Goal: Information Seeking & Learning: Learn about a topic

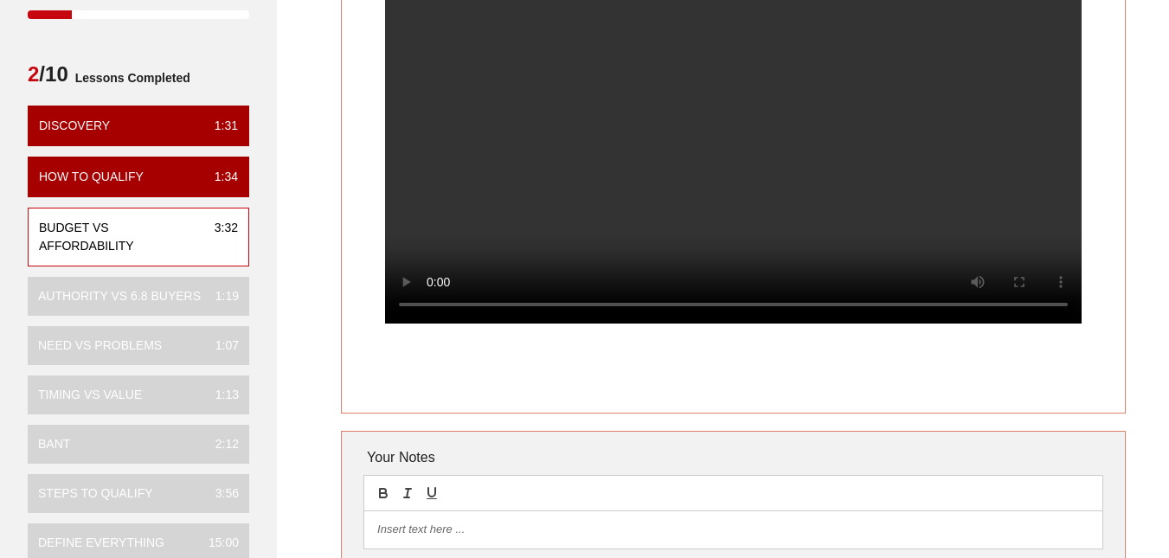
scroll to position [173, 0]
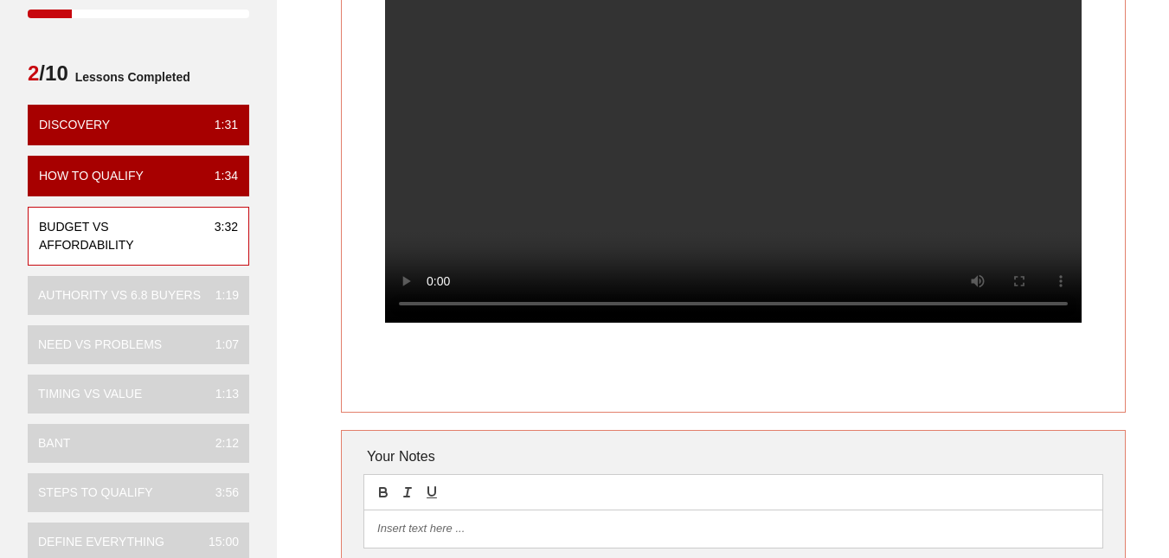
click at [810, 156] on video at bounding box center [733, 149] width 696 height 348
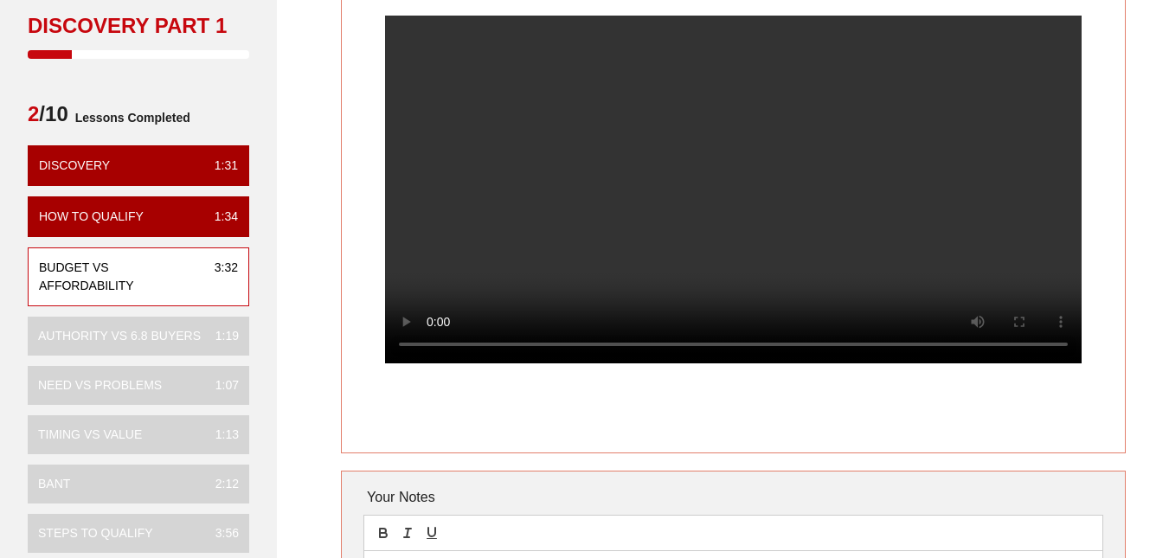
scroll to position [87, 0]
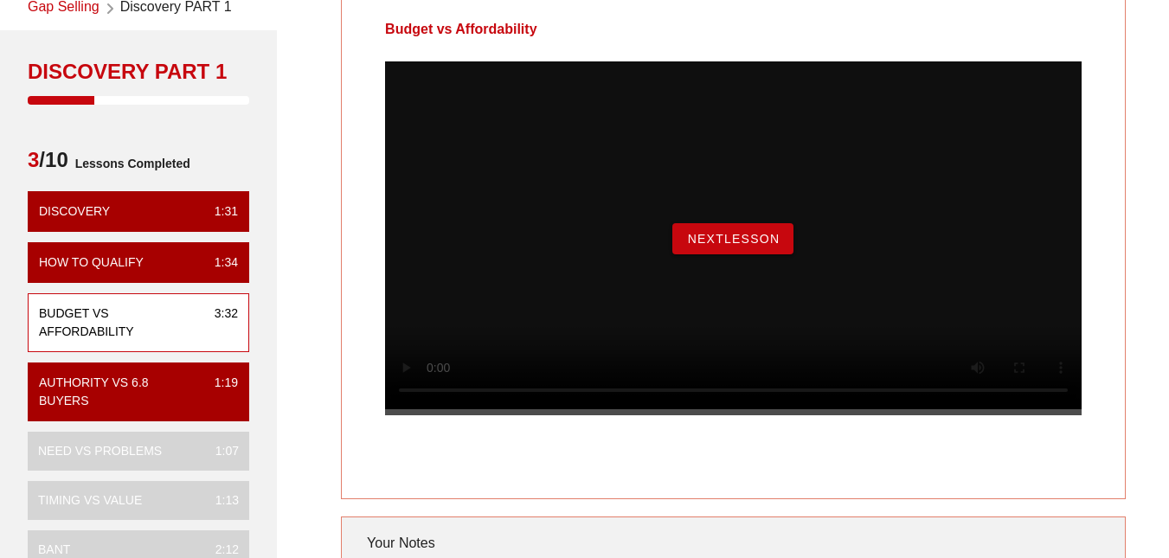
click at [704, 246] on span "NextLesson" at bounding box center [732, 239] width 93 height 14
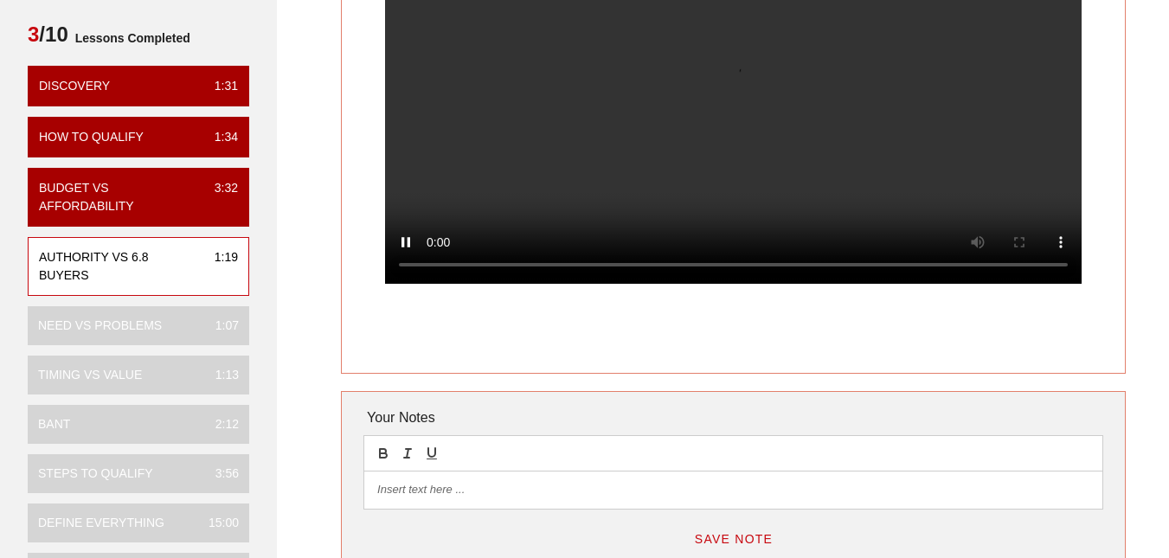
scroll to position [173, 0]
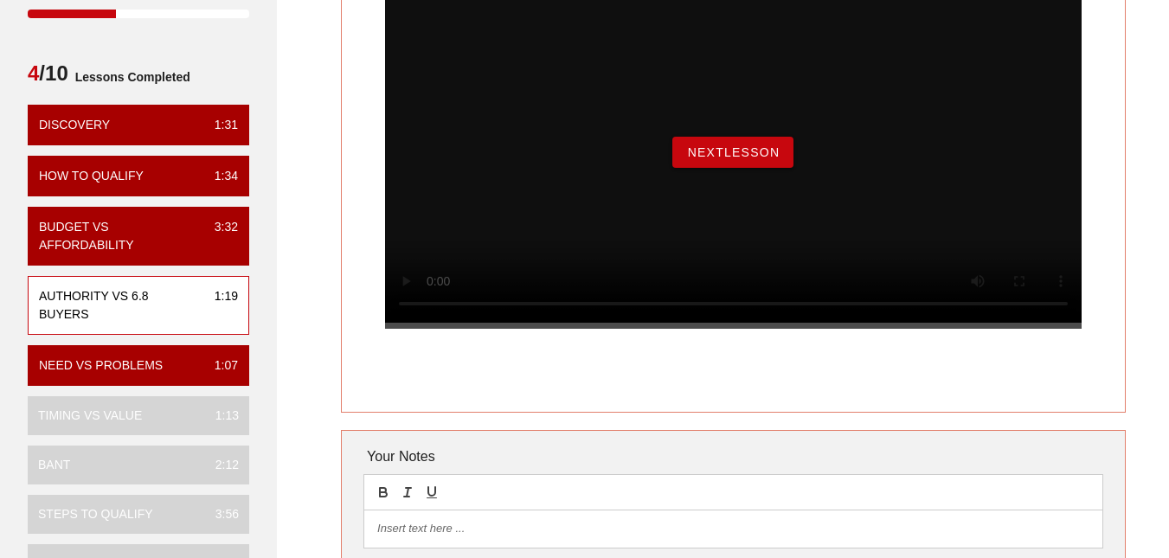
click at [764, 159] on span "NextLesson" at bounding box center [732, 152] width 93 height 14
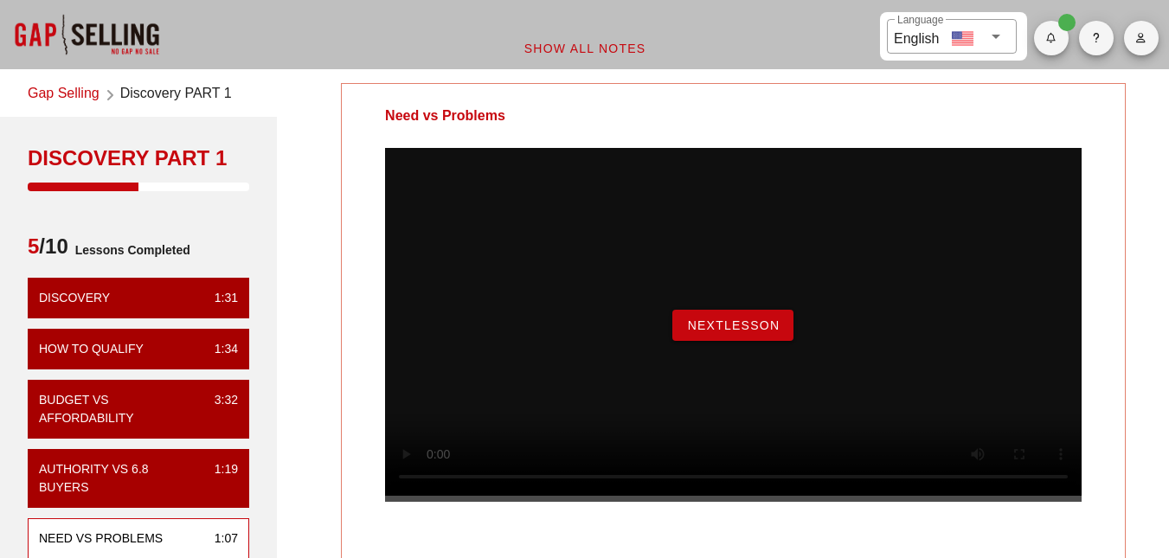
click at [725, 332] on span "NextLesson" at bounding box center [732, 325] width 93 height 14
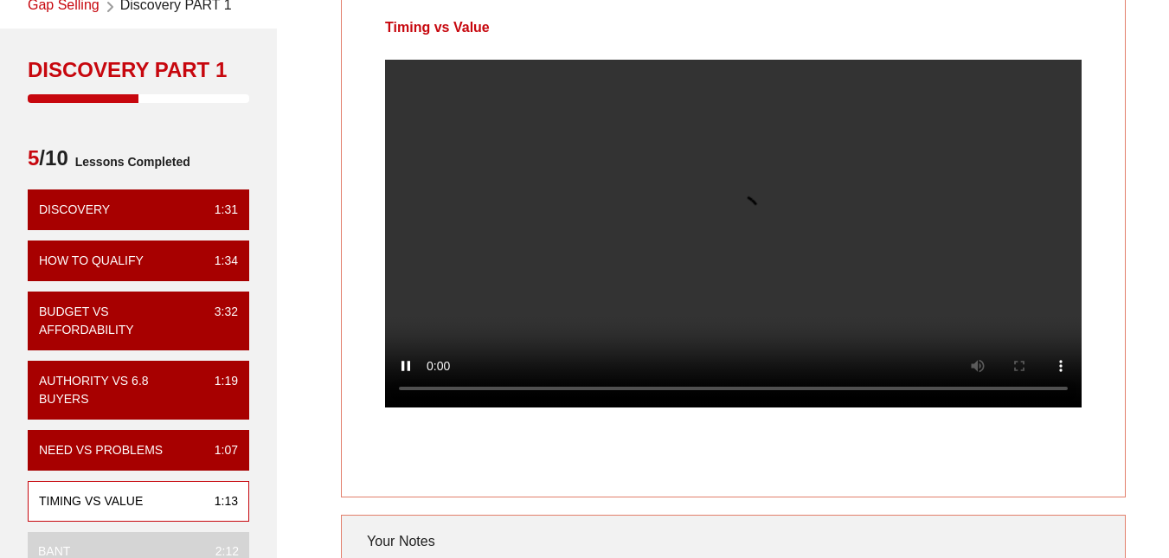
scroll to position [87, 0]
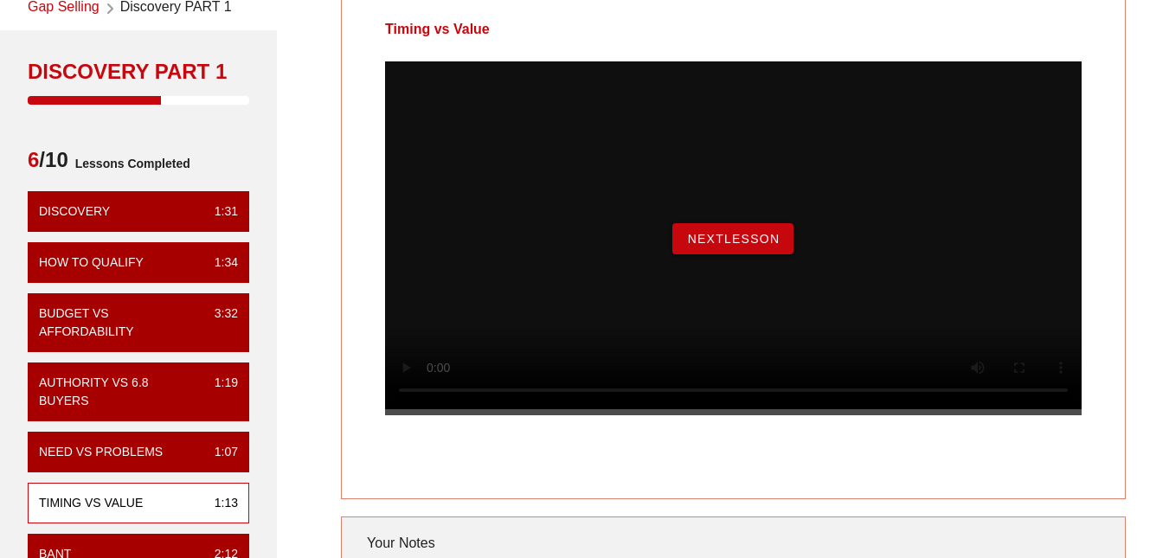
click at [782, 254] on button "NextLesson" at bounding box center [732, 238] width 121 height 31
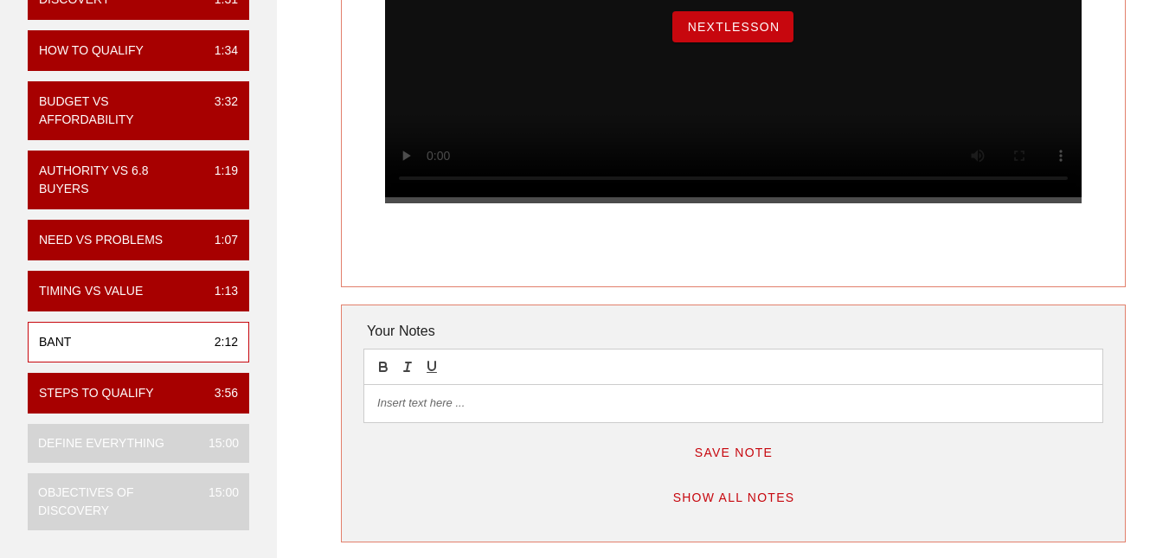
scroll to position [260, 0]
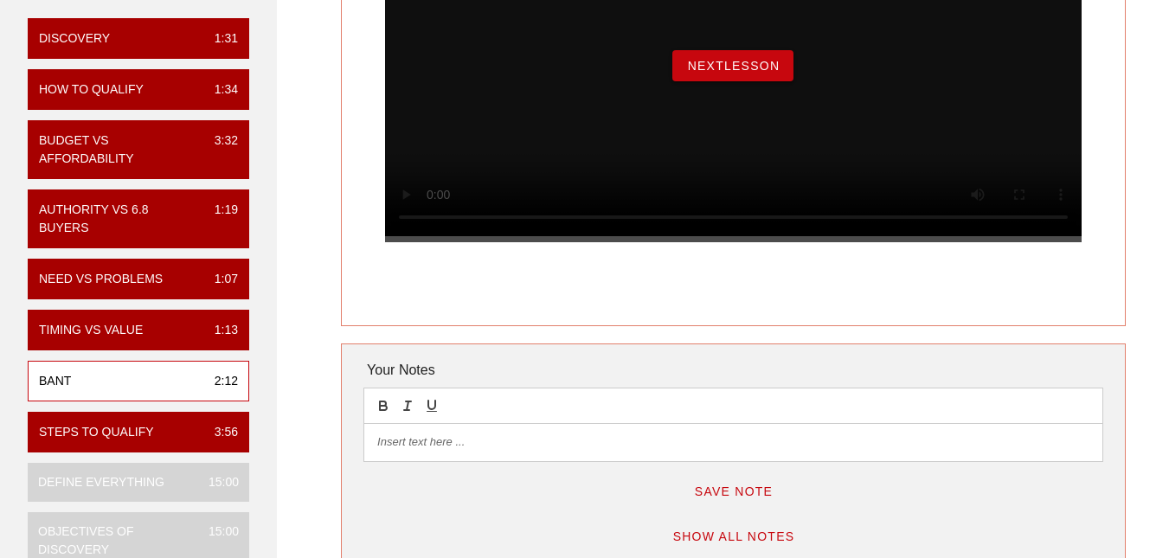
click at [725, 75] on button "NextLesson" at bounding box center [732, 65] width 121 height 31
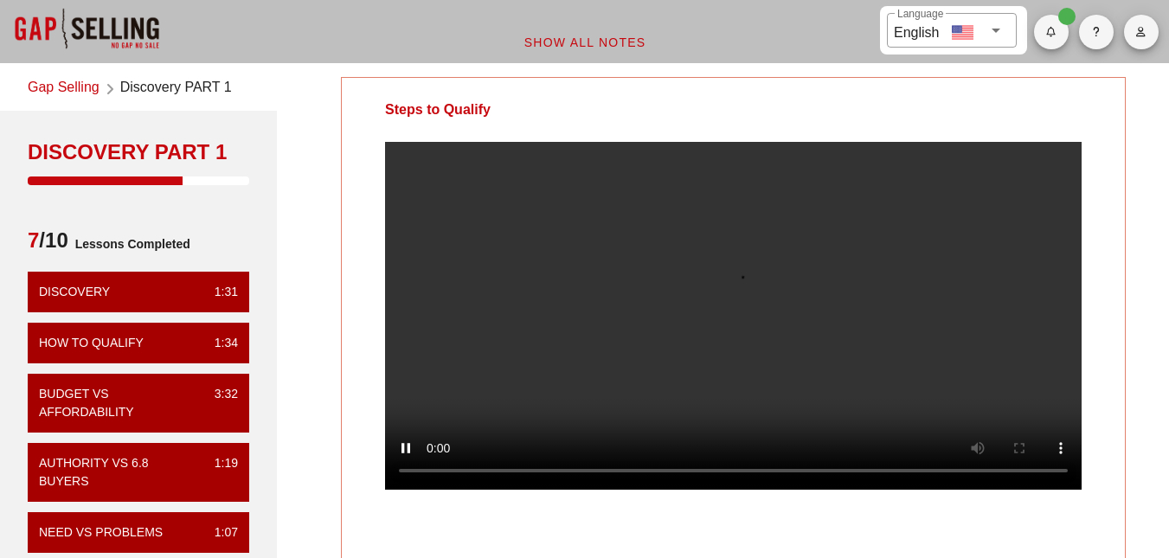
scroll to position [0, 0]
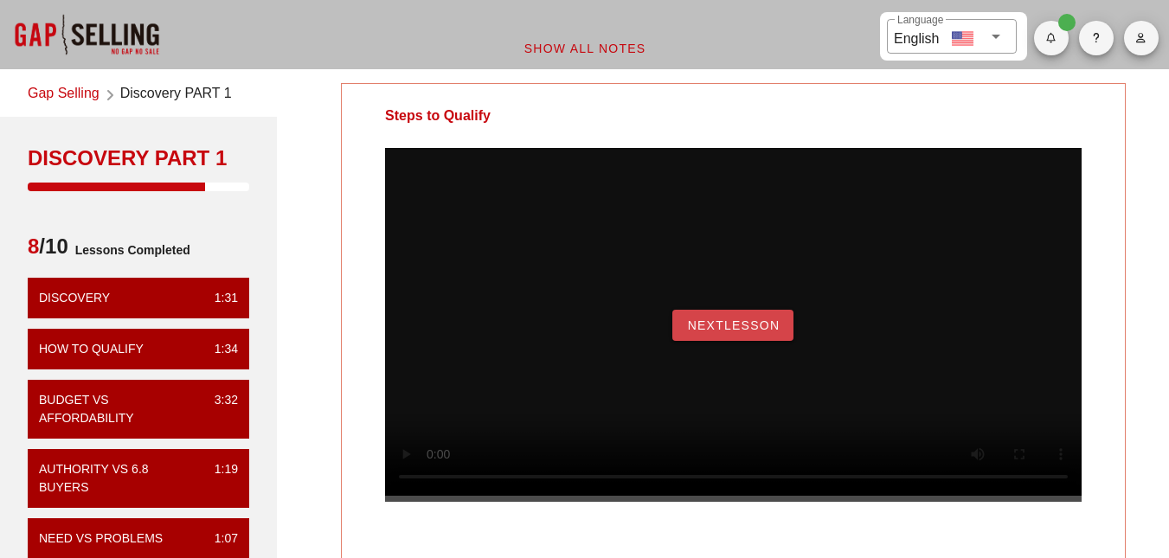
drag, startPoint x: 761, startPoint y: 330, endPoint x: 757, endPoint y: 338, distance: 8.9
click at [760, 333] on button "NextLesson" at bounding box center [732, 325] width 121 height 31
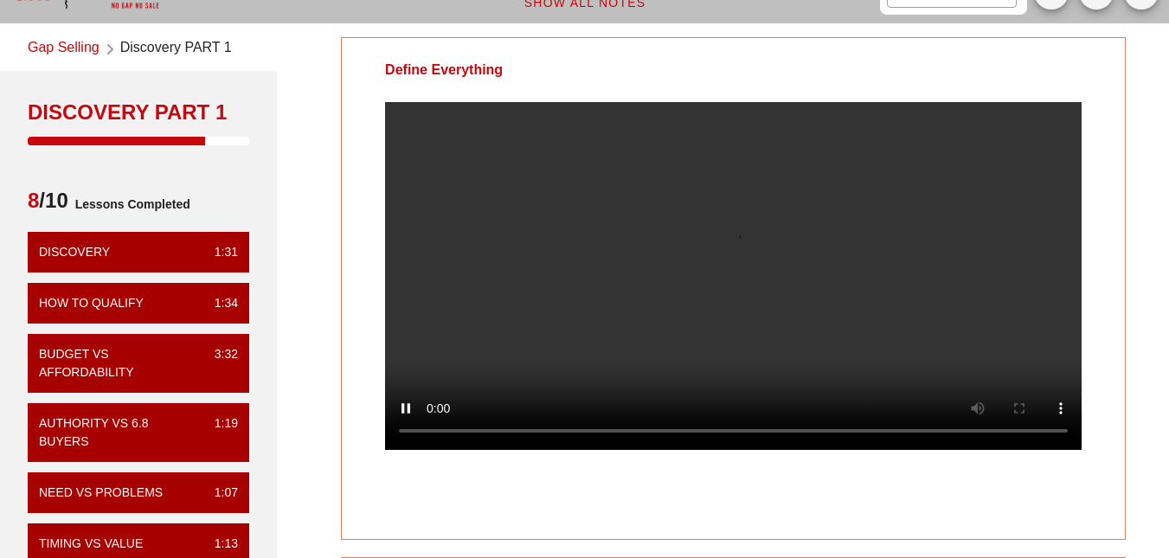
scroll to position [87, 0]
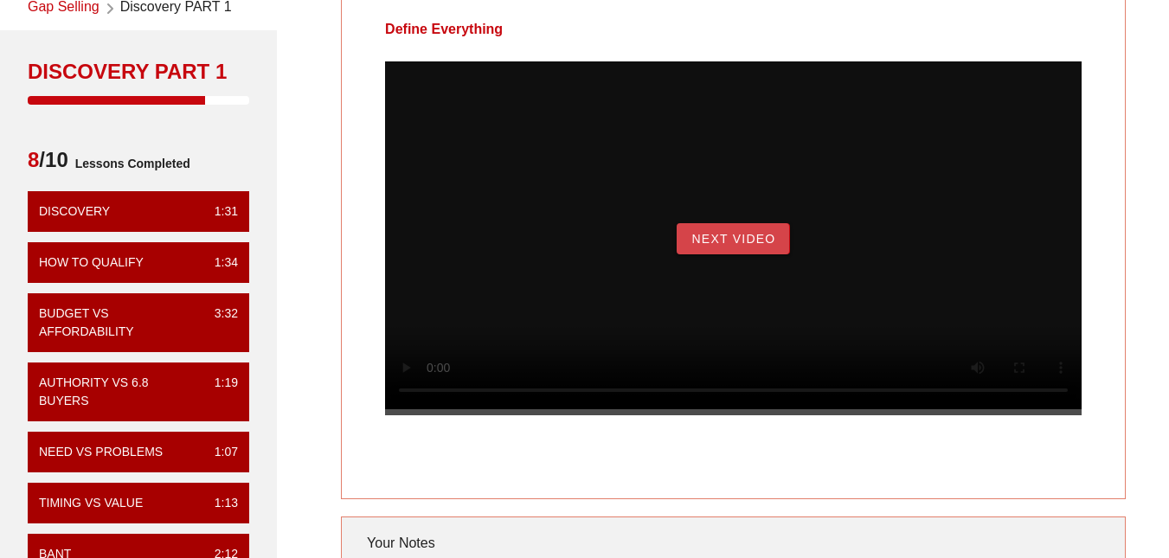
click at [754, 249] on button "Next Video" at bounding box center [732, 238] width 112 height 31
click at [772, 254] on button "Begin Exercise" at bounding box center [733, 238] width 146 height 31
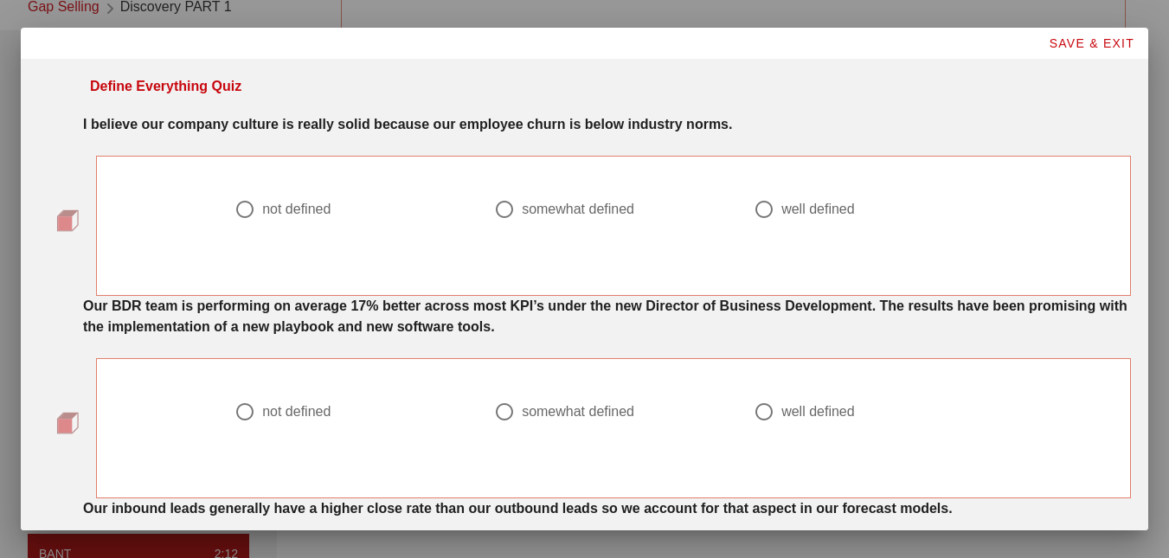
scroll to position [0, 0]
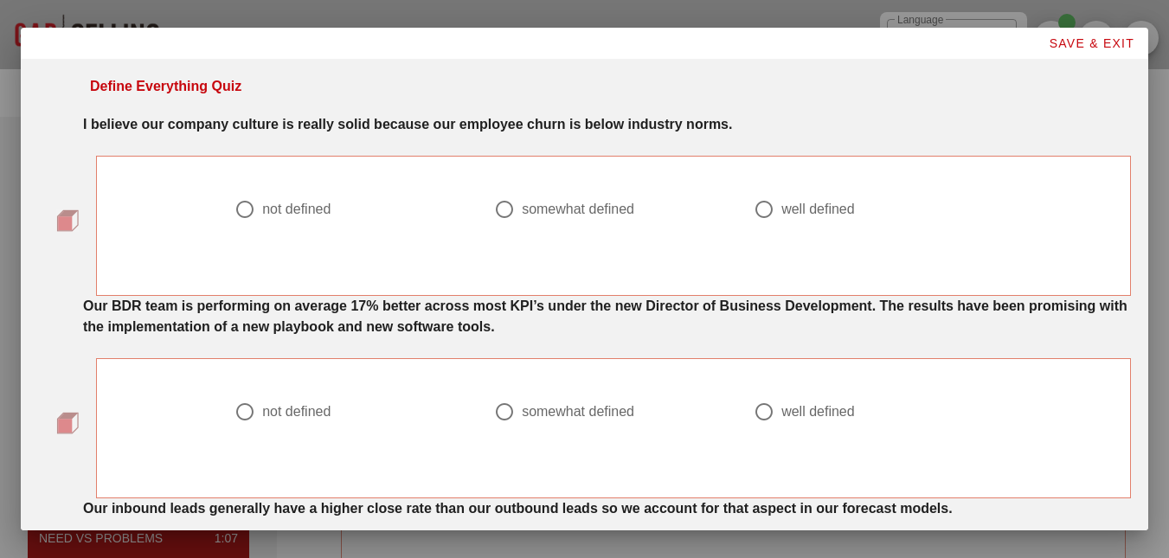
click at [290, 212] on div "not defined" at bounding box center [296, 209] width 68 height 17
radio input "true"
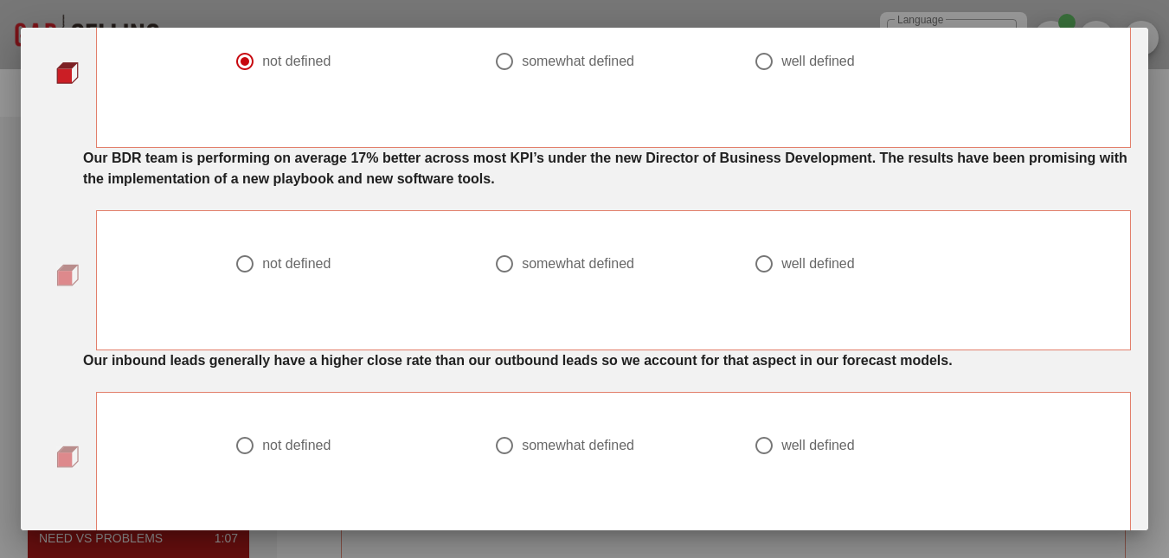
scroll to position [173, 0]
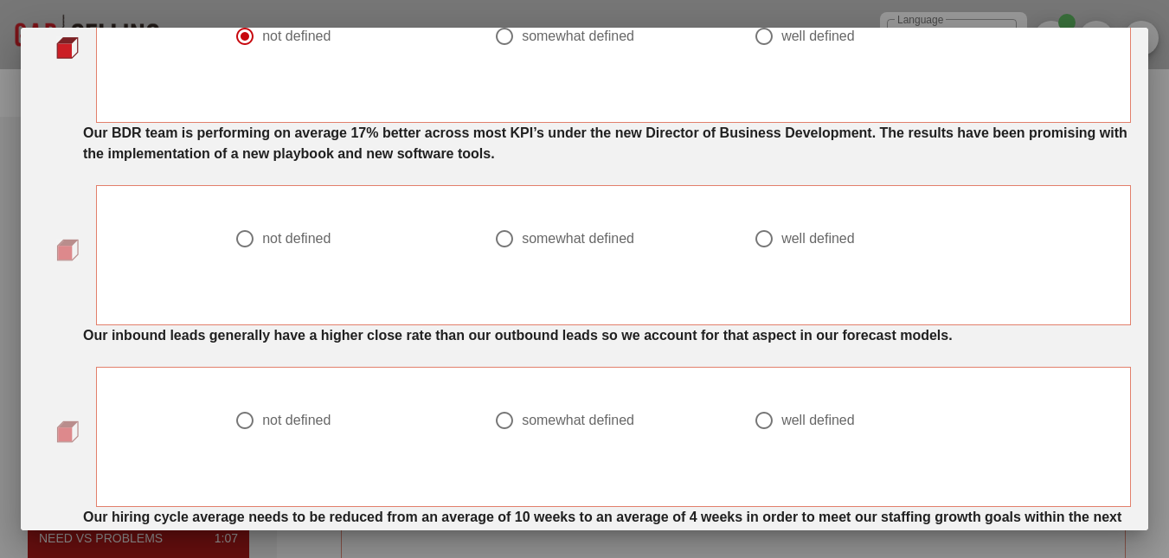
click at [564, 233] on div "somewhat defined" at bounding box center [578, 238] width 112 height 17
radio input "true"
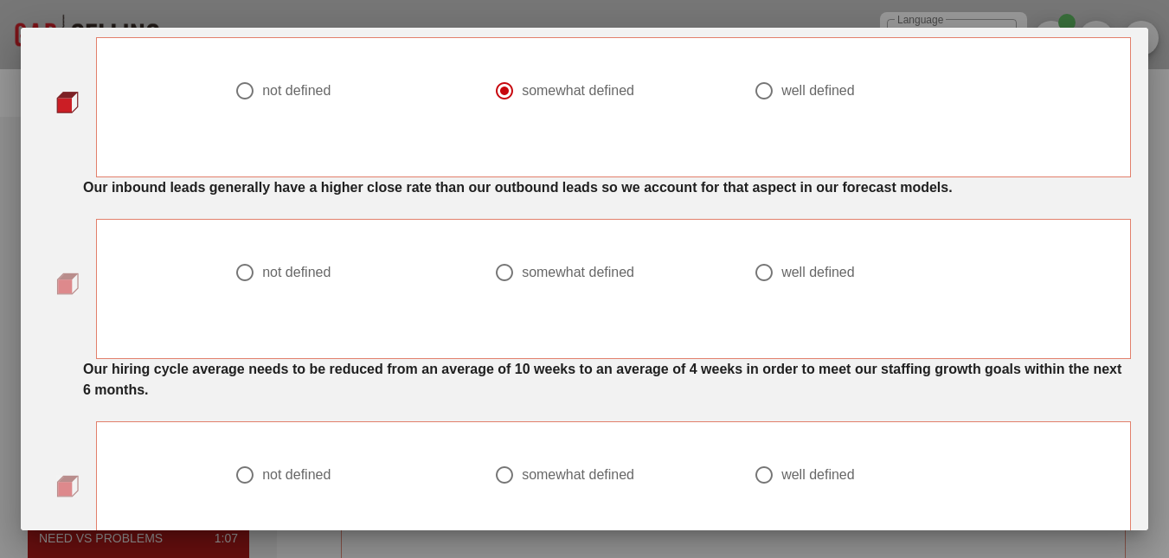
scroll to position [346, 0]
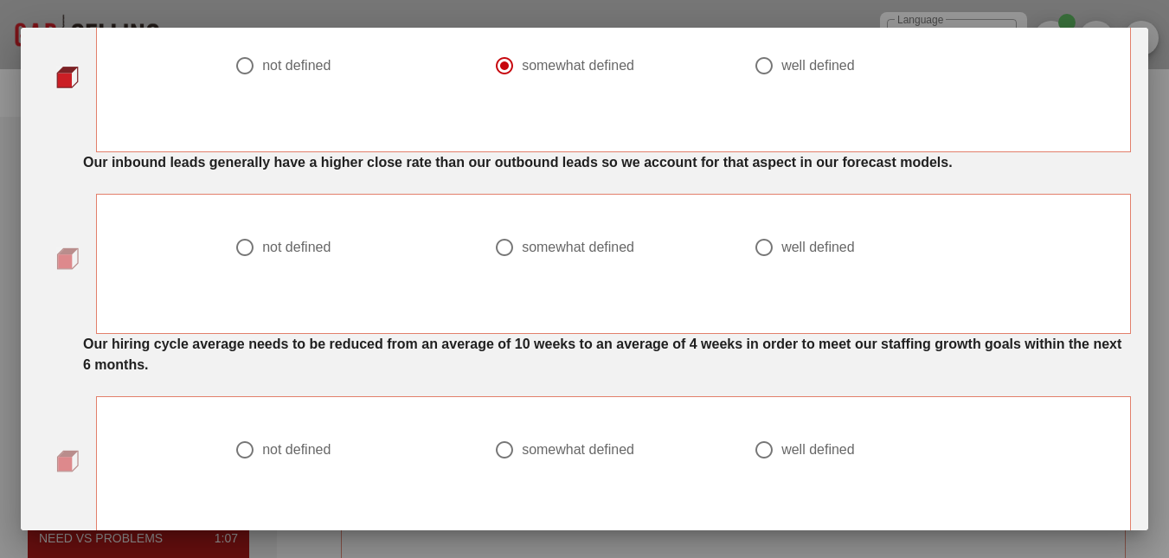
click at [283, 242] on div "not defined" at bounding box center [296, 247] width 68 height 17
radio input "true"
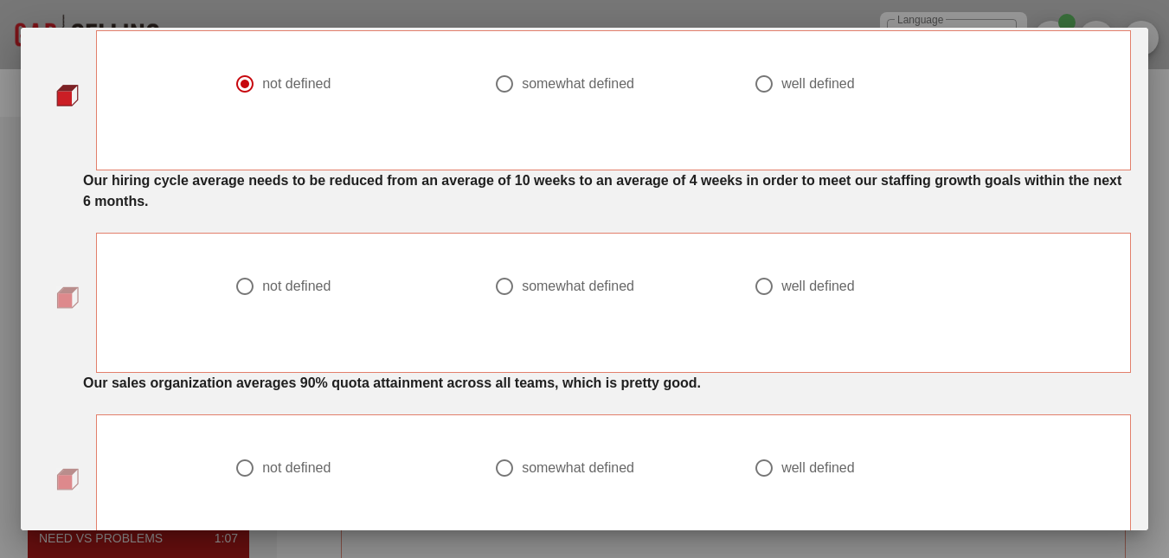
scroll to position [519, 0]
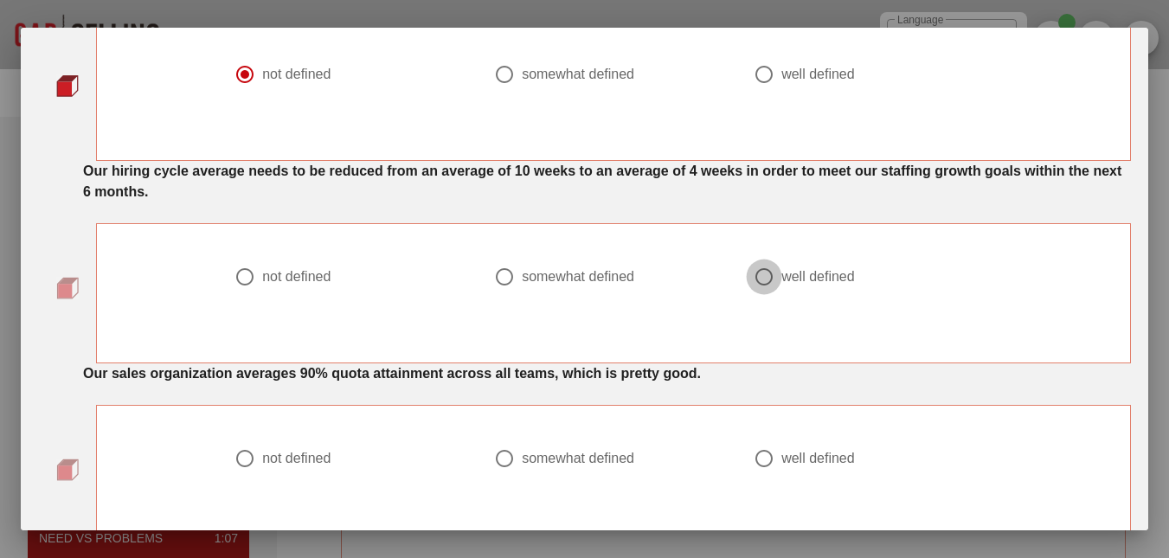
click at [759, 286] on div at bounding box center [763, 276] width 29 height 29
radio input "true"
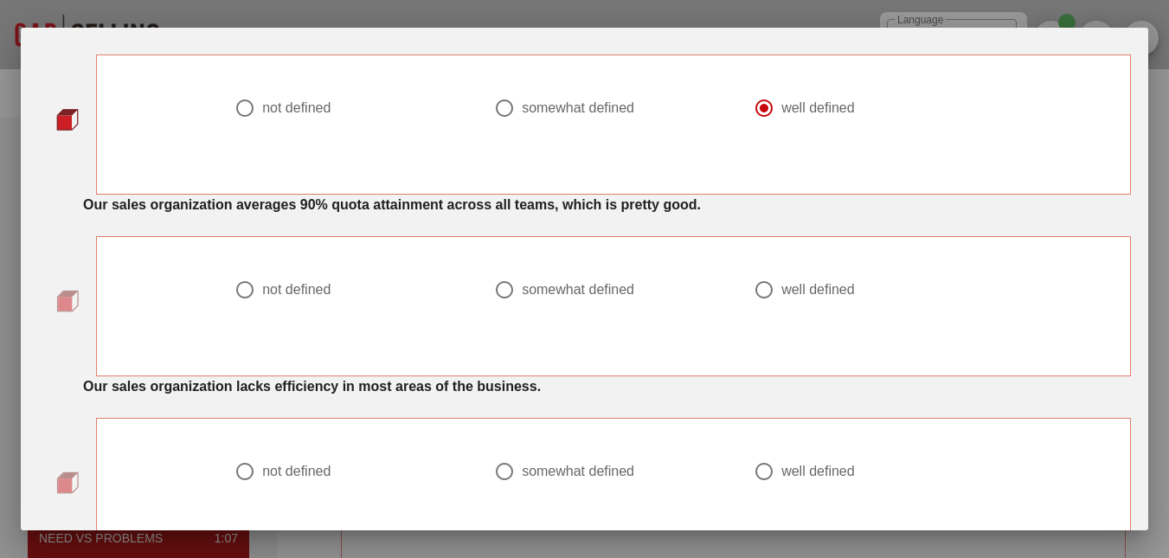
scroll to position [692, 0]
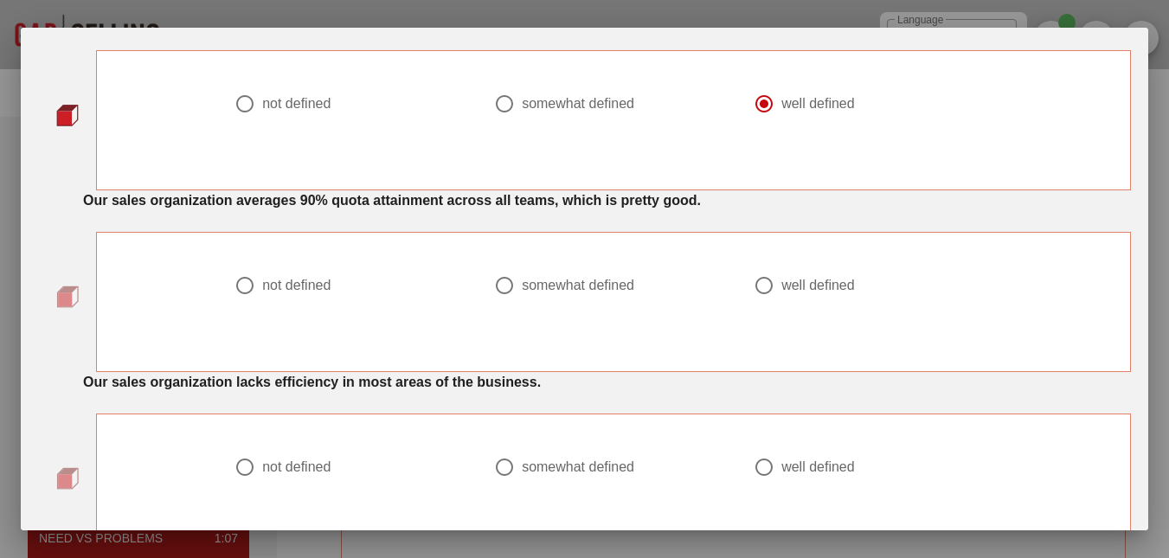
click at [541, 283] on div "somewhat defined" at bounding box center [578, 285] width 112 height 17
radio input "true"
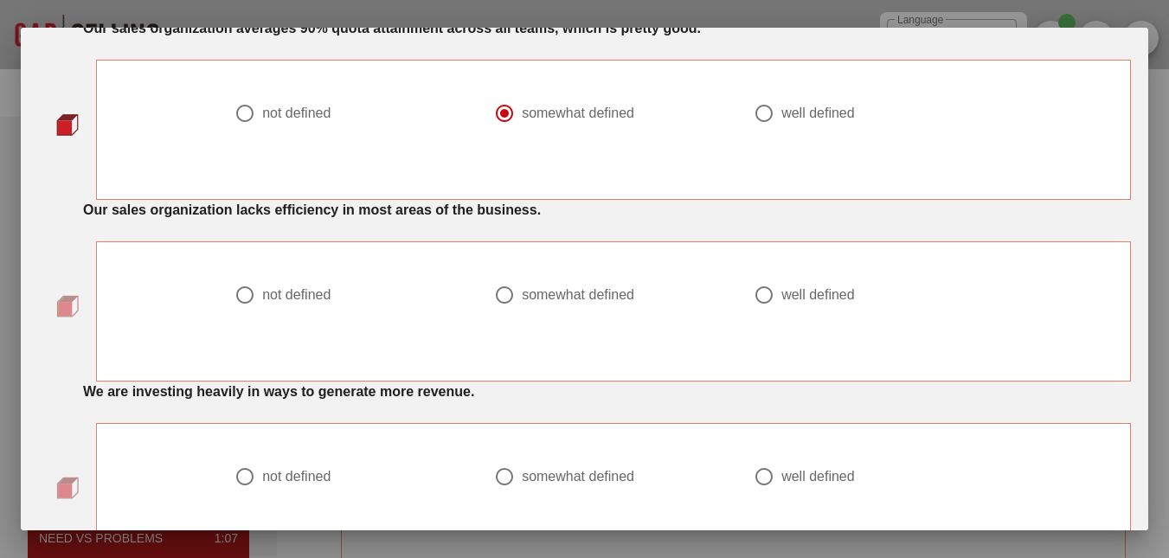
scroll to position [865, 0]
click at [289, 293] on div "not defined" at bounding box center [296, 293] width 68 height 17
radio input "true"
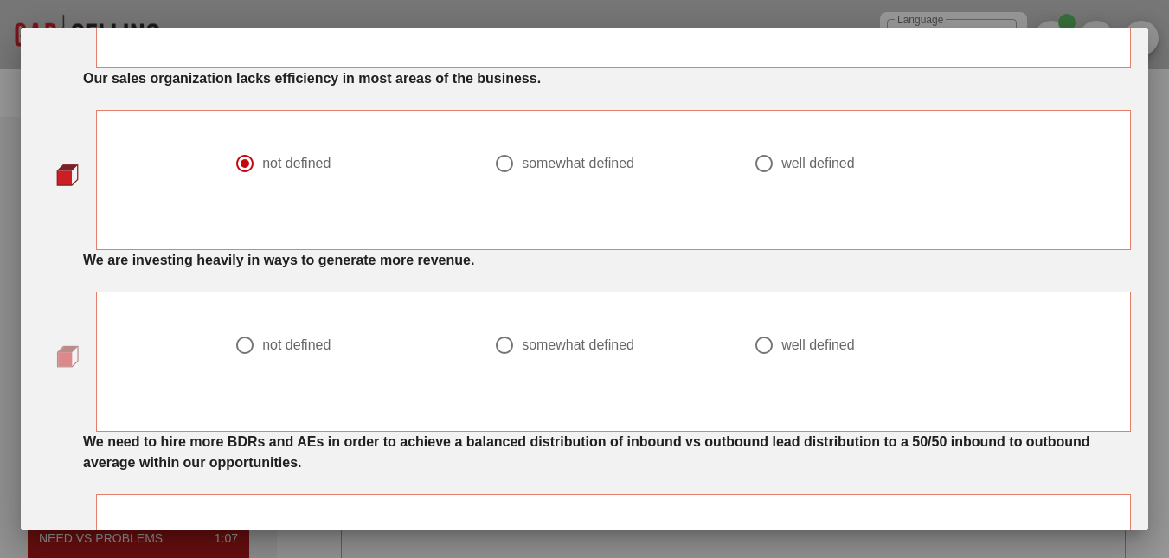
scroll to position [1038, 0]
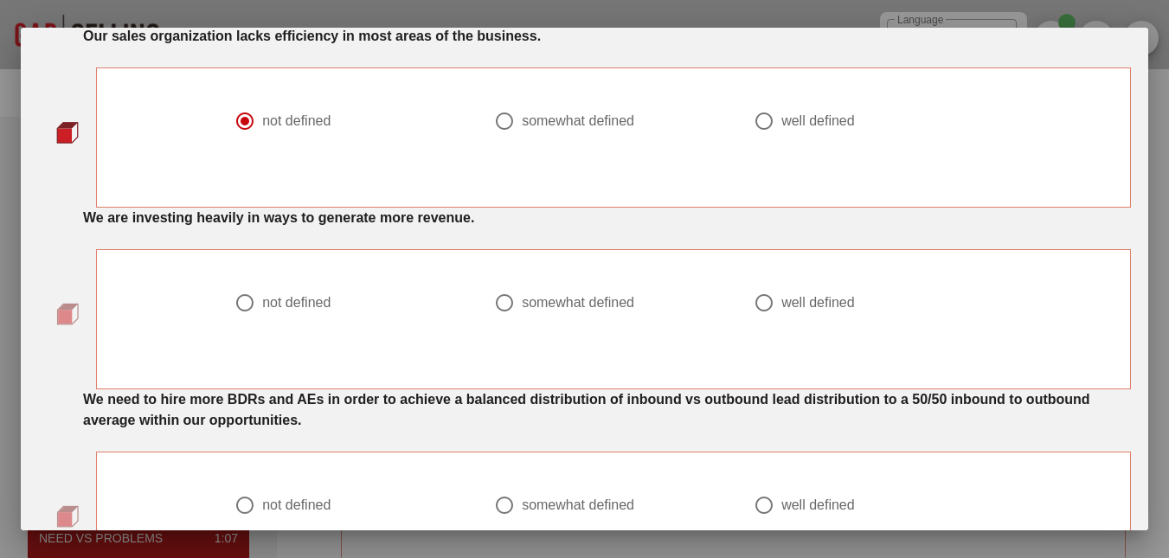
click at [268, 303] on div "not defined" at bounding box center [296, 302] width 68 height 17
radio input "true"
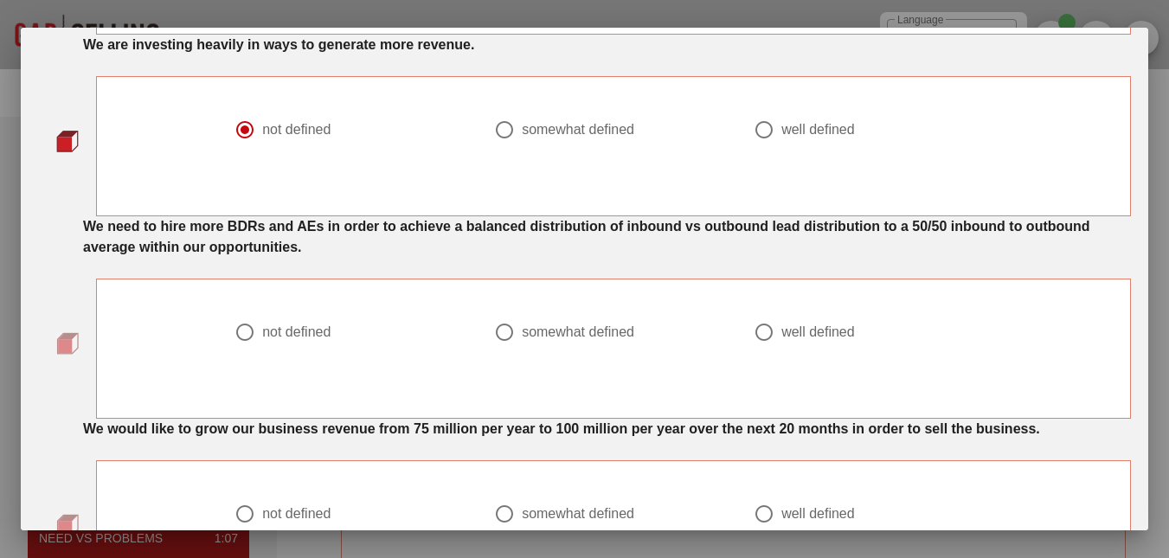
scroll to position [1298, 0]
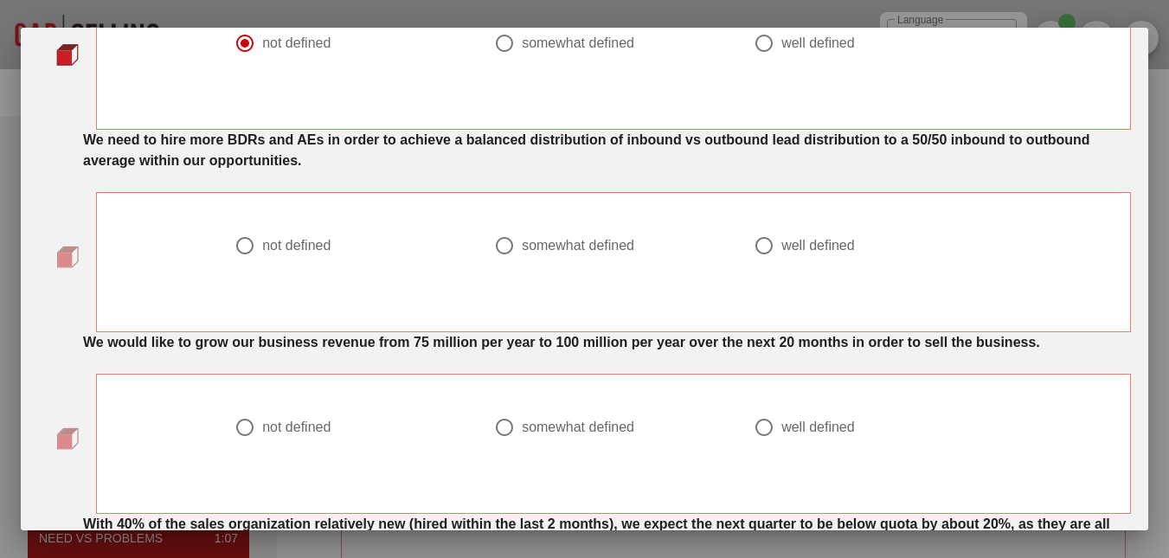
click at [539, 249] on div "somewhat defined" at bounding box center [578, 245] width 112 height 17
radio input "true"
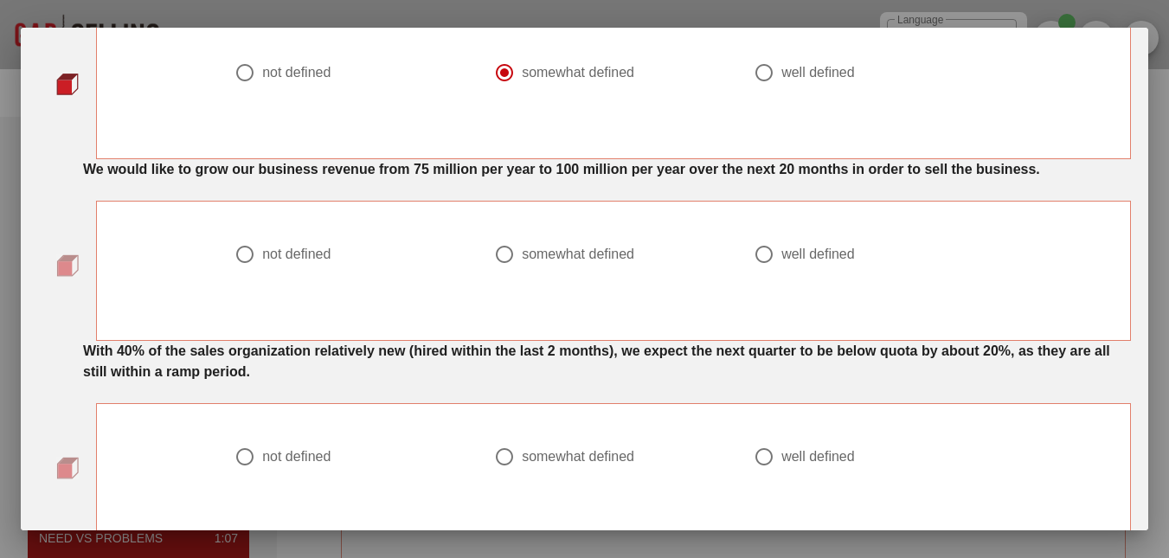
click at [784, 256] on div "well defined" at bounding box center [818, 254] width 74 height 17
radio input "true"
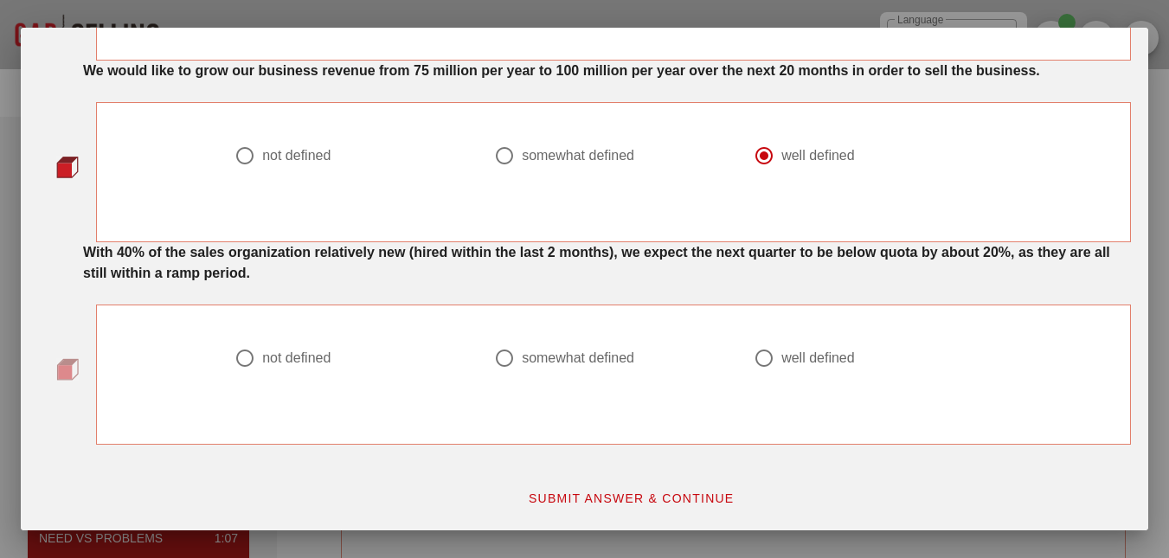
scroll to position [1570, 0]
click at [570, 351] on div "somewhat defined" at bounding box center [578, 357] width 112 height 17
radio input "true"
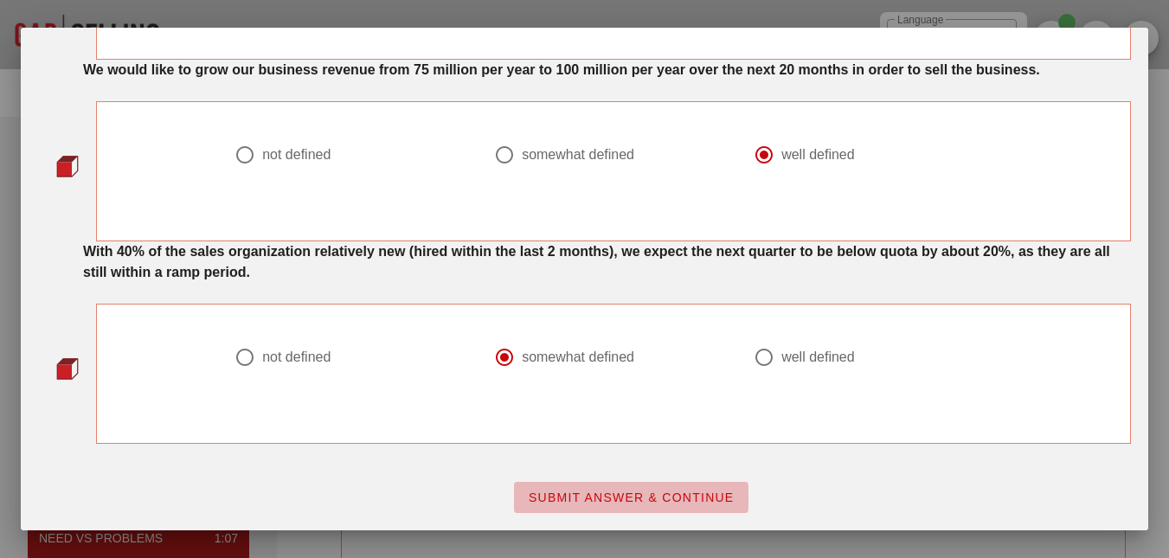
click at [632, 492] on span "SUBMIT ANSWER & CONTINUE" at bounding box center [631, 497] width 207 height 14
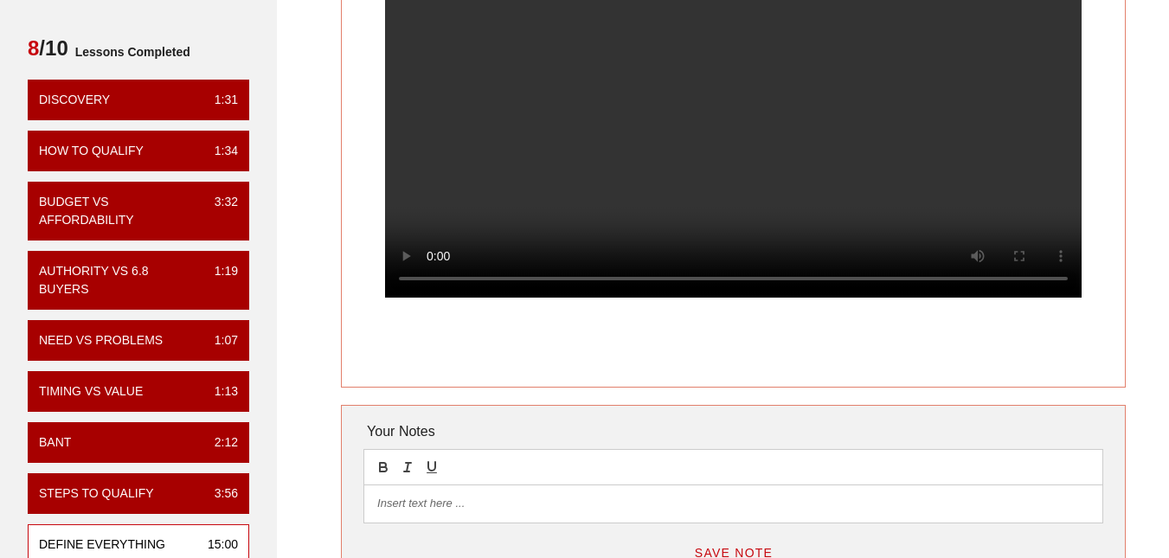
scroll to position [87, 0]
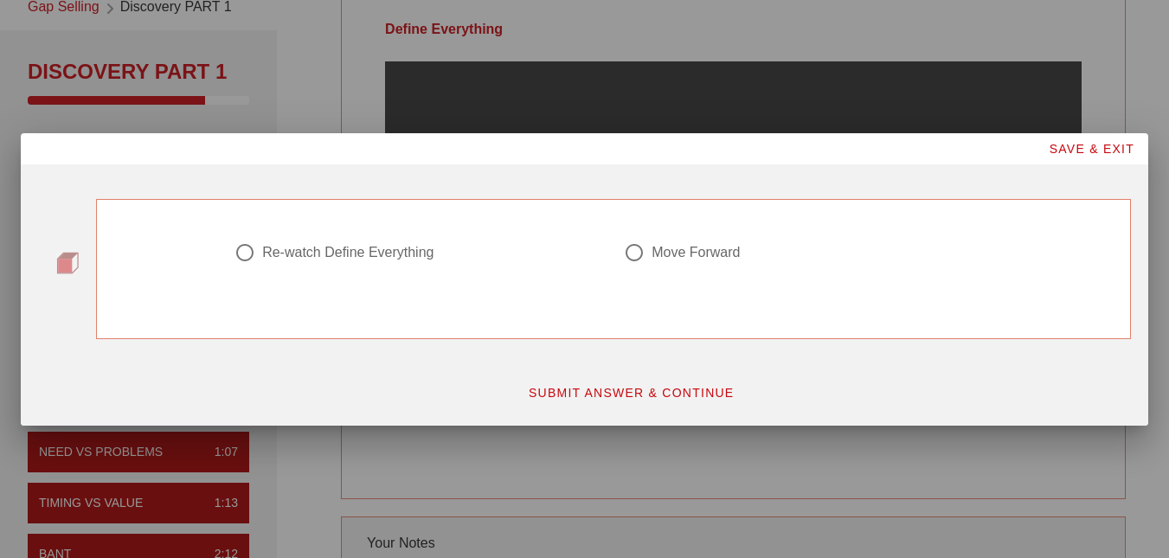
click at [632, 247] on div at bounding box center [633, 252] width 29 height 29
radio input "true"
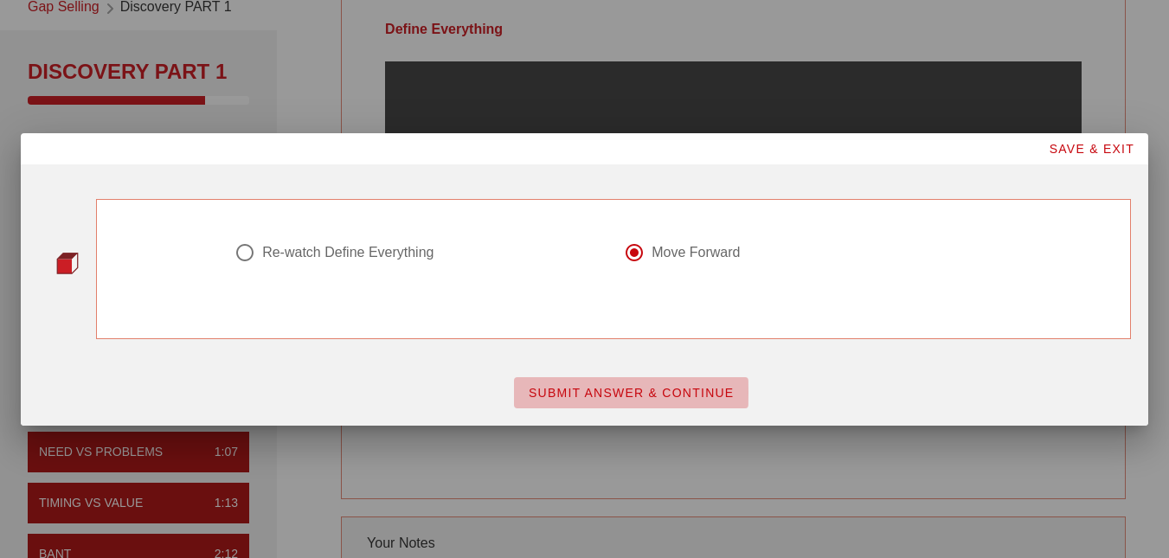
click at [674, 396] on span "SUBMIT ANSWER & CONTINUE" at bounding box center [631, 393] width 207 height 14
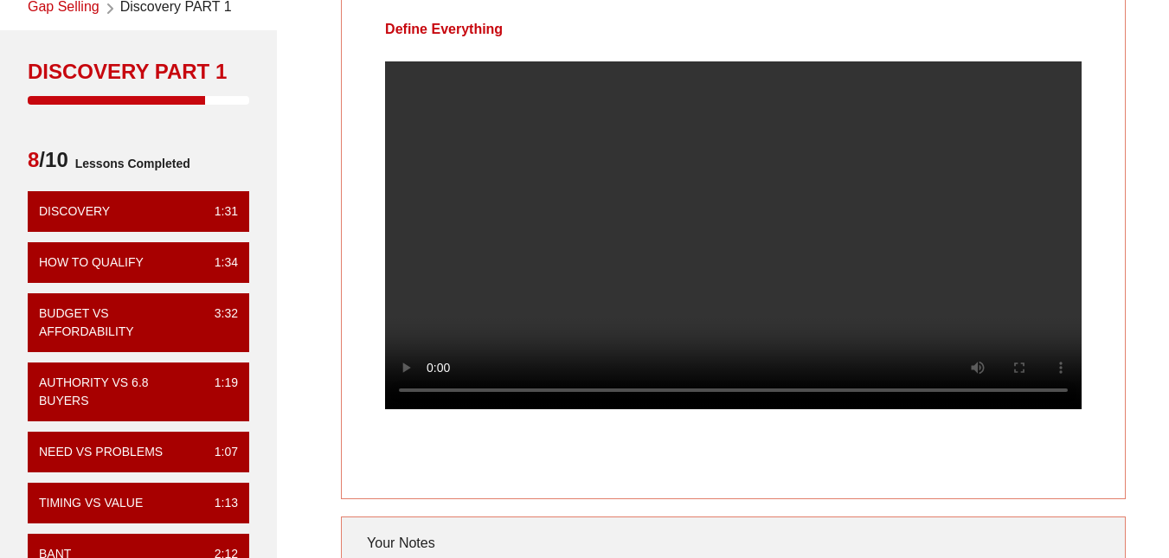
click at [1118, 302] on div at bounding box center [733, 248] width 783 height 375
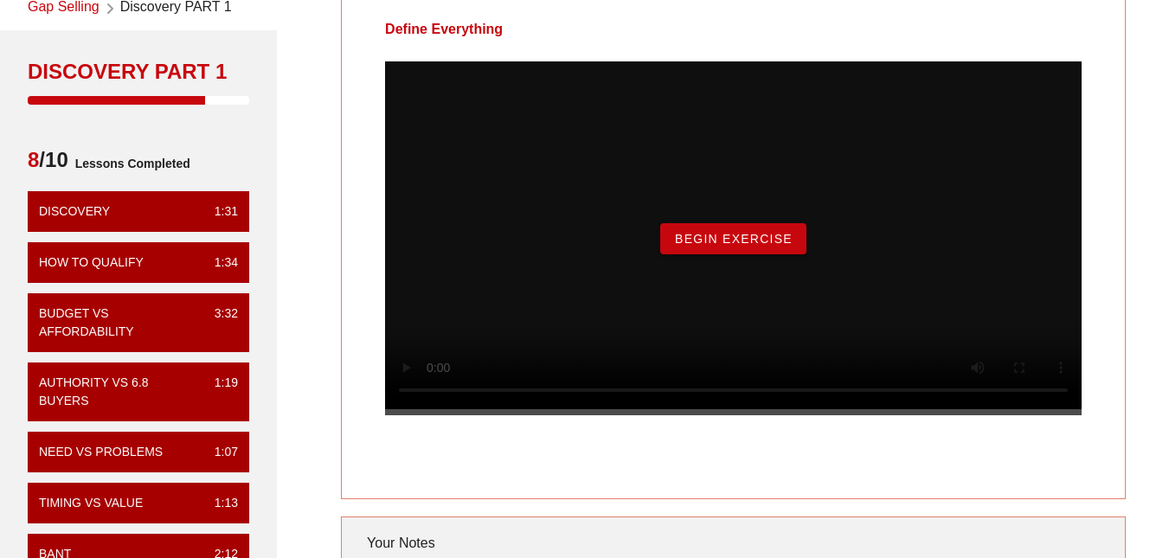
click at [738, 246] on span "Begin Exercise" at bounding box center [733, 239] width 119 height 14
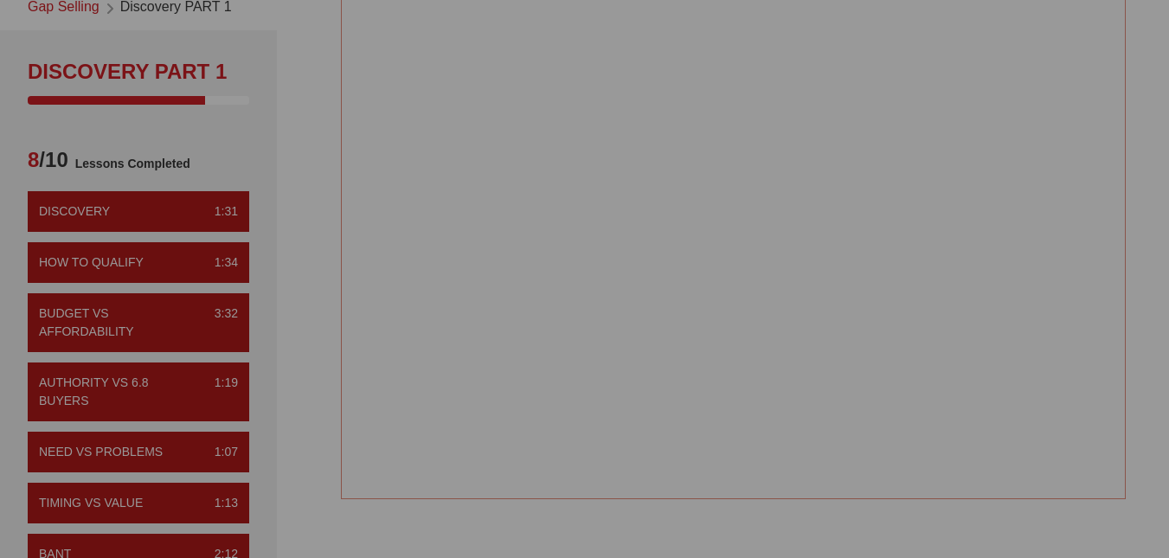
scroll to position [0, 0]
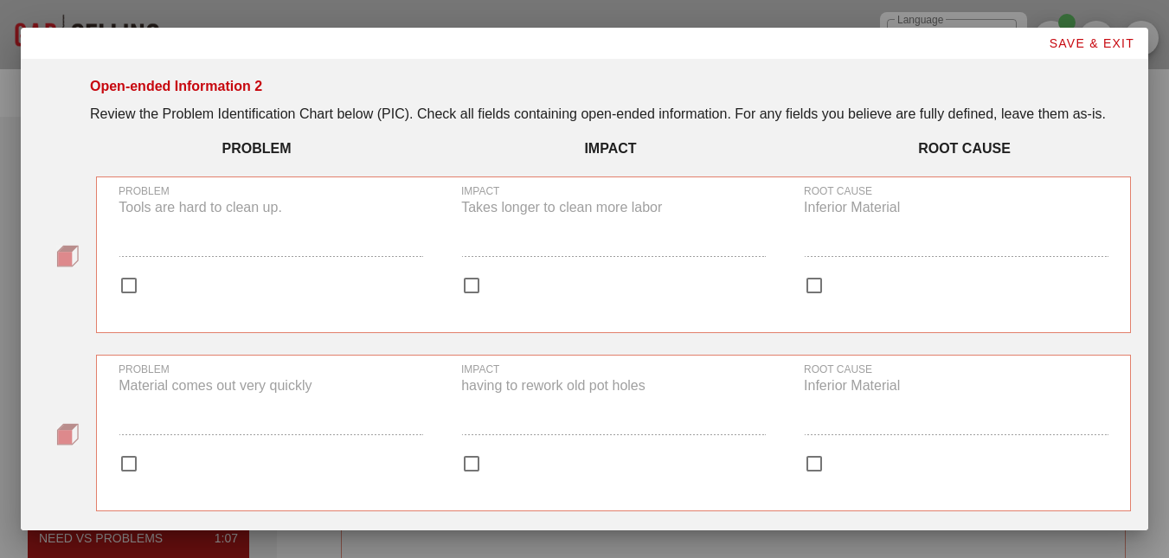
drag, startPoint x: 131, startPoint y: 279, endPoint x: 224, endPoint y: 277, distance: 93.4
click at [132, 279] on div at bounding box center [128, 285] width 29 height 29
checkbox input "true"
click at [480, 287] on div at bounding box center [471, 285] width 29 height 29
checkbox input "true"
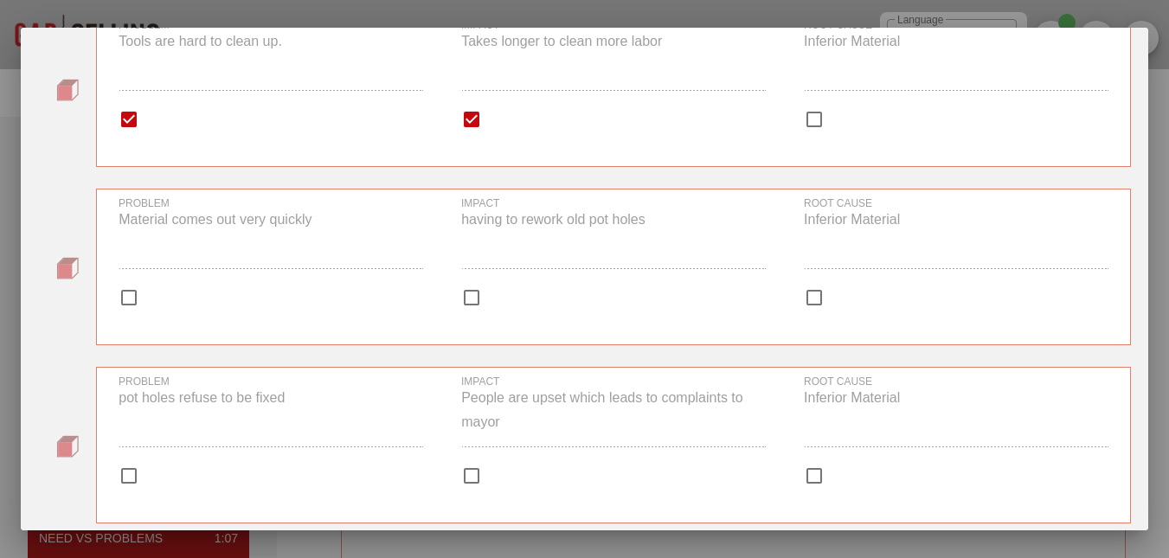
scroll to position [173, 0]
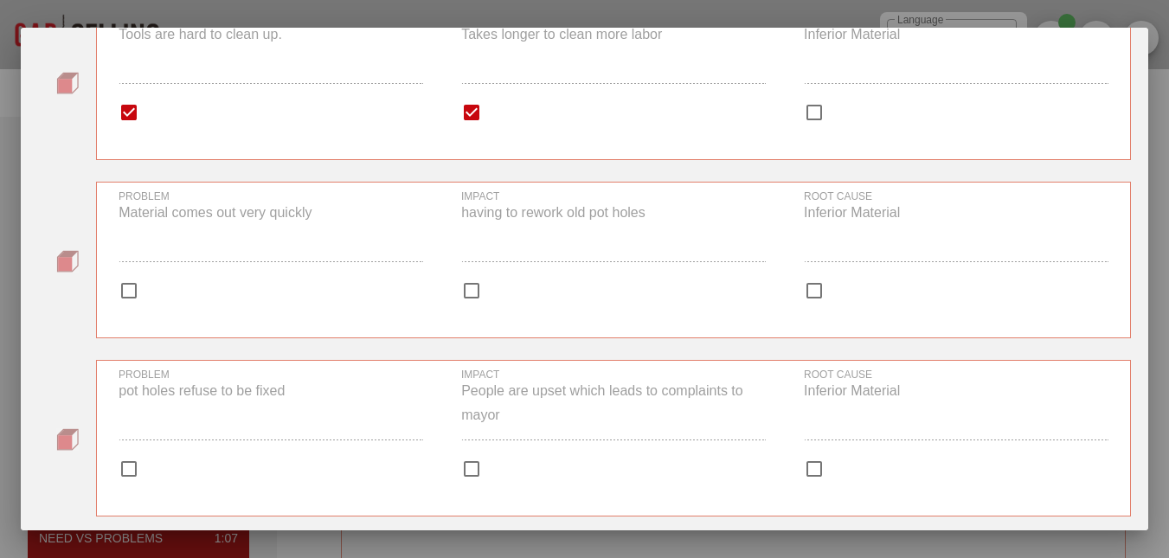
click at [471, 296] on div at bounding box center [471, 290] width 29 height 29
checkbox input "true"
click at [126, 295] on div at bounding box center [128, 290] width 29 height 29
checkbox input "true"
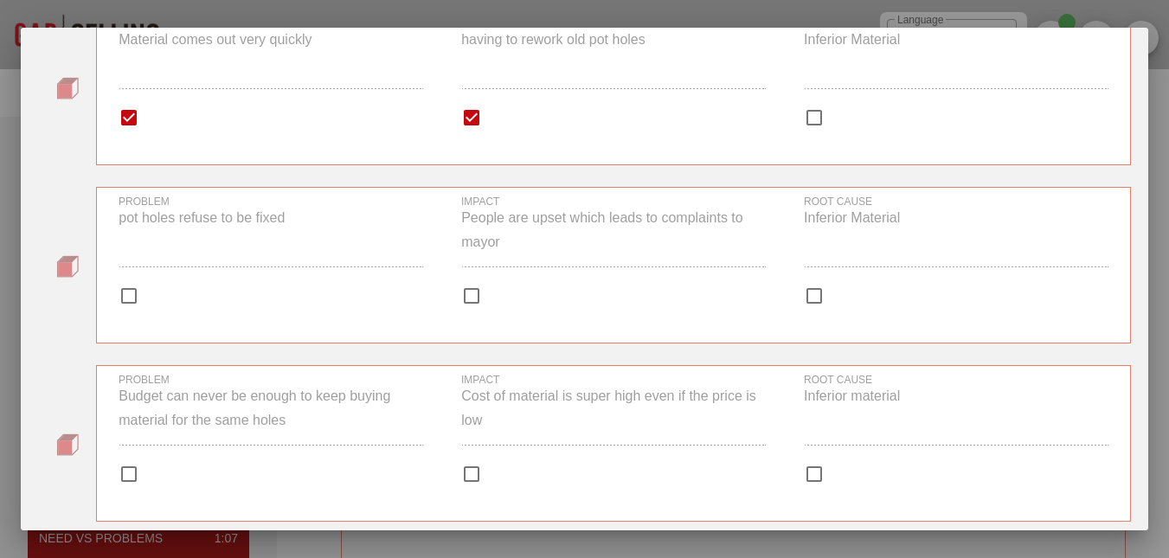
click at [117, 286] on div at bounding box center [128, 295] width 29 height 29
checkbox input "true"
click at [477, 295] on div at bounding box center [471, 295] width 29 height 29
checkbox input "true"
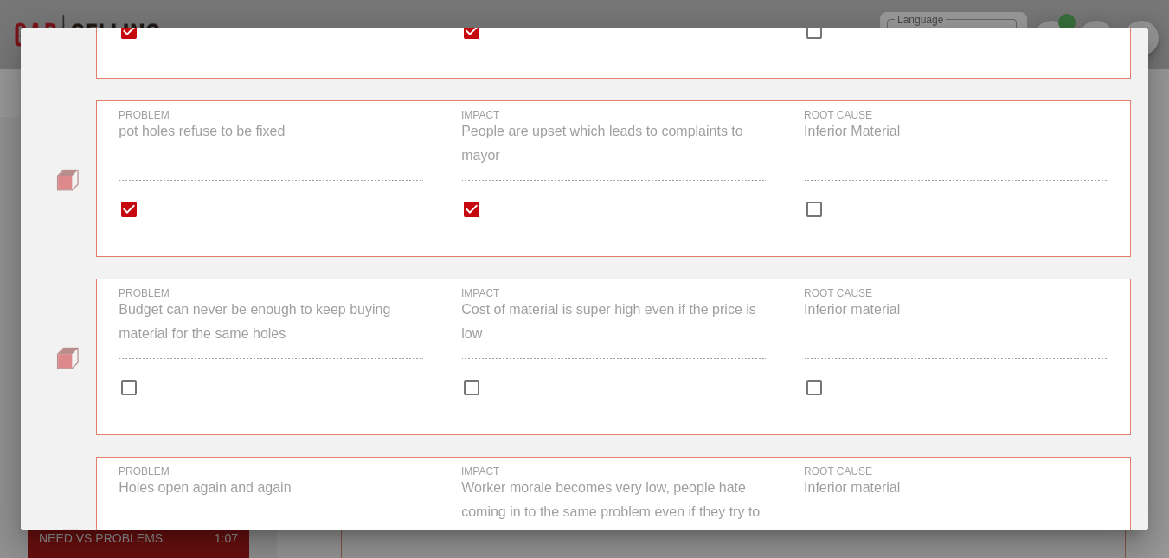
scroll to position [606, 0]
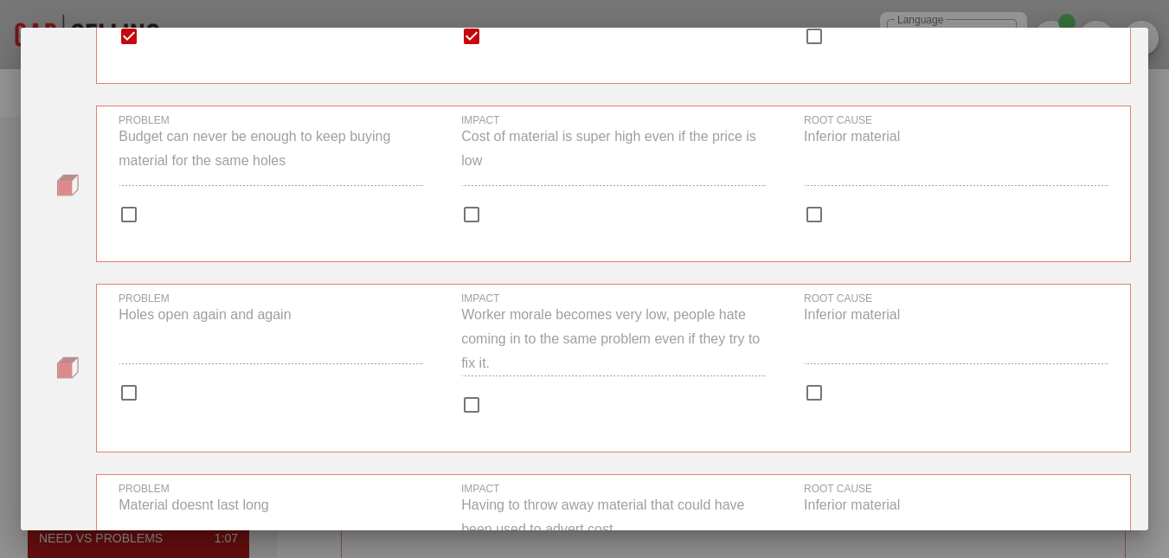
click at [153, 209] on div at bounding box center [271, 214] width 304 height 21
checkbox input "true"
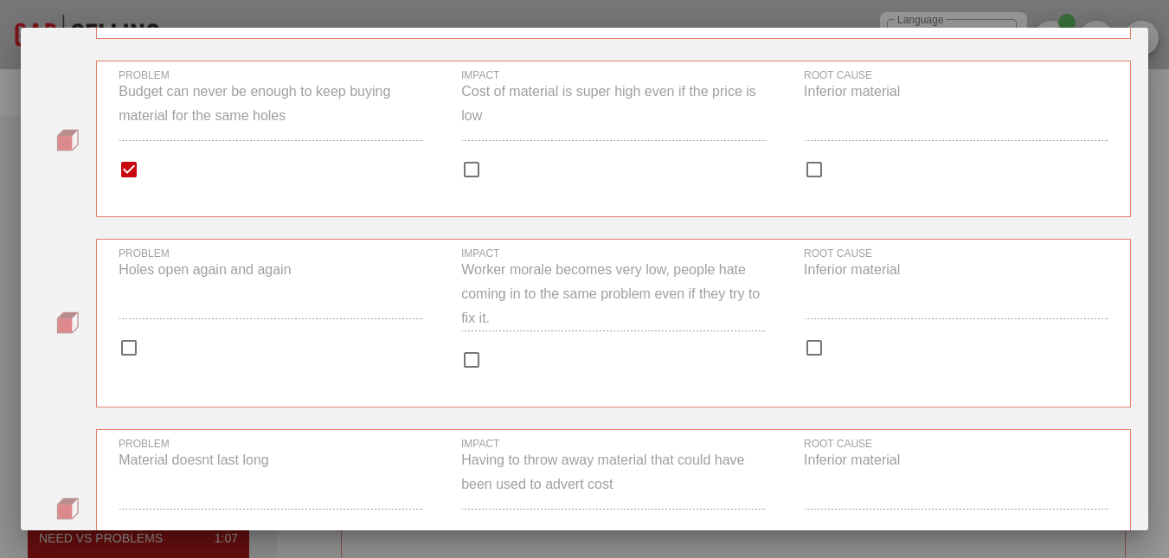
scroll to position [560, 0]
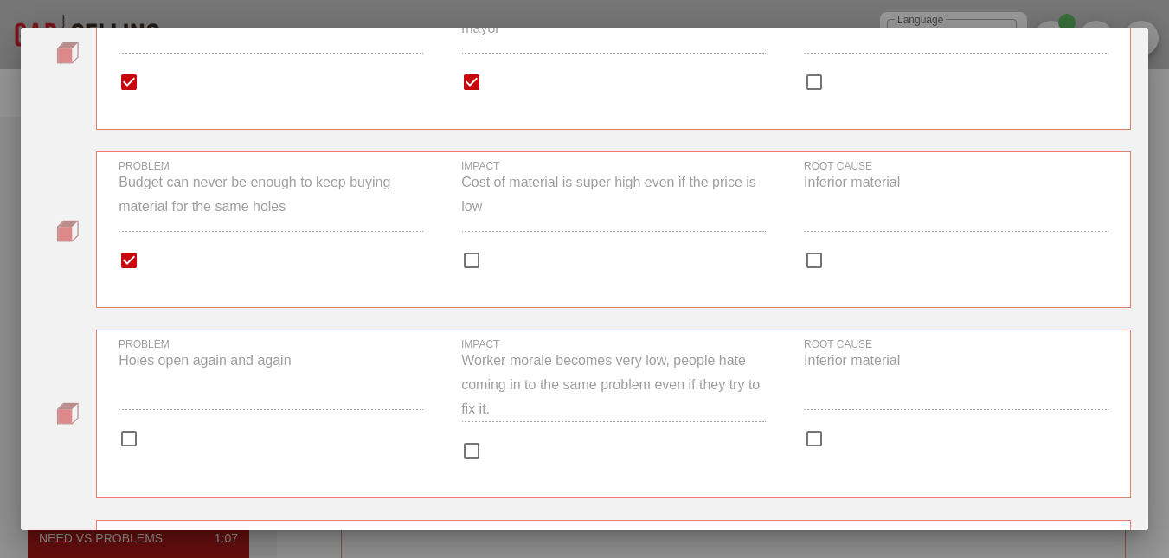
click at [477, 271] on div at bounding box center [471, 260] width 29 height 29
checkbox input "true"
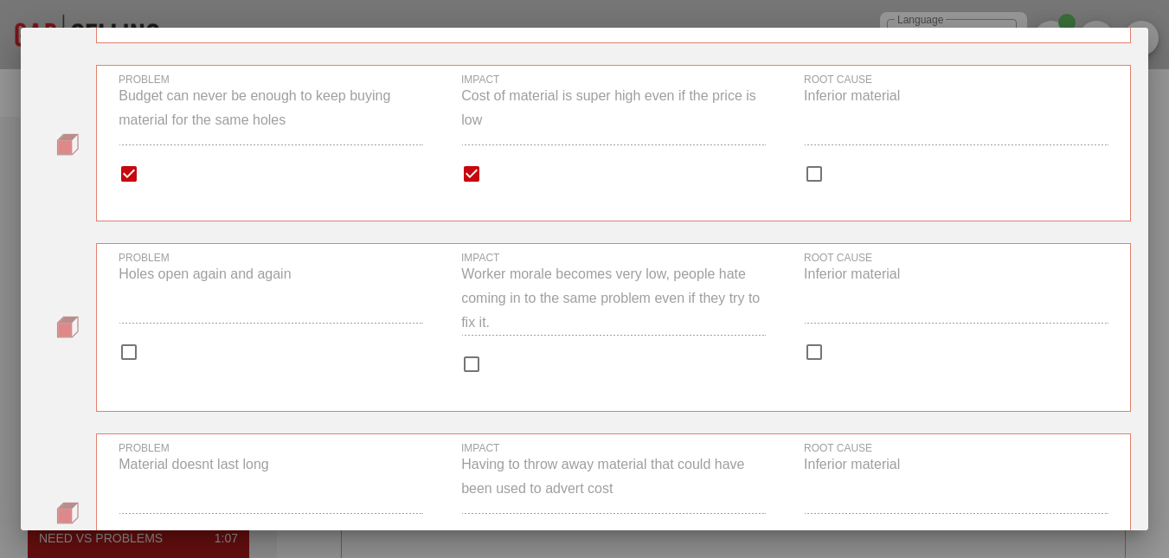
scroll to position [733, 0]
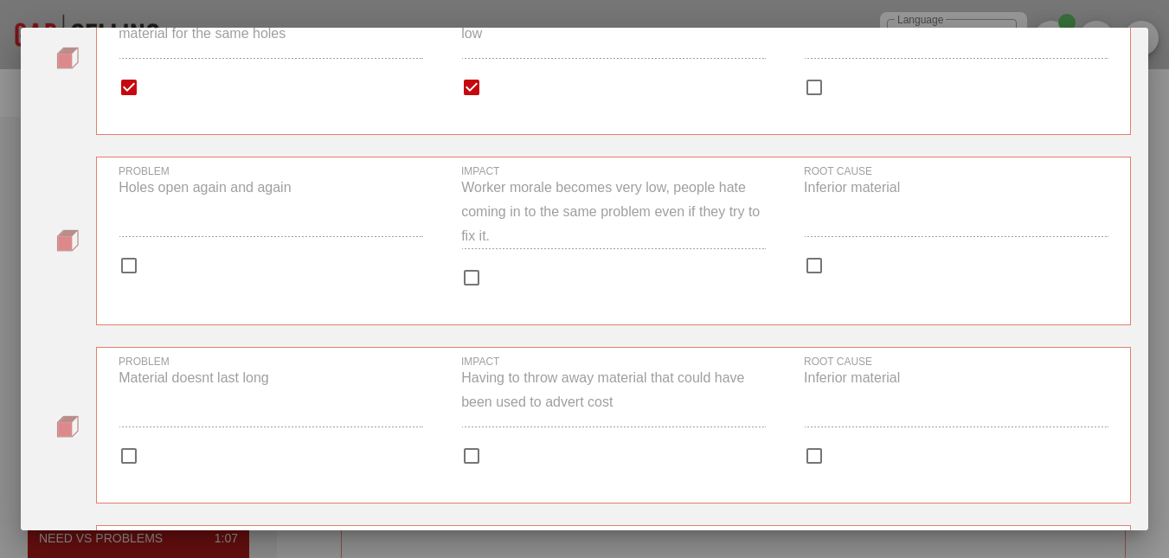
click at [491, 285] on div at bounding box center [613, 277] width 304 height 21
checkbox input "true"
click at [117, 266] on div at bounding box center [128, 265] width 29 height 29
checkbox input "true"
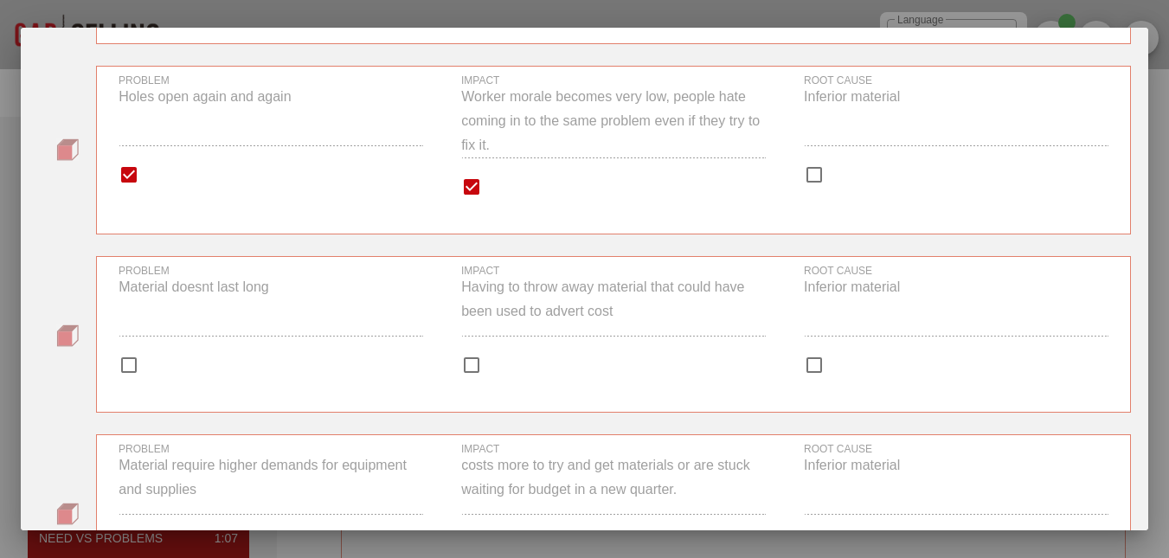
scroll to position [906, 0]
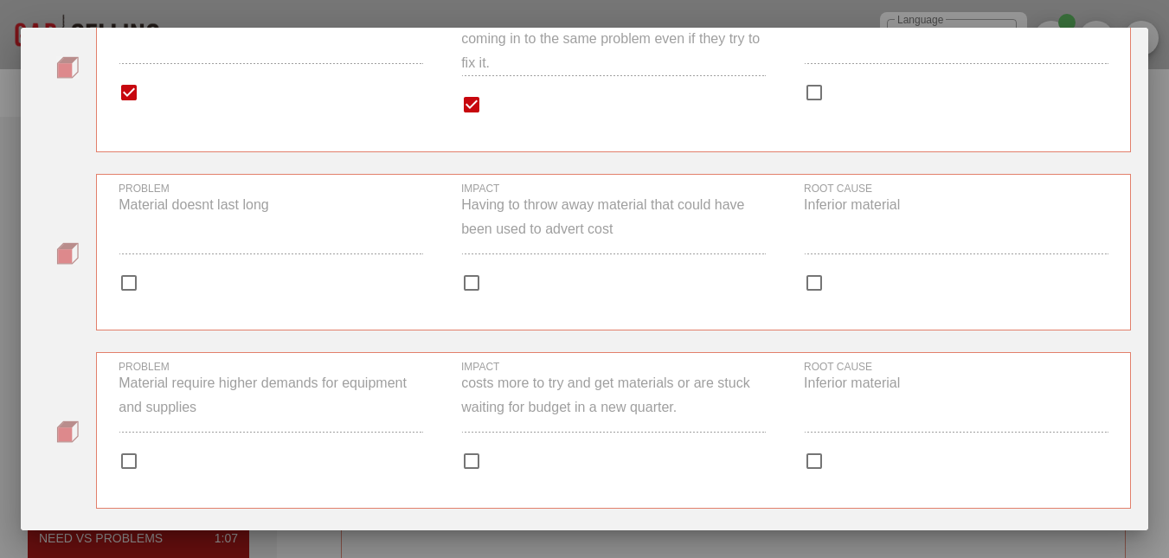
click at [183, 279] on div at bounding box center [271, 282] width 304 height 21
checkbox input "true"
click at [465, 285] on div at bounding box center [471, 282] width 29 height 29
checkbox input "true"
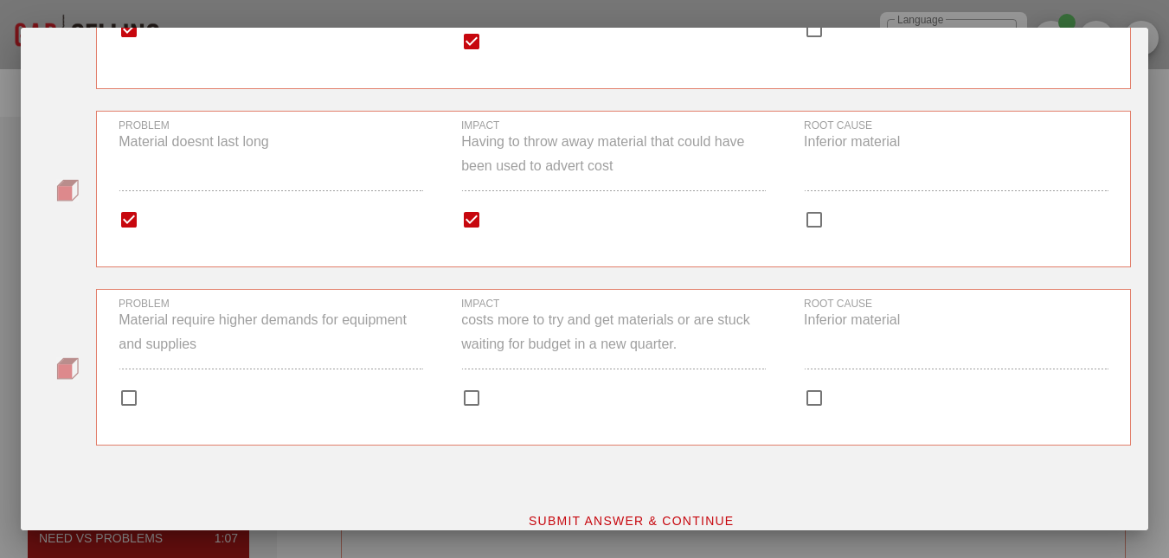
scroll to position [992, 0]
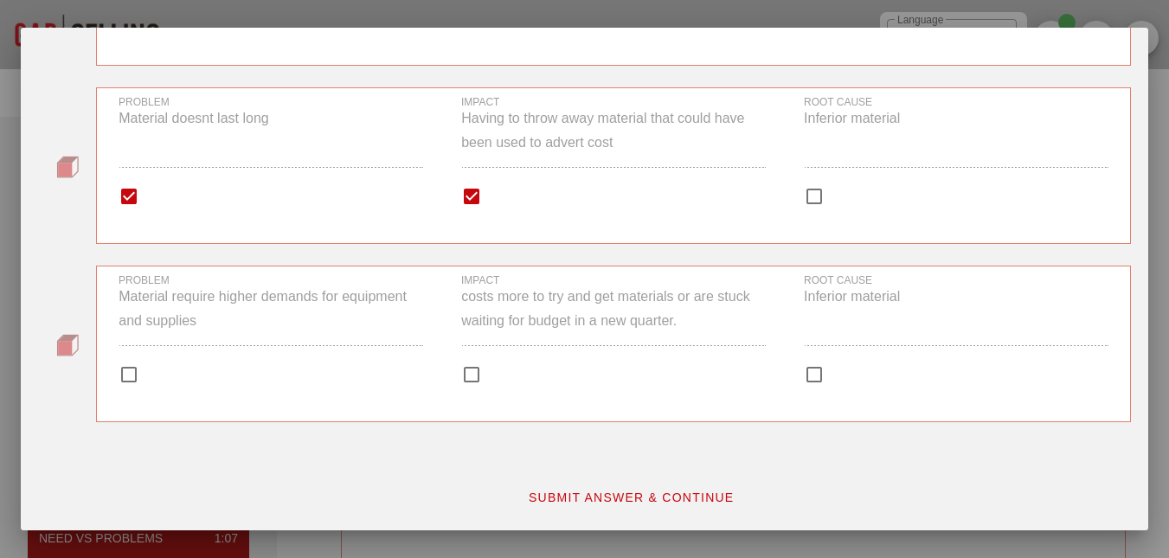
click at [171, 343] on div "PROBLEM Material require higher demands for equipment and supplies" at bounding box center [271, 319] width 304 height 90
click at [139, 364] on input "PROBLEM Material require higher demands for equipment and supplies" at bounding box center [129, 374] width 21 height 21
checkbox input "false"
click at [491, 367] on div at bounding box center [613, 374] width 304 height 21
checkbox input "true"
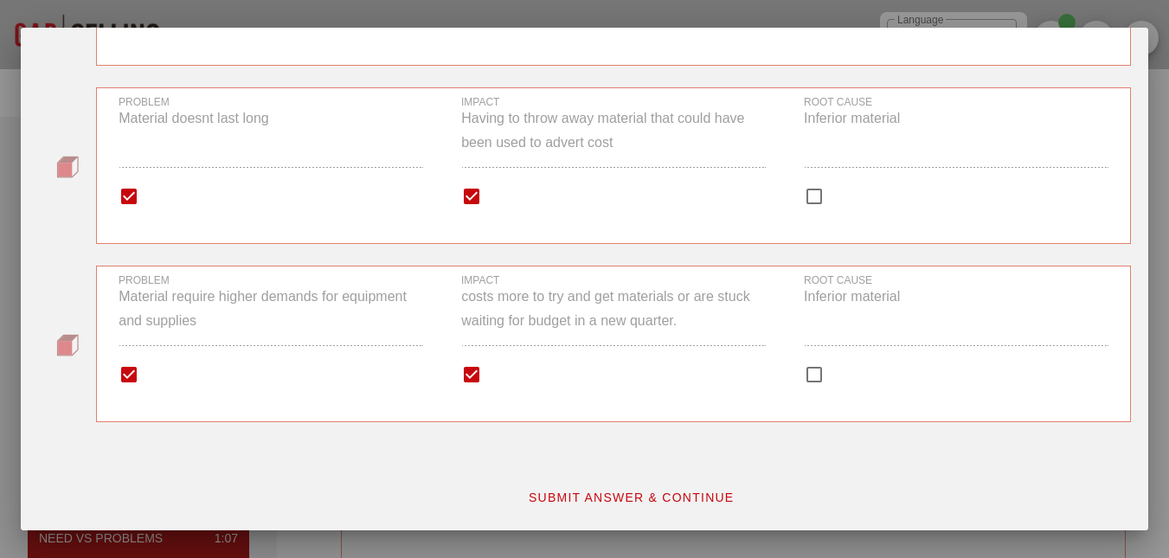
click at [185, 375] on div at bounding box center [271, 374] width 304 height 21
checkbox input "true"
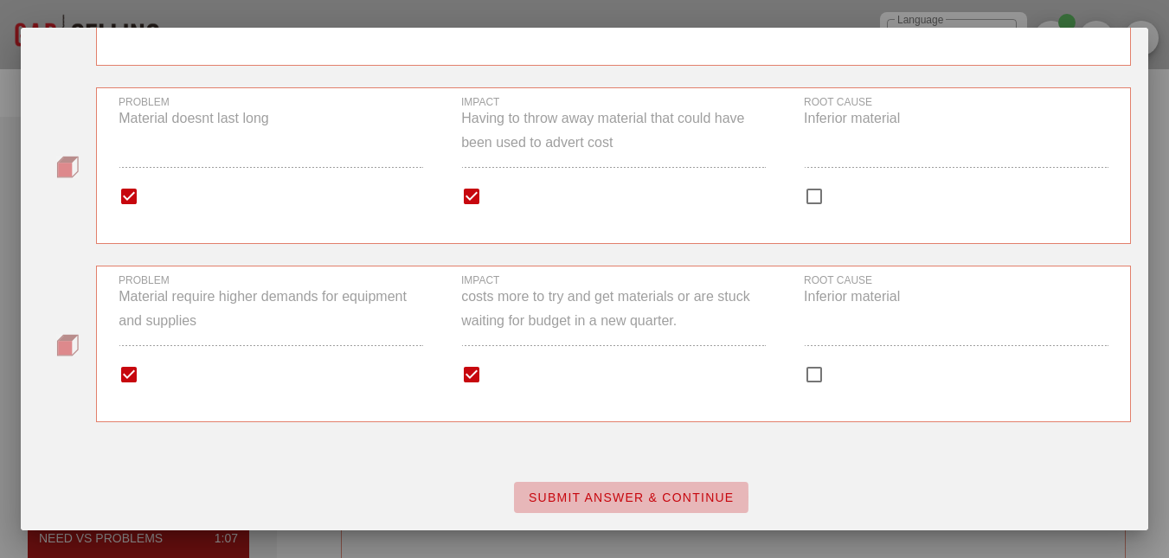
click at [679, 488] on button "SUBMIT ANSWER & CONTINUE" at bounding box center [631, 497] width 234 height 31
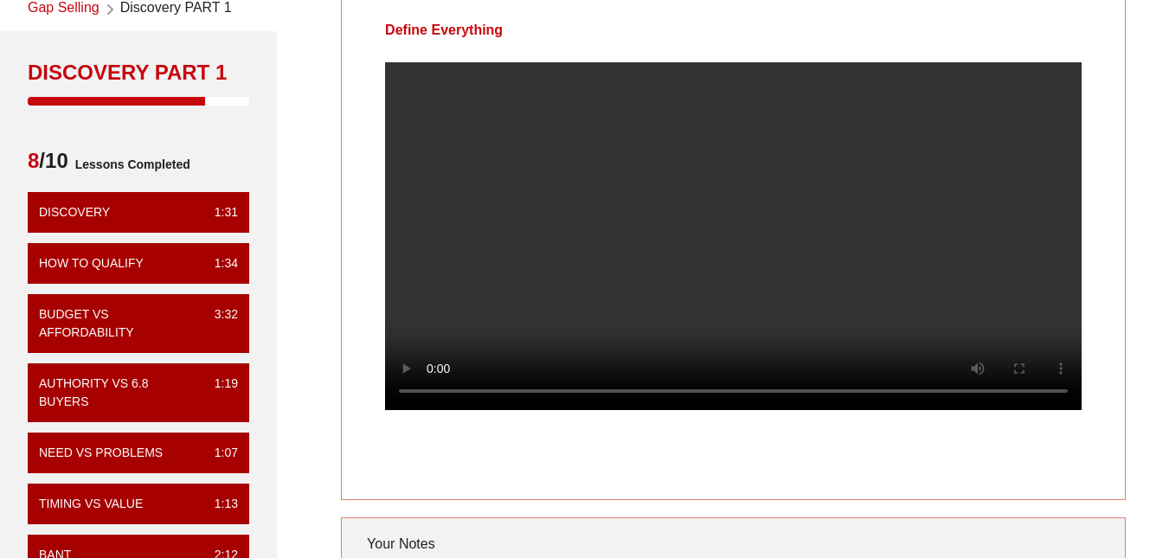
scroll to position [87, 0]
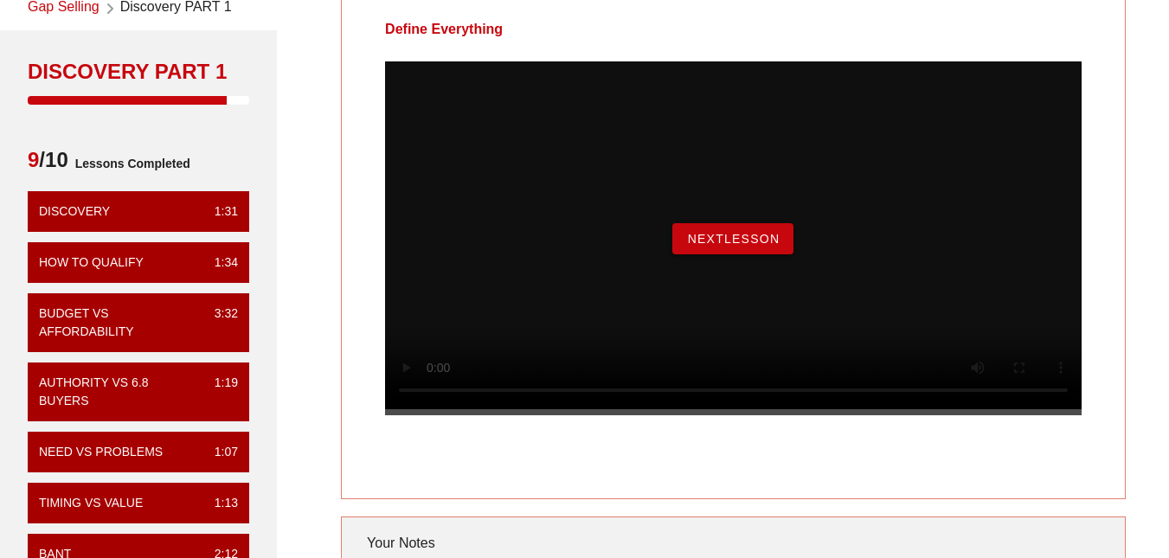
click at [761, 246] on span "NextLesson" at bounding box center [732, 239] width 93 height 14
click at [758, 246] on span "Next Video" at bounding box center [732, 239] width 85 height 14
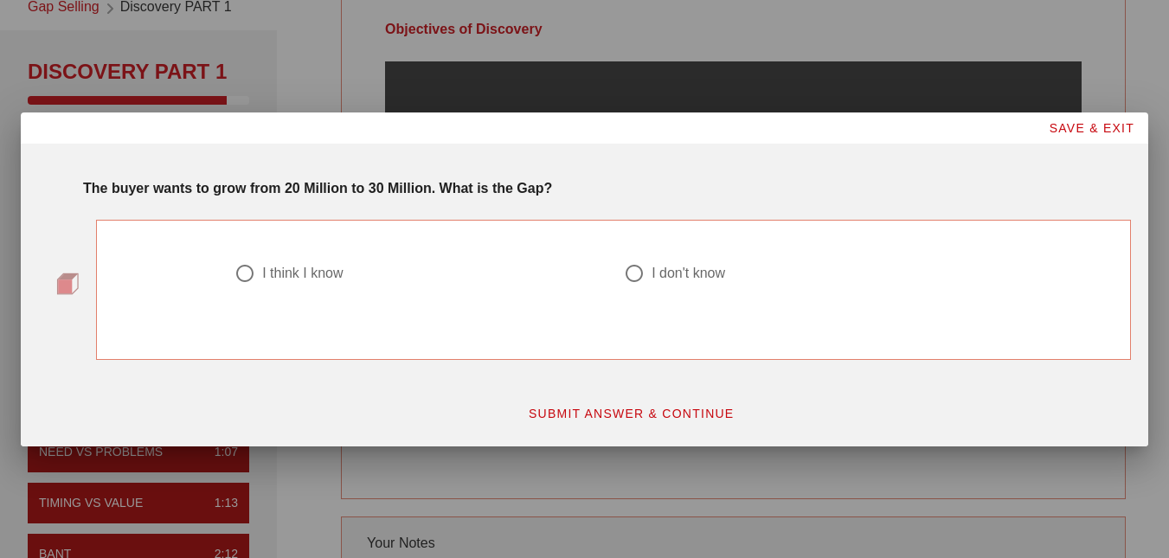
click at [247, 272] on div at bounding box center [244, 273] width 29 height 29
radio input "true"
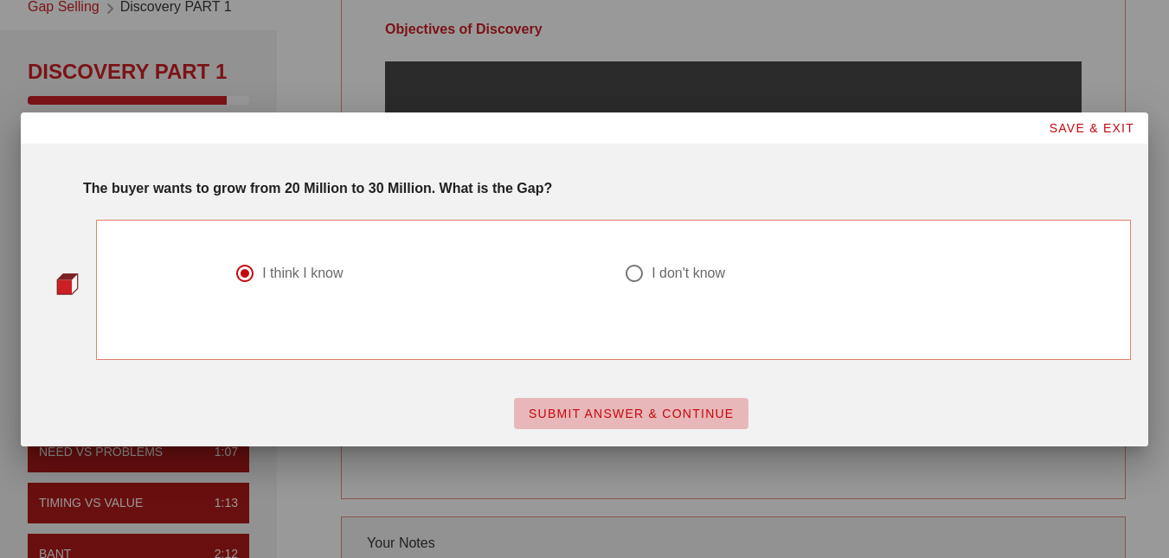
click at [640, 413] on span "SUBMIT ANSWER & CONTINUE" at bounding box center [631, 414] width 207 height 14
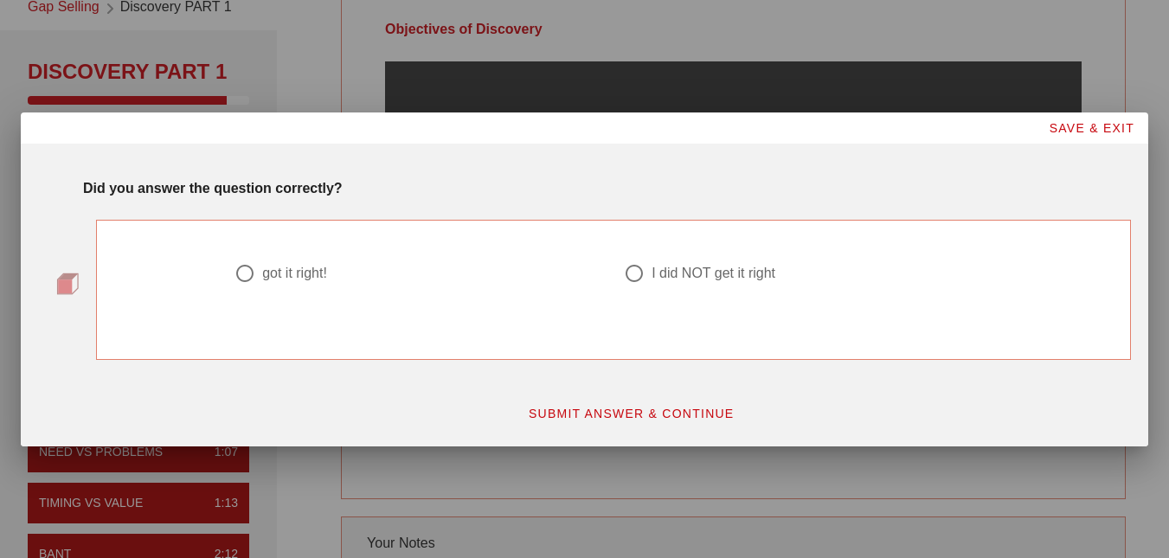
click at [275, 271] on div "got it right!" at bounding box center [294, 273] width 65 height 17
radio input "true"
click at [558, 416] on span "SUBMIT ANSWER & CONTINUE" at bounding box center [631, 414] width 207 height 14
click at [309, 272] on div "I think I know" at bounding box center [302, 273] width 80 height 17
radio input "true"
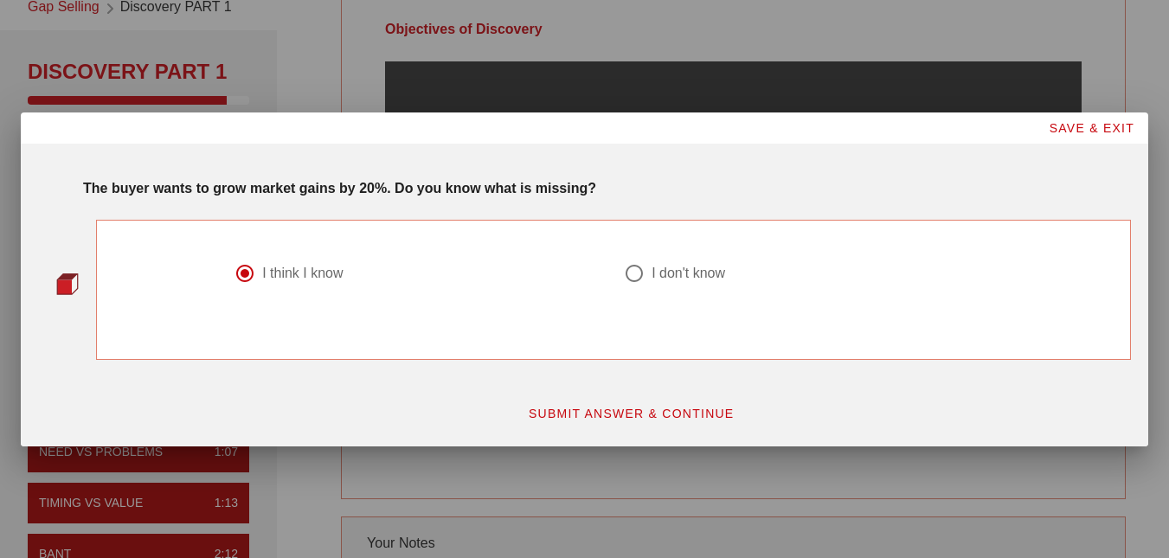
click at [611, 417] on span "SUBMIT ANSWER & CONTINUE" at bounding box center [631, 414] width 207 height 14
click at [232, 273] on div at bounding box center [244, 273] width 29 height 29
radio input "true"
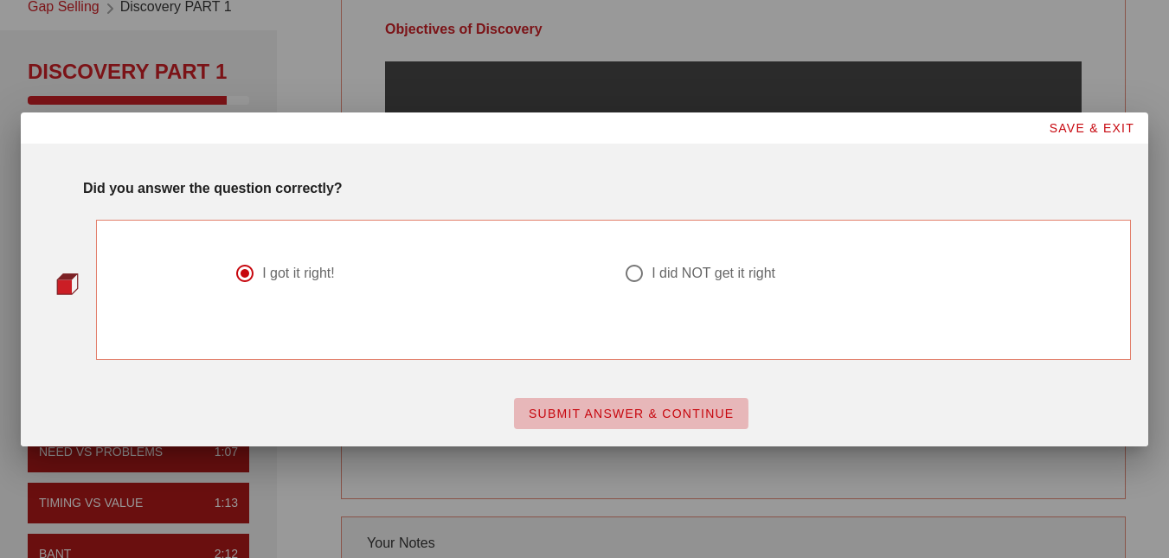
click at [541, 419] on span "SUBMIT ANSWER & CONTINUE" at bounding box center [631, 414] width 207 height 14
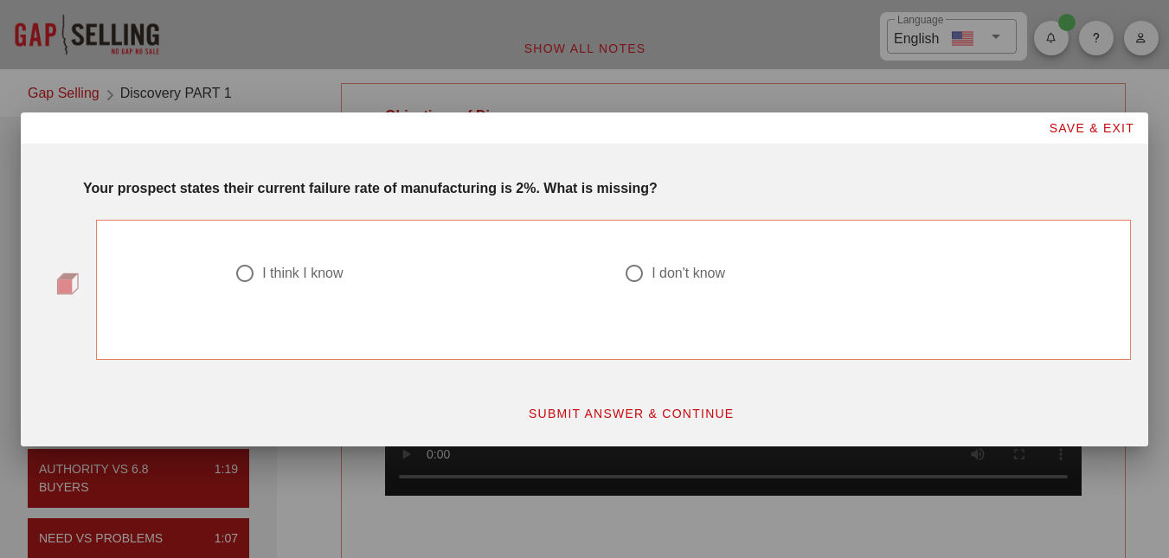
drag, startPoint x: 335, startPoint y: 290, endPoint x: 329, endPoint y: 278, distance: 13.5
click at [334, 288] on div at bounding box center [418, 294] width 368 height 21
click at [328, 276] on div "I think I know" at bounding box center [302, 273] width 80 height 17
radio input "true"
click at [657, 427] on button "SUBMIT ANSWER & CONTINUE" at bounding box center [631, 413] width 234 height 31
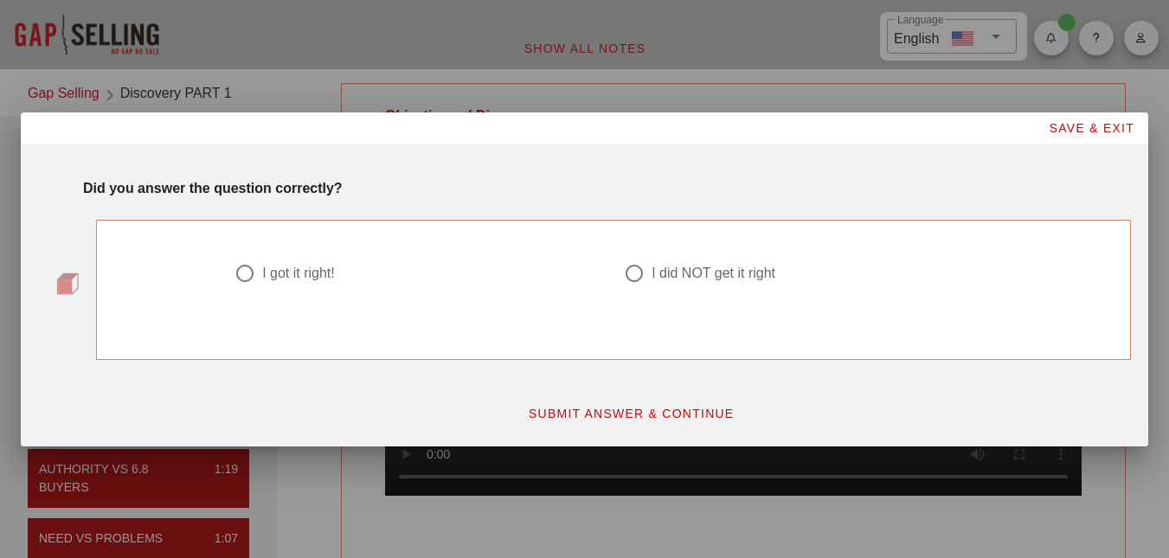
click at [254, 275] on div at bounding box center [244, 273] width 29 height 29
radio input "true"
click at [659, 404] on button "SUBMIT ANSWER & CONTINUE" at bounding box center [631, 413] width 234 height 31
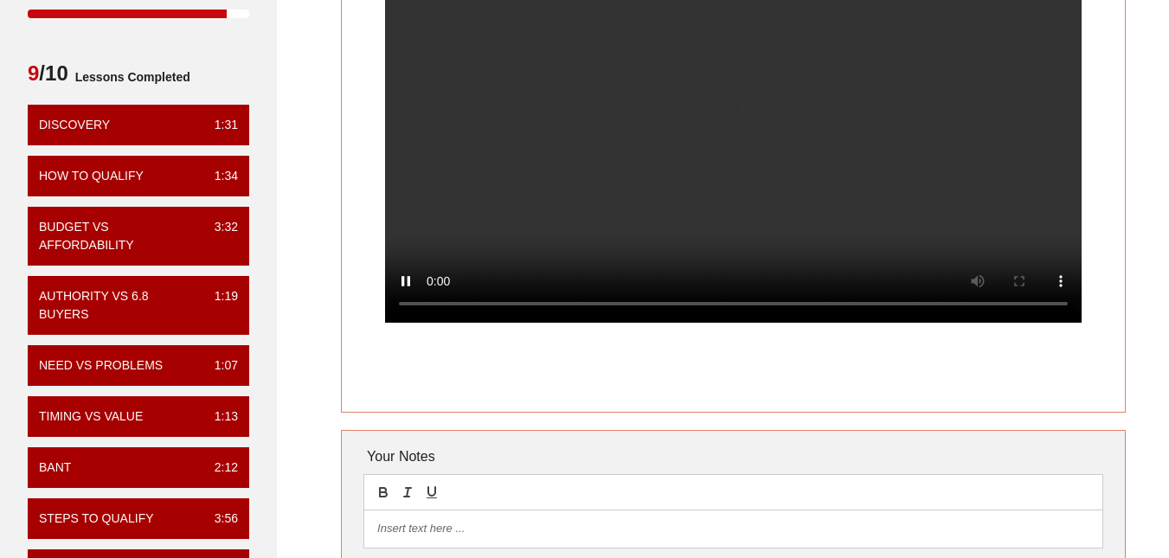
scroll to position [87, 0]
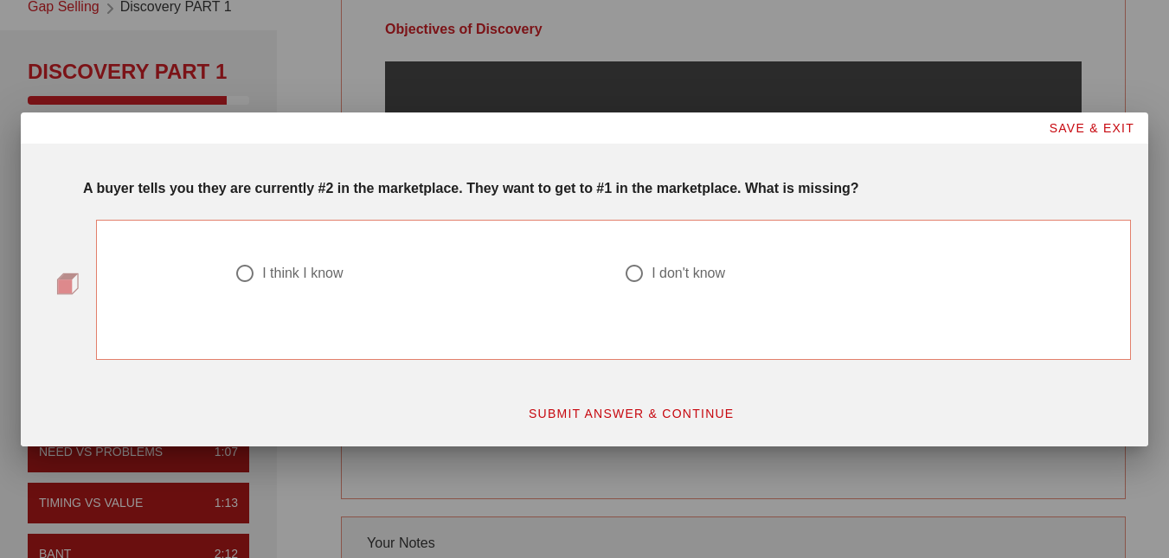
click at [313, 279] on div "I think I know" at bounding box center [302, 273] width 80 height 17
radio input "true"
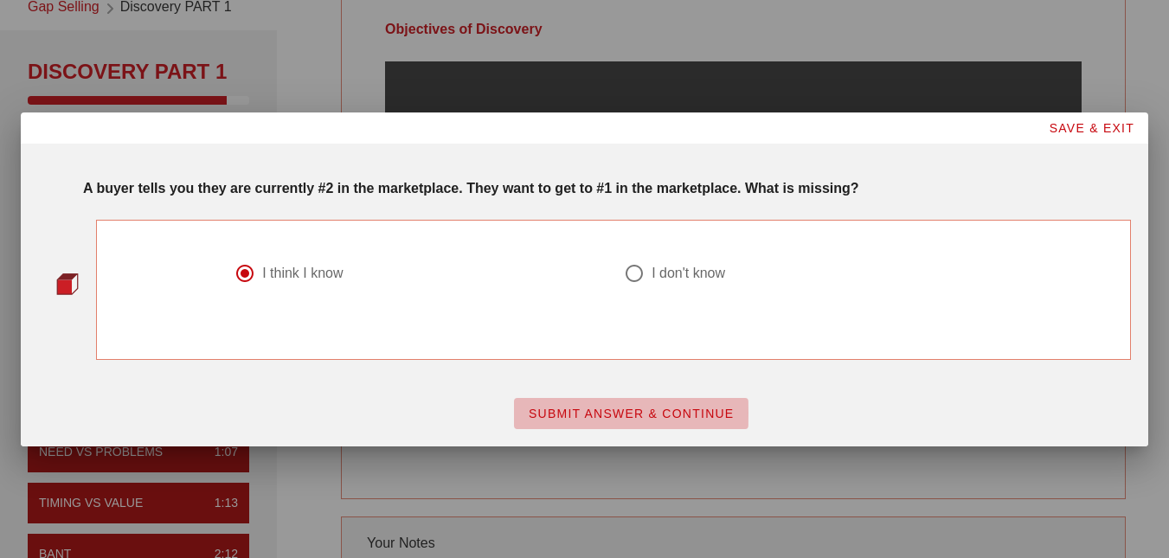
click at [650, 415] on span "SUBMIT ANSWER & CONTINUE" at bounding box center [631, 414] width 207 height 14
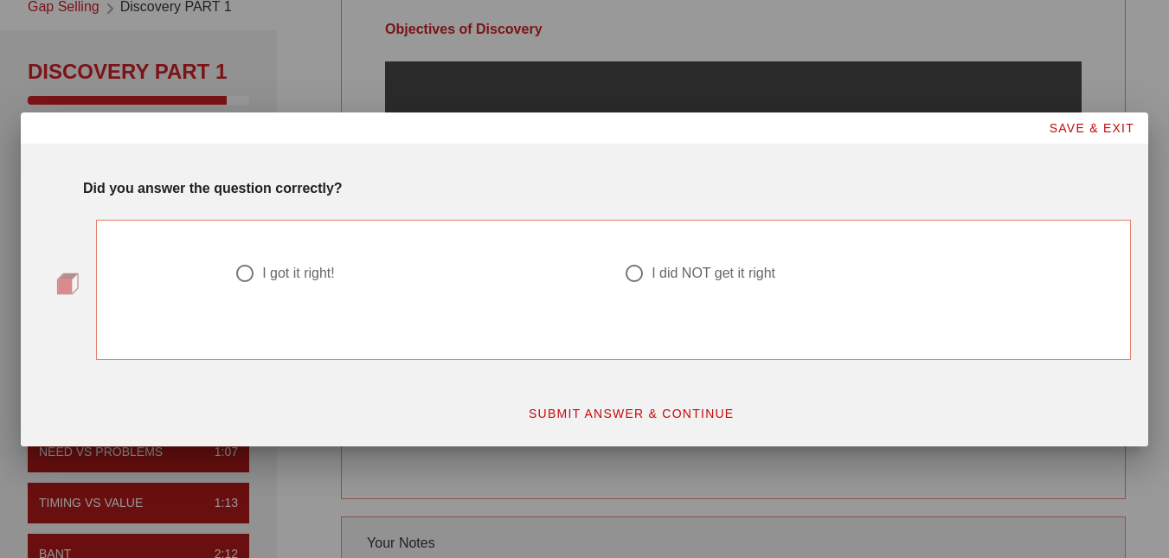
click at [230, 271] on div at bounding box center [244, 273] width 29 height 29
radio input "true"
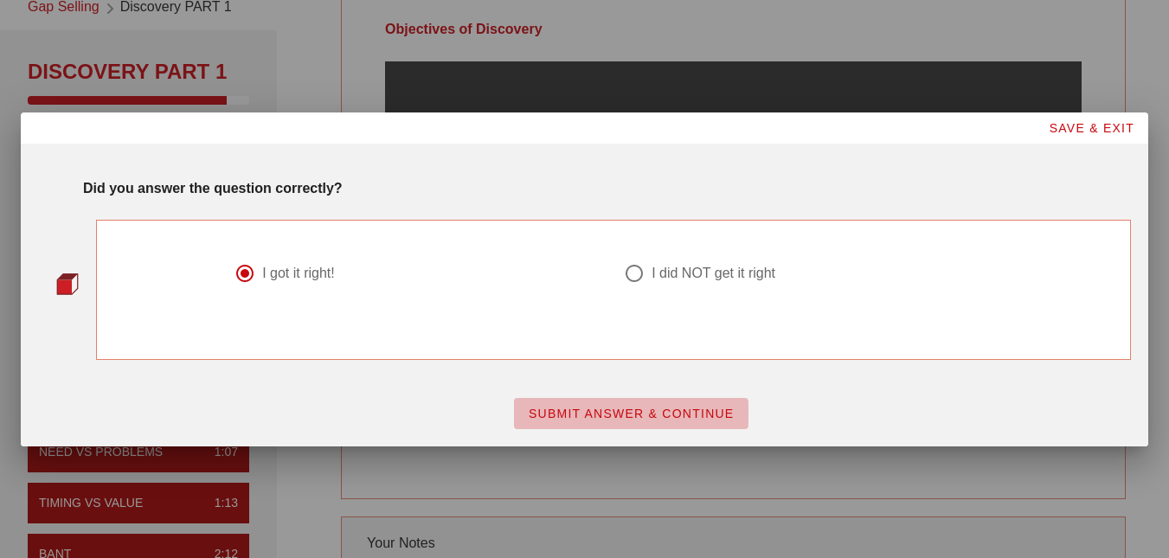
click at [673, 418] on span "SUBMIT ANSWER & CONTINUE" at bounding box center [631, 414] width 207 height 14
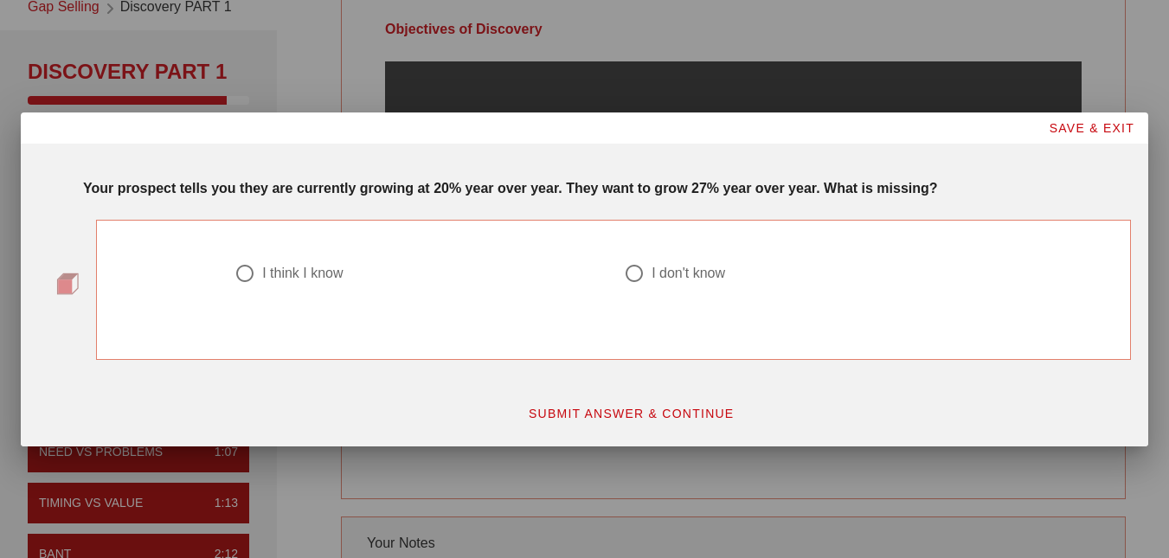
click at [334, 265] on div "I think I know" at bounding box center [302, 273] width 80 height 17
radio input "true"
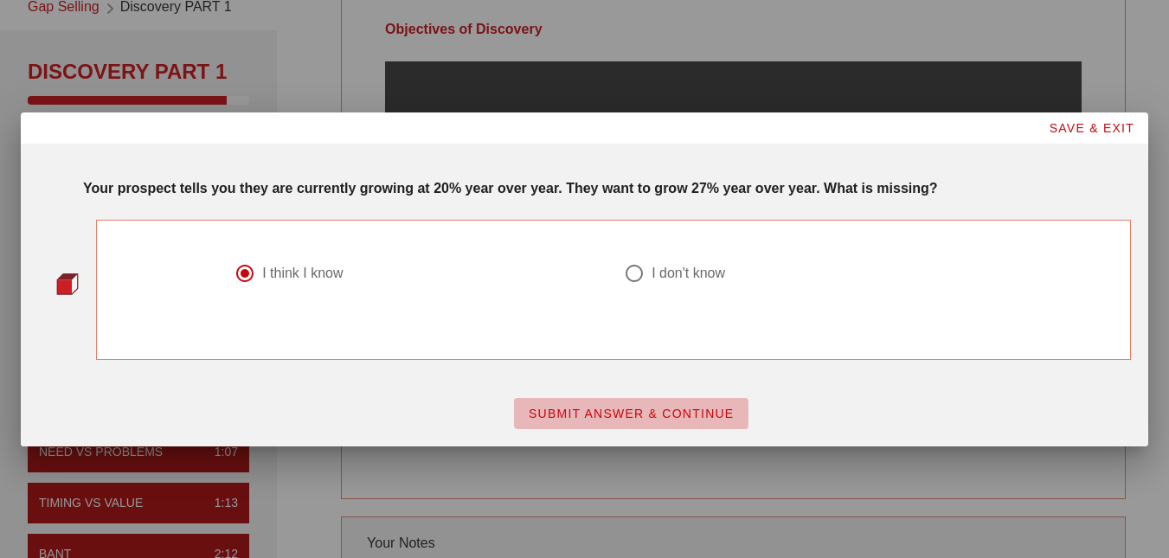
click at [576, 401] on button "SUBMIT ANSWER & CONTINUE" at bounding box center [631, 413] width 234 height 31
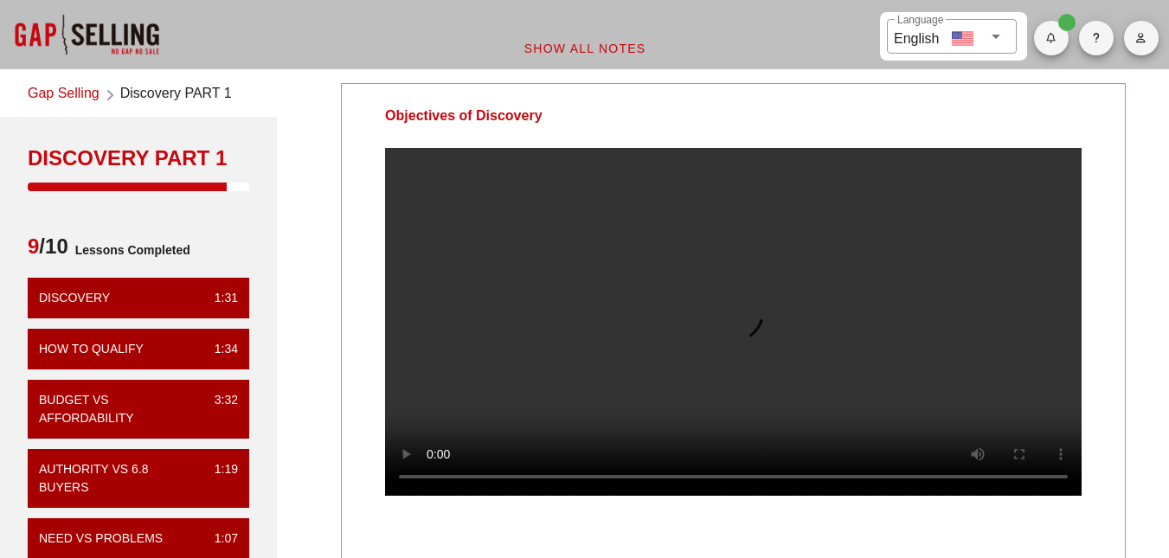
click at [701, 93] on div "Objectives of Discovery" at bounding box center [733, 116] width 783 height 64
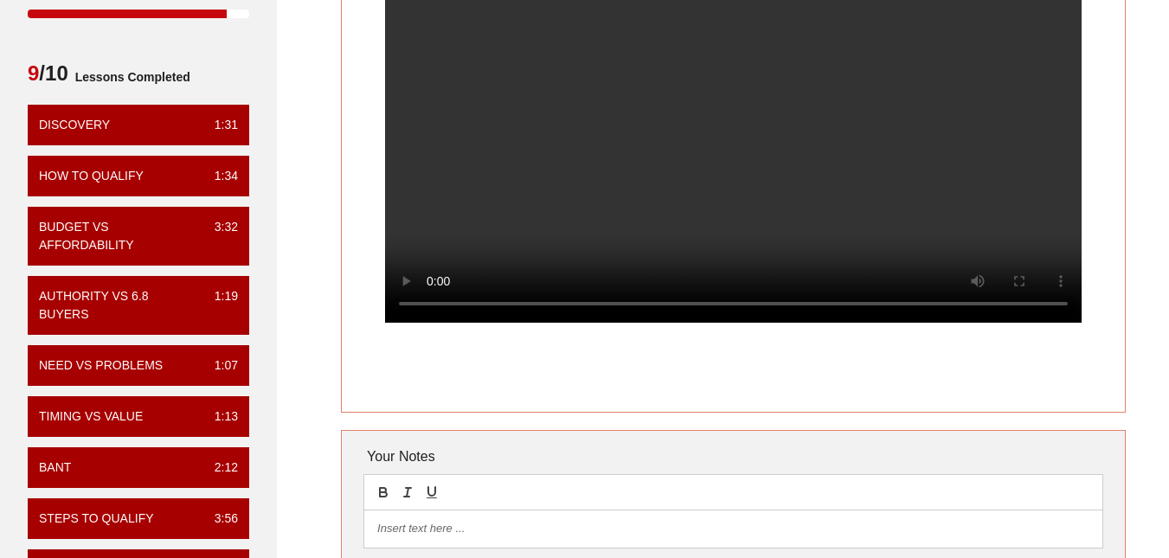
scroll to position [87, 0]
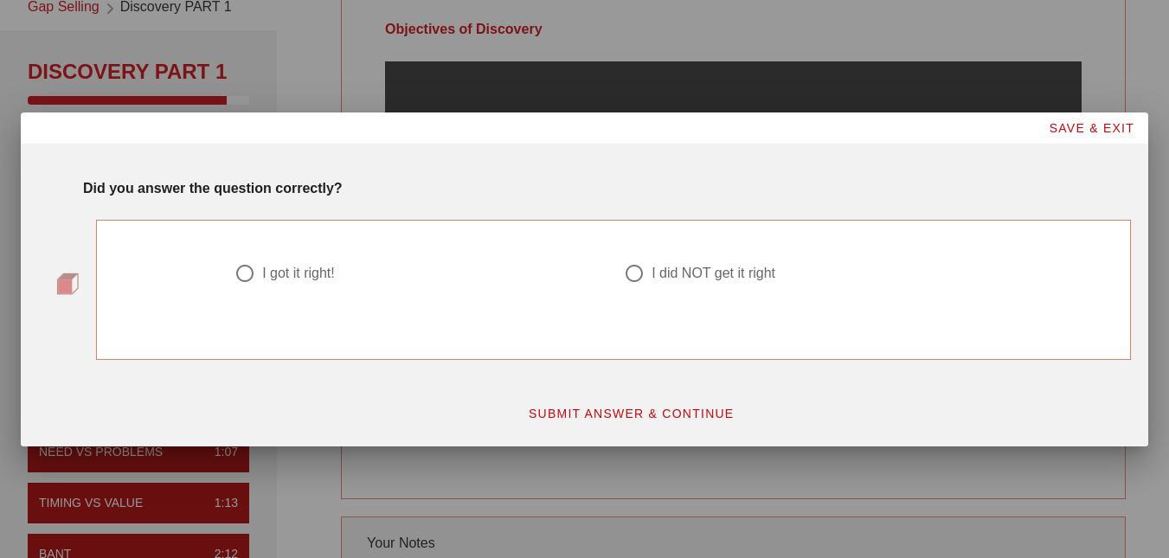
click at [662, 273] on div "I did NOT get it right" at bounding box center [713, 273] width 124 height 17
radio input "true"
click at [649, 419] on span "SUBMIT ANSWER & CONTINUE" at bounding box center [631, 414] width 207 height 14
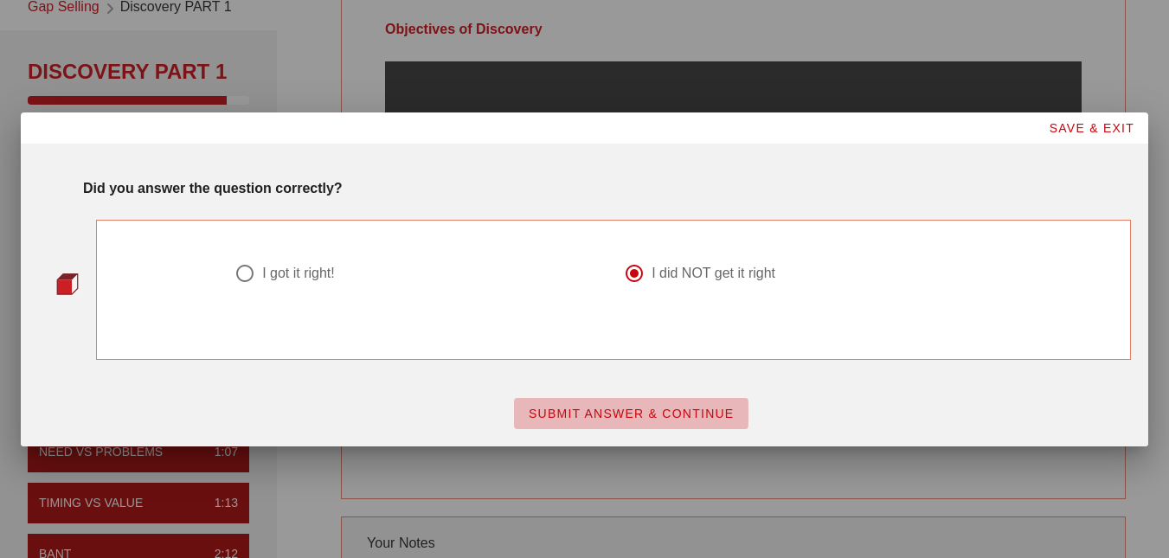
scroll to position [0, 0]
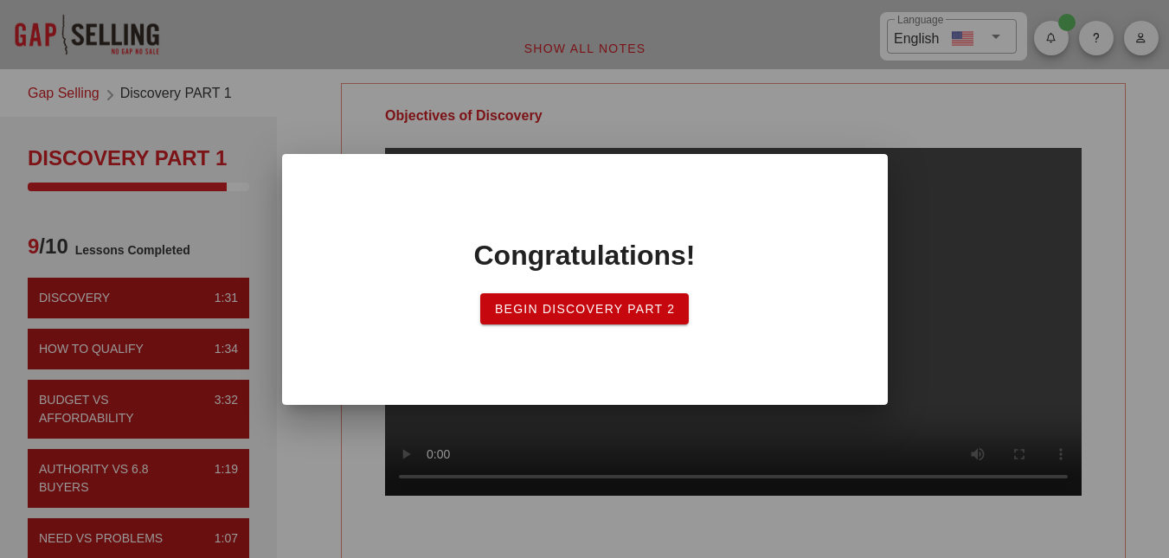
click at [638, 308] on span "Begin Discovery Part 2" at bounding box center [585, 309] width 182 height 14
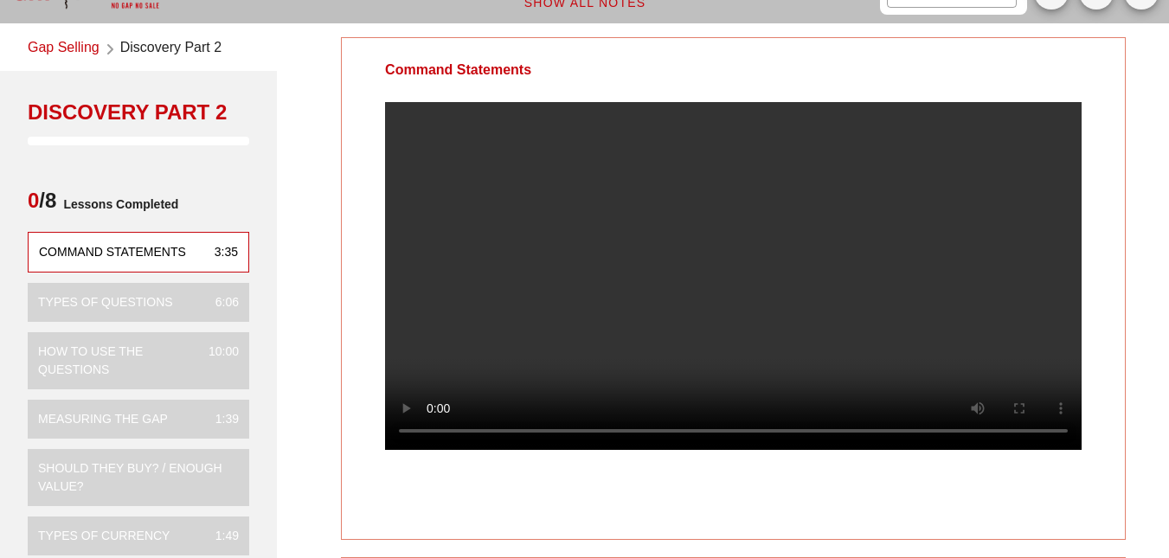
scroll to position [87, 0]
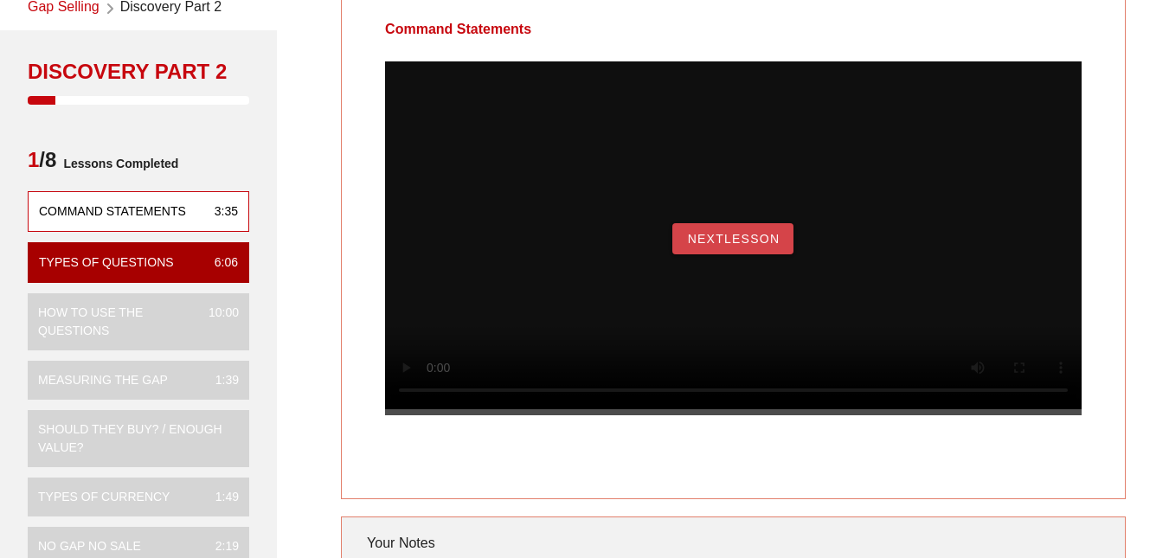
click at [753, 246] on span "NextLesson" at bounding box center [732, 239] width 93 height 14
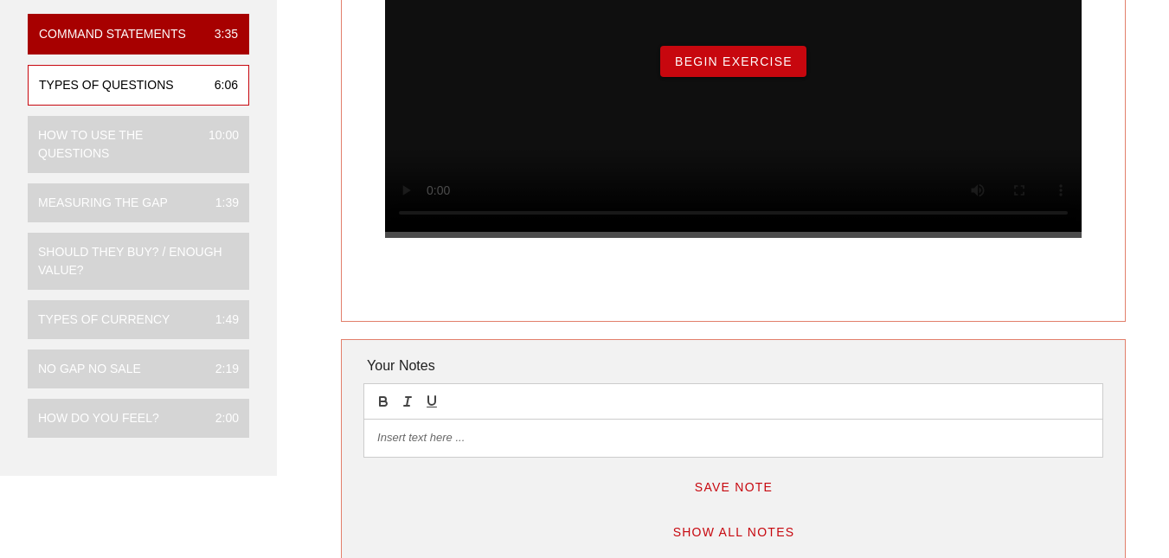
scroll to position [260, 0]
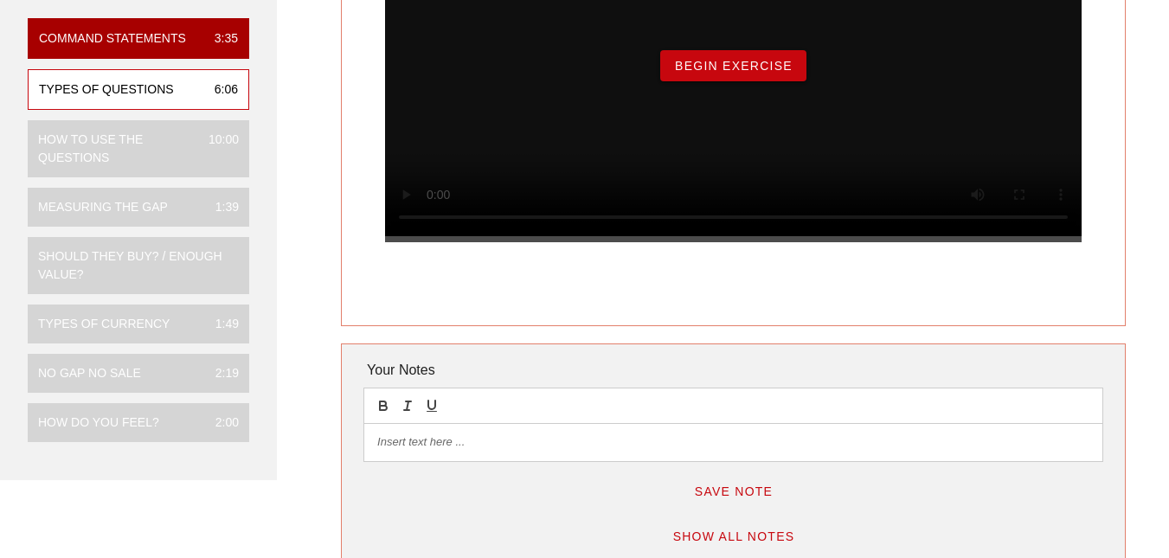
click at [733, 81] on button "Begin Exercise" at bounding box center [733, 65] width 146 height 31
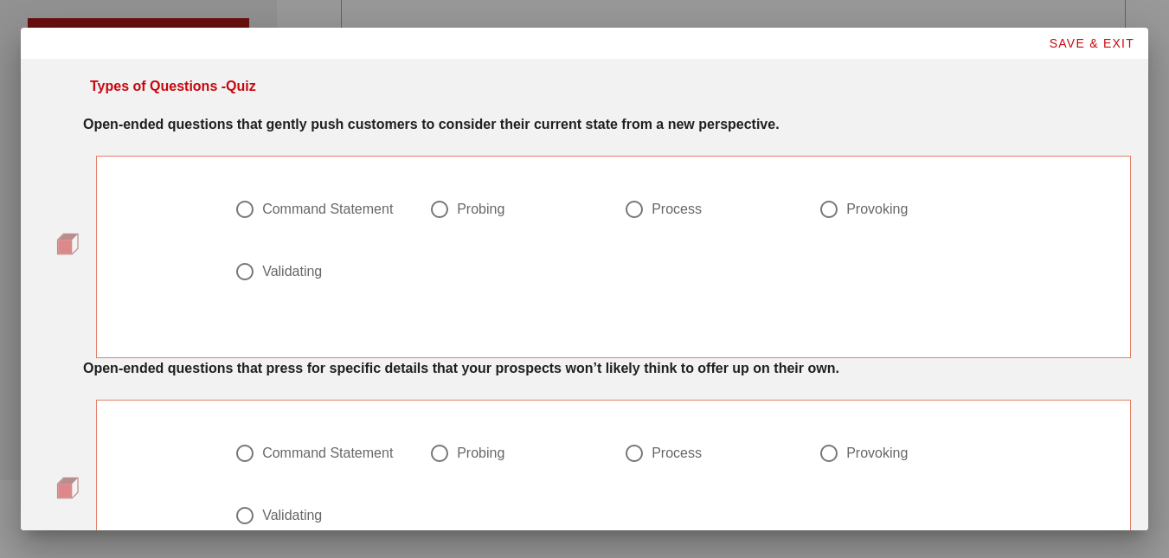
scroll to position [0, 0]
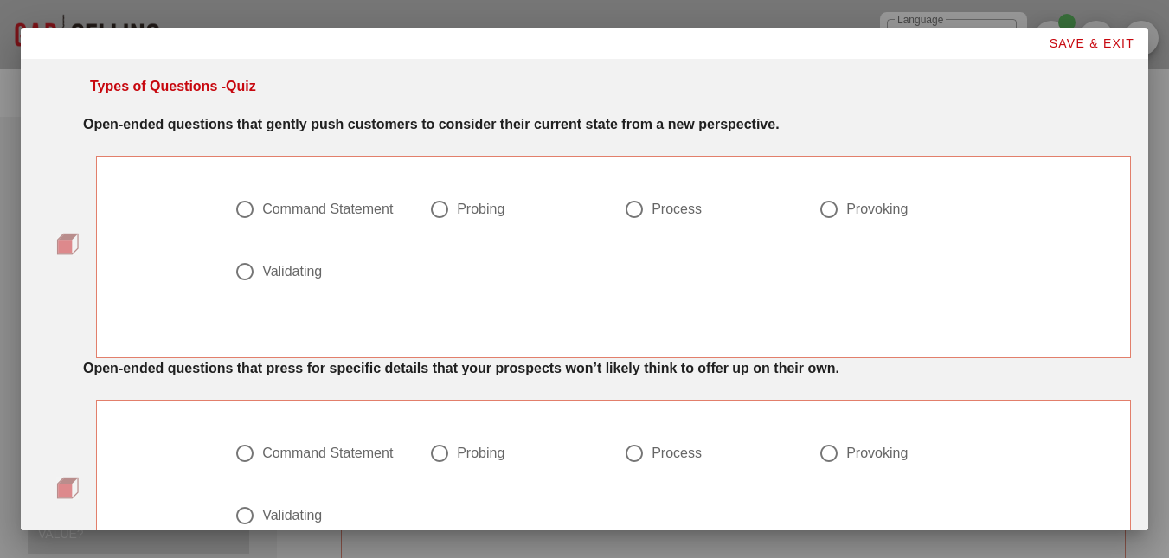
click at [461, 208] on div "Probing" at bounding box center [481, 209] width 48 height 17
radio input "true"
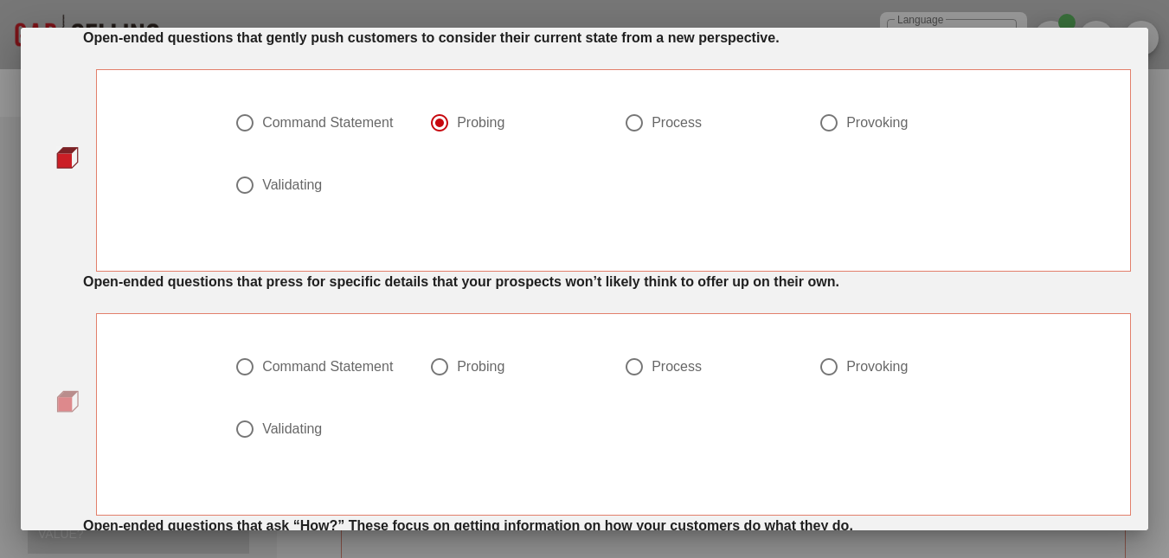
scroll to position [173, 0]
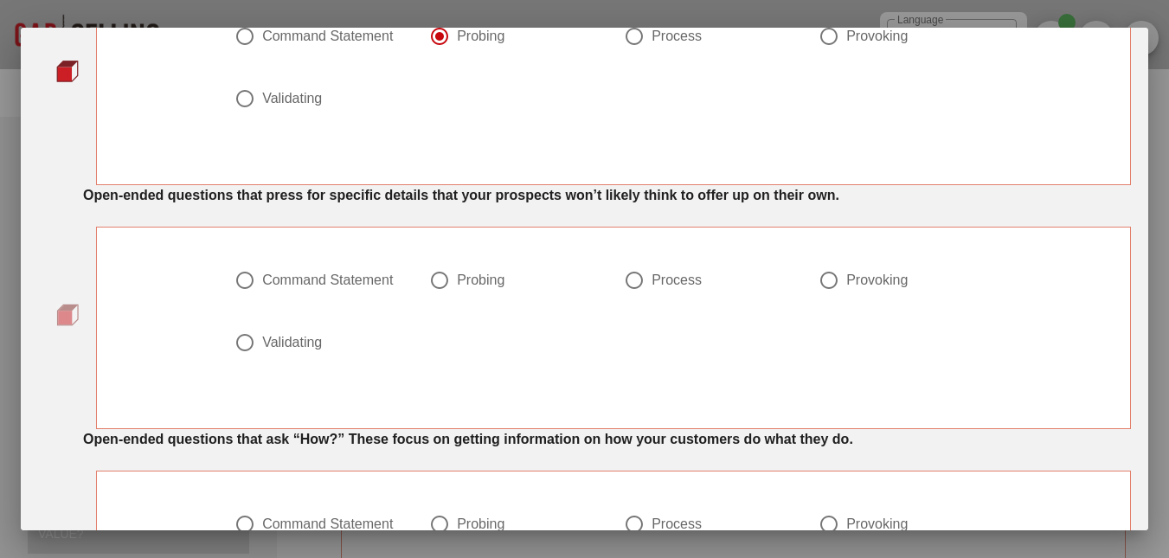
click at [830, 286] on div at bounding box center [828, 280] width 29 height 29
radio input "true"
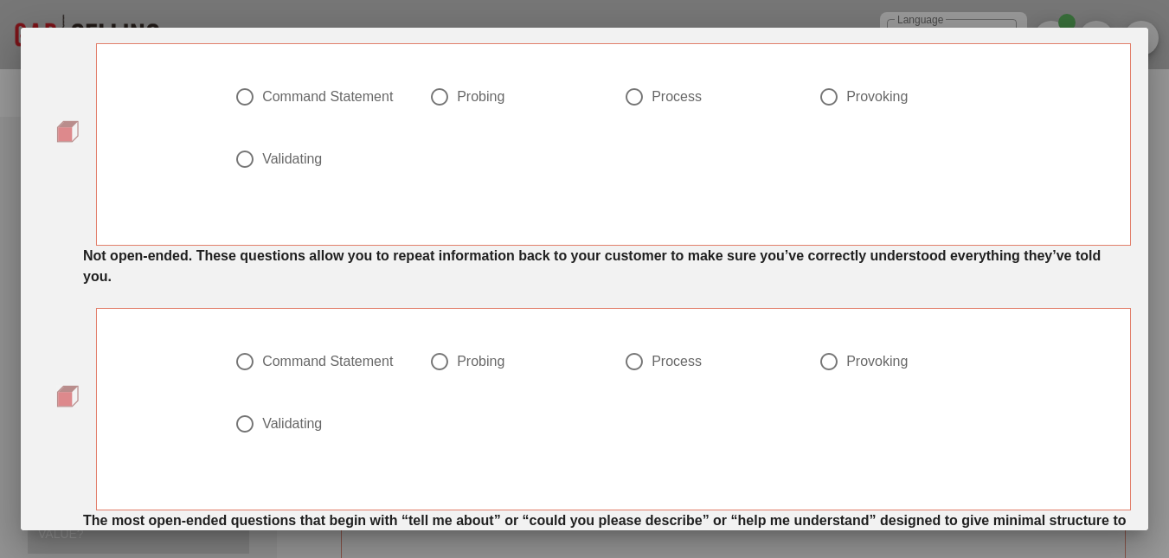
scroll to position [606, 0]
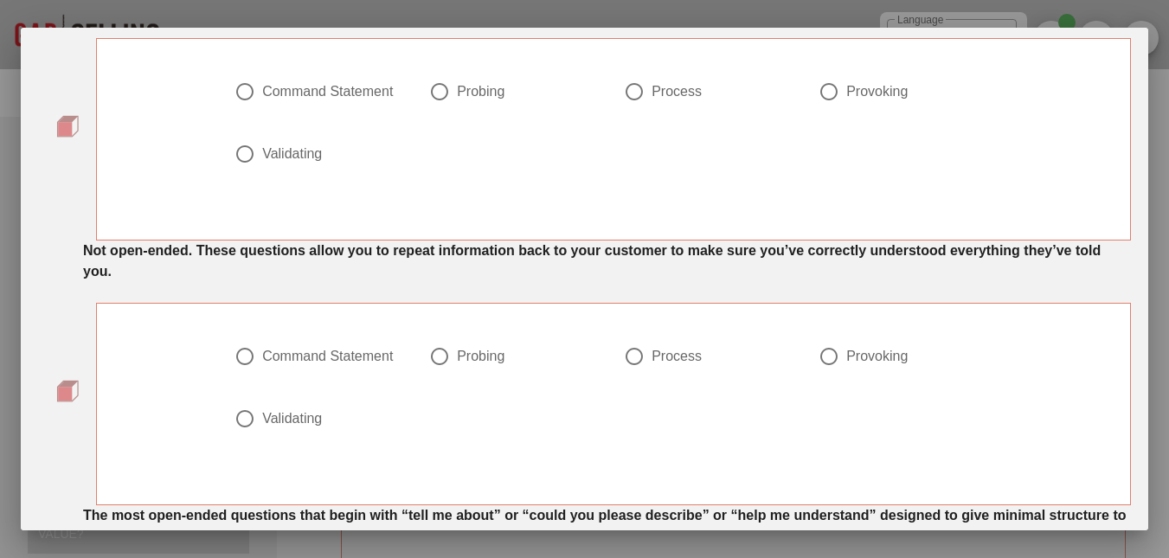
click at [284, 423] on div "Validating" at bounding box center [292, 418] width 60 height 17
radio input "true"
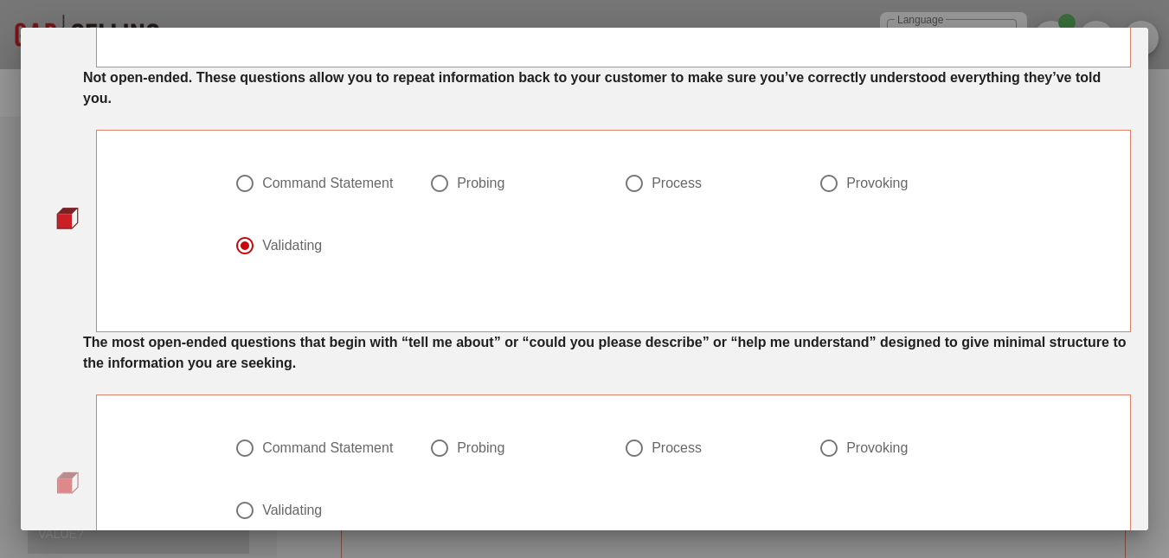
scroll to position [865, 0]
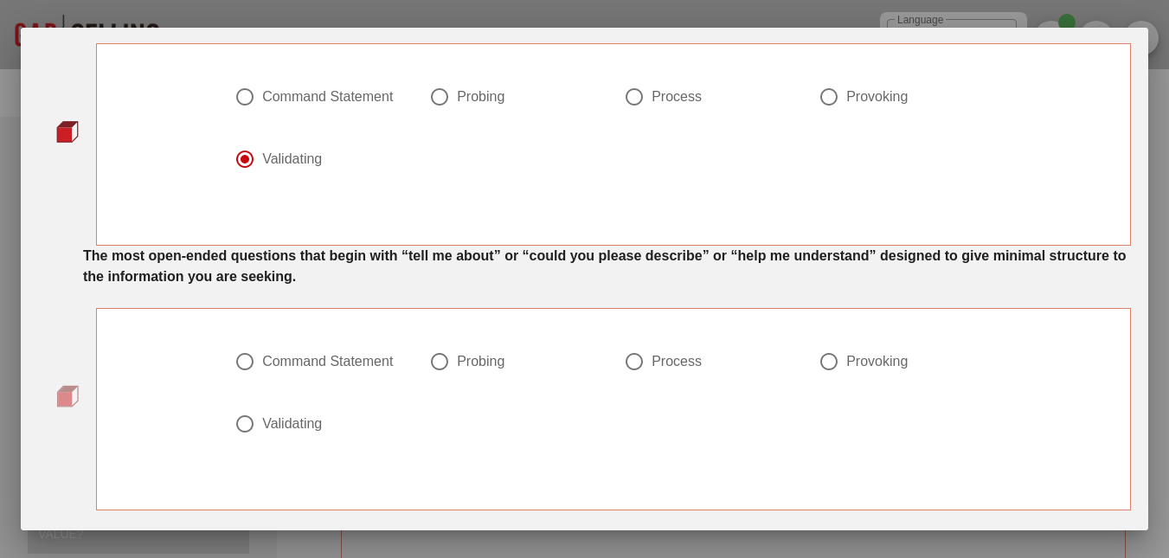
click at [652, 360] on div "Process" at bounding box center [676, 361] width 50 height 17
radio input "true"
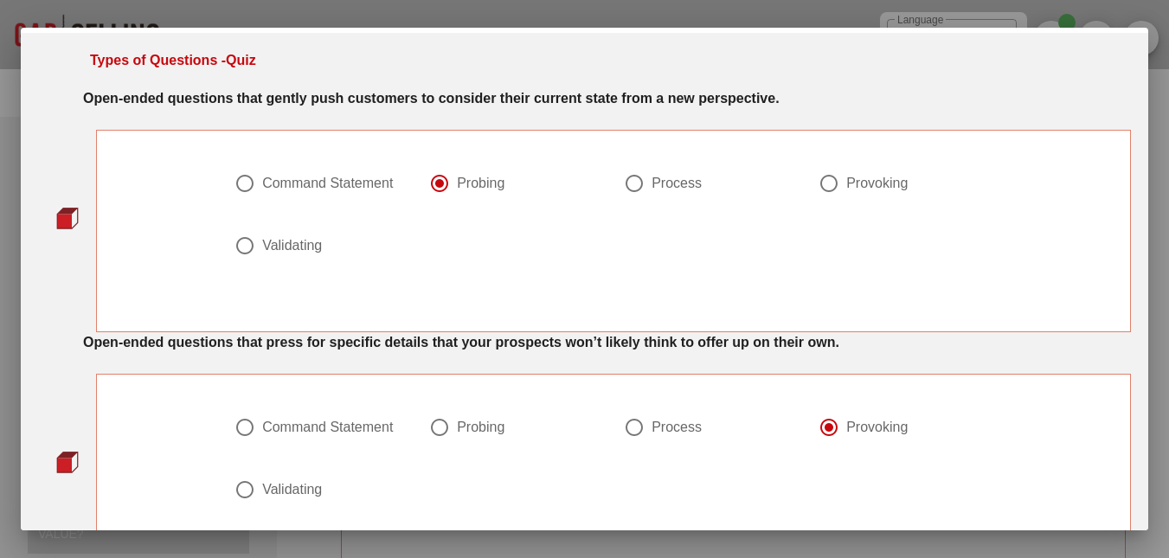
scroll to position [0, 0]
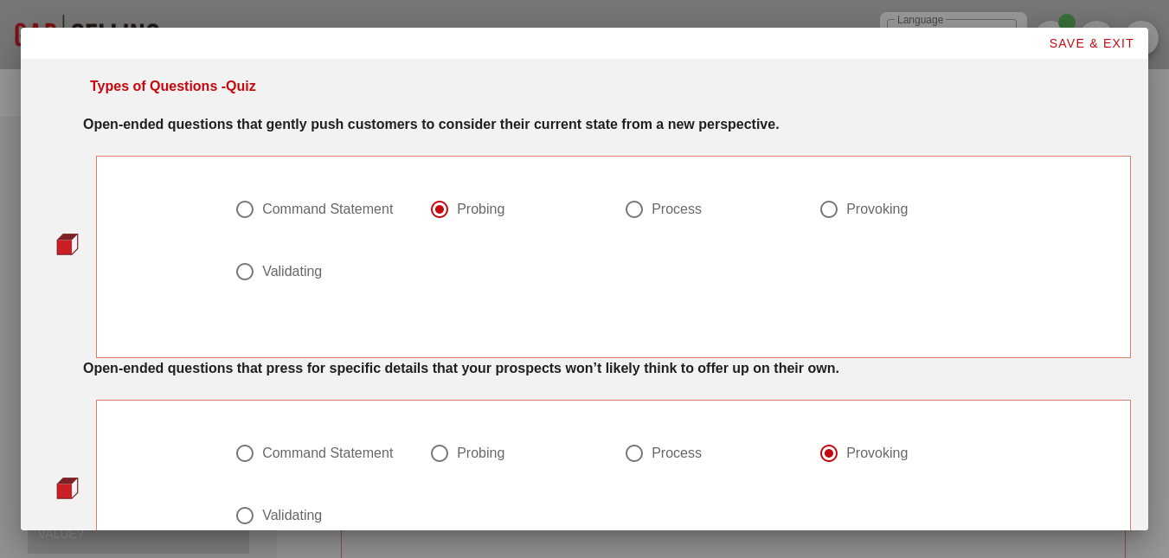
click at [323, 205] on div "Command Statement" at bounding box center [327, 209] width 131 height 17
radio input "true"
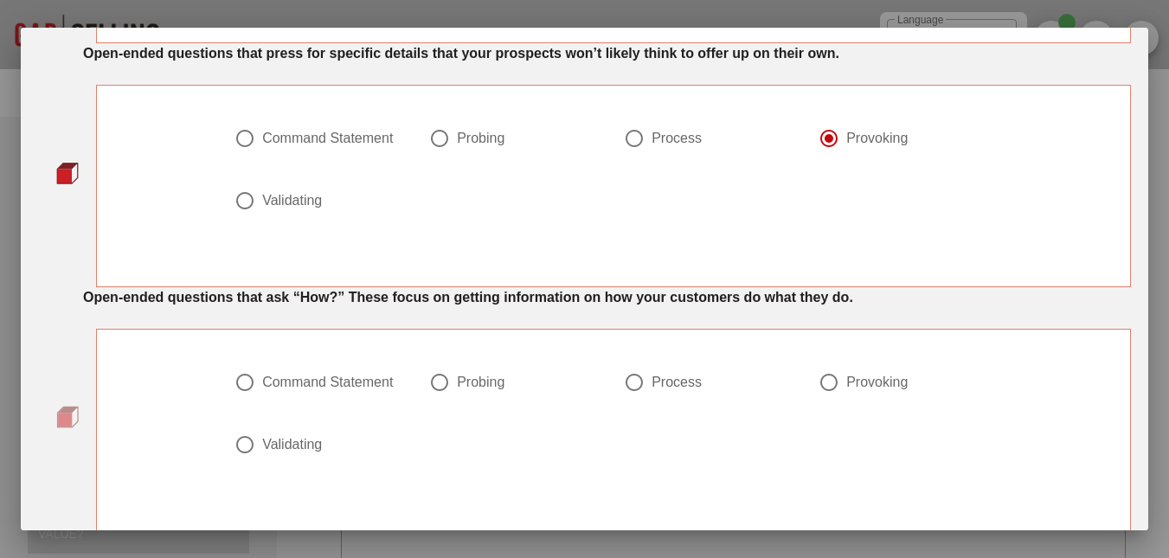
scroll to position [346, 0]
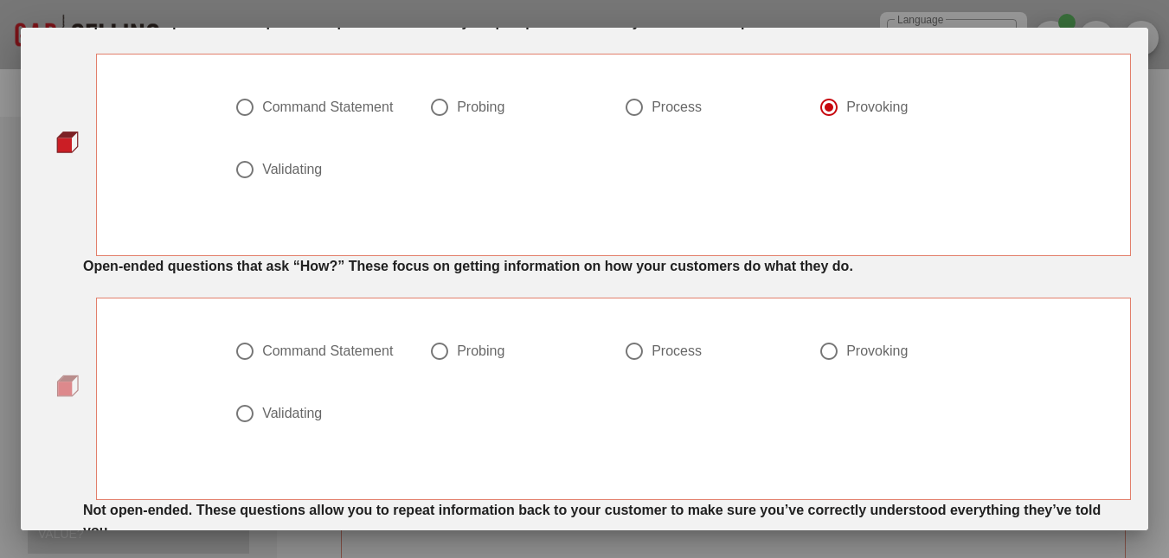
click at [476, 354] on div "Probing" at bounding box center [481, 351] width 48 height 17
radio input "true"
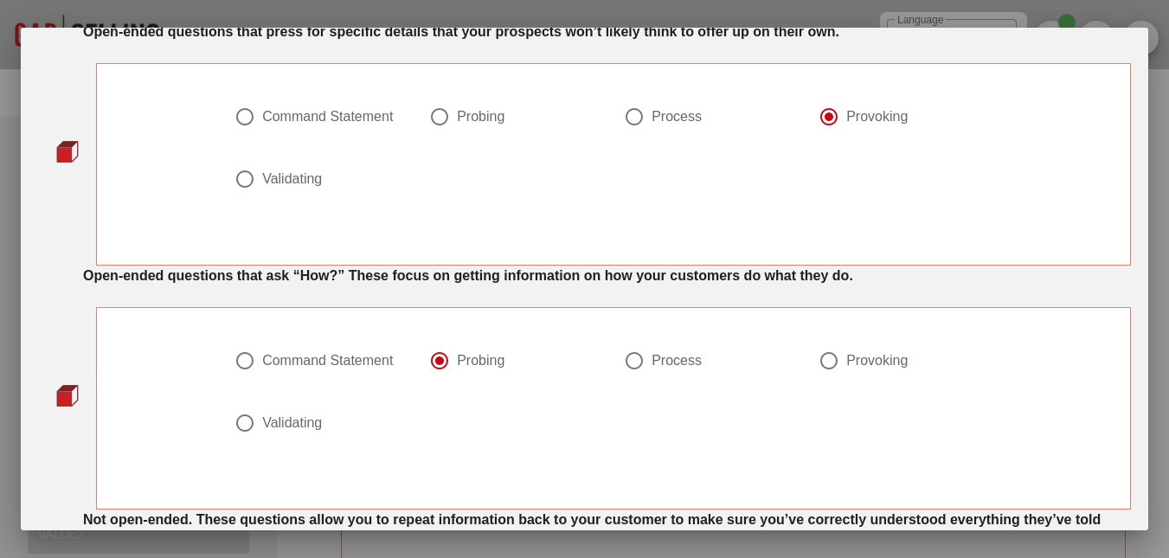
scroll to position [326, 0]
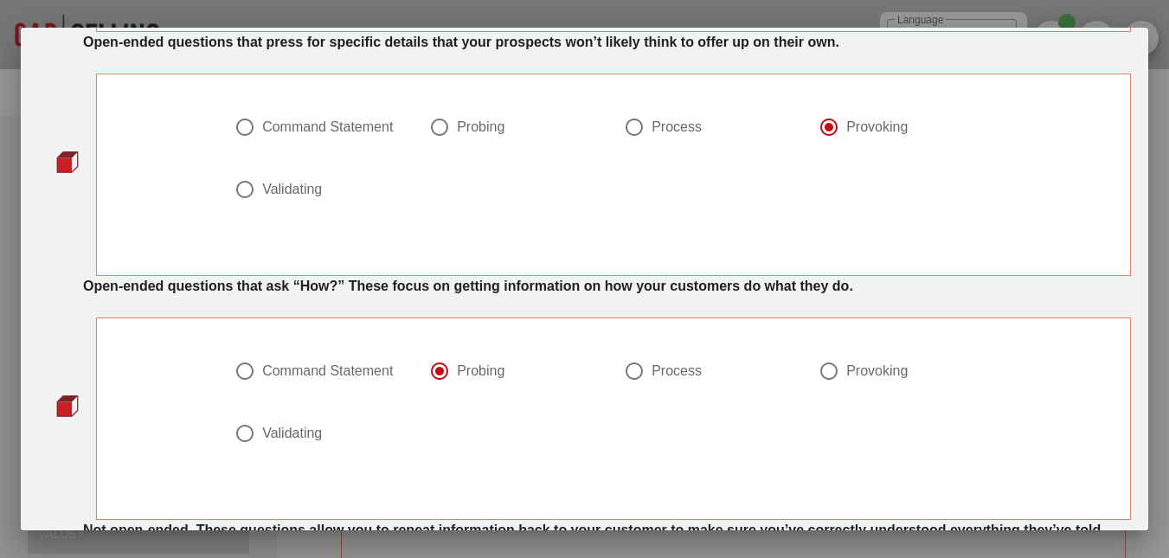
click at [433, 107] on div "Probing" at bounding box center [516, 137] width 195 height 62
click at [443, 125] on div at bounding box center [439, 126] width 29 height 29
radio input "true"
click at [831, 361] on div at bounding box center [828, 370] width 29 height 29
radio input "false"
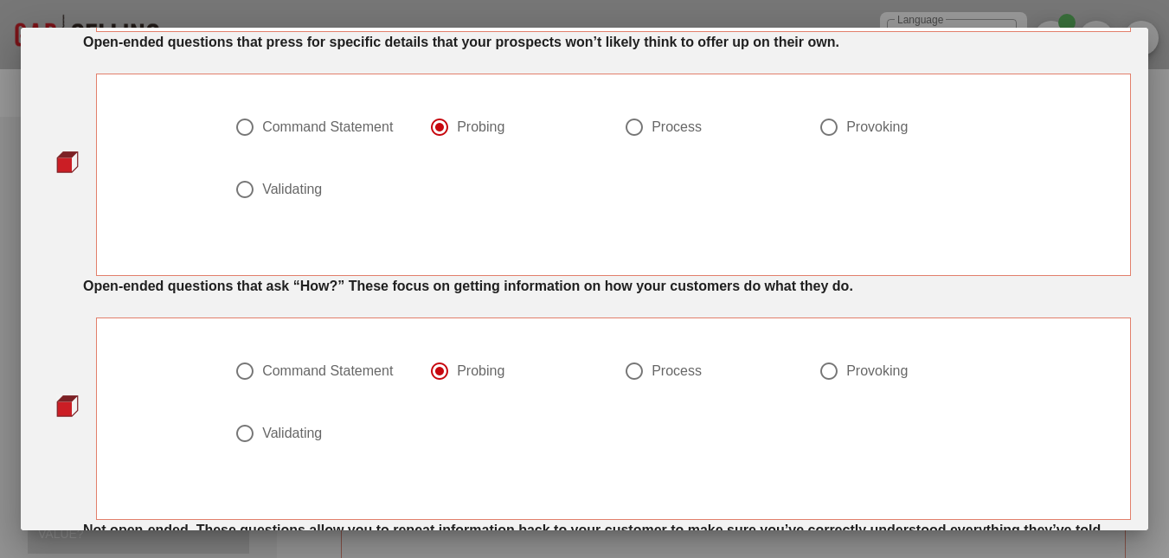
radio input "true"
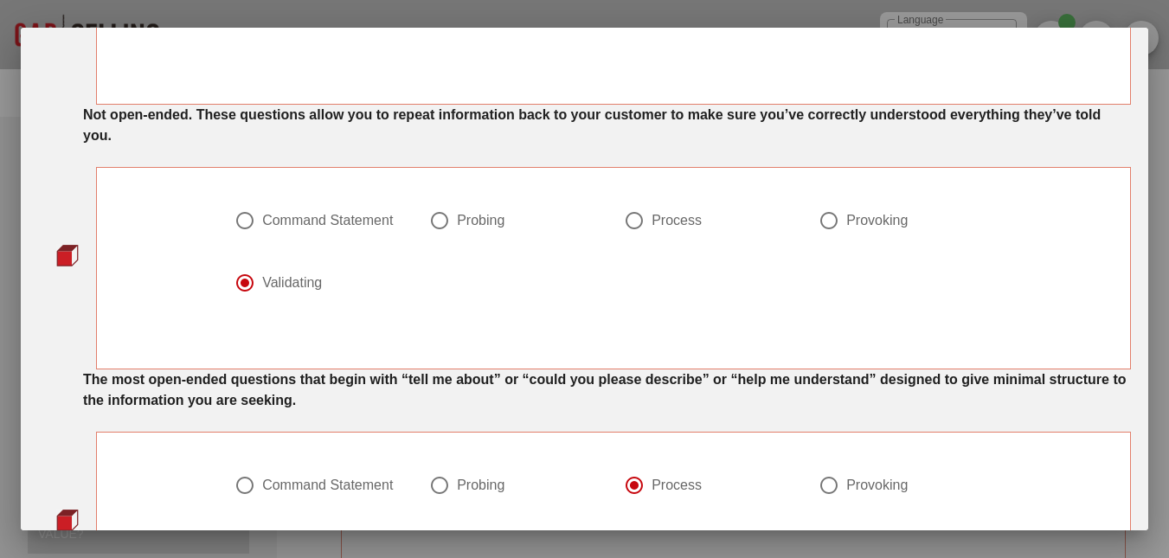
scroll to position [932, 0]
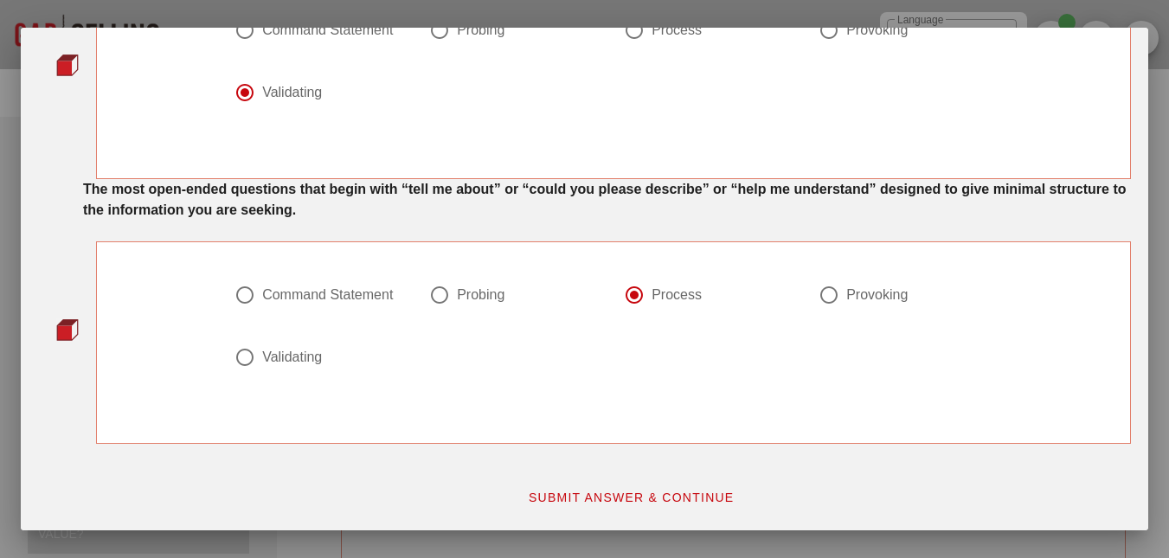
click at [675, 497] on span "SUBMIT ANSWER & CONTINUE" at bounding box center [631, 497] width 207 height 14
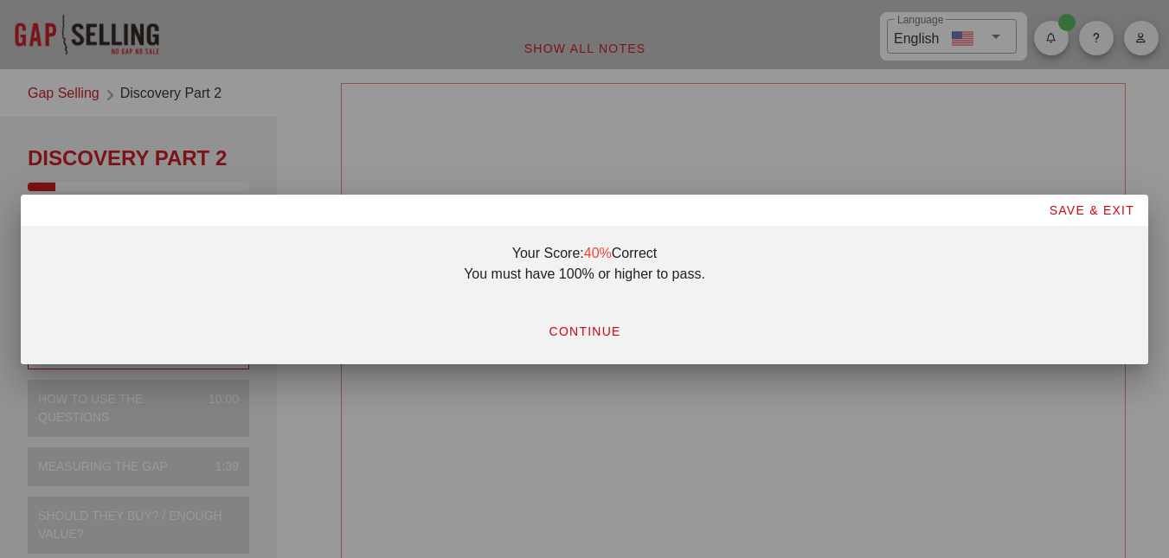
scroll to position [0, 0]
click at [598, 323] on button "CONTINUE" at bounding box center [584, 331] width 100 height 31
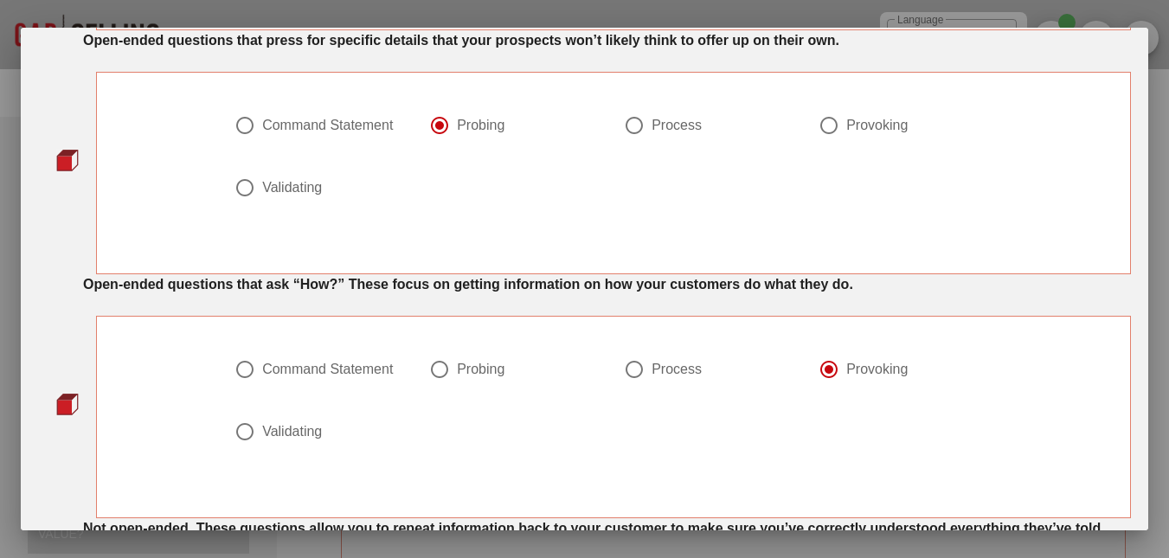
scroll to position [346, 0]
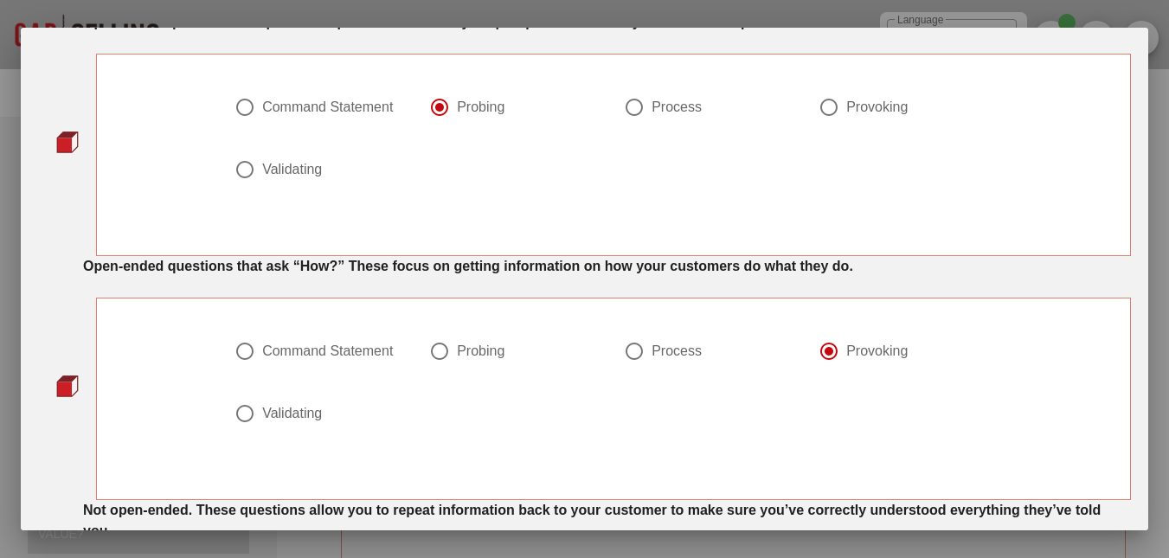
click at [469, 347] on div "Probing" at bounding box center [481, 351] width 48 height 17
radio input "true"
click at [850, 108] on div "Provoking" at bounding box center [876, 107] width 61 height 17
radio input "false"
radio input "true"
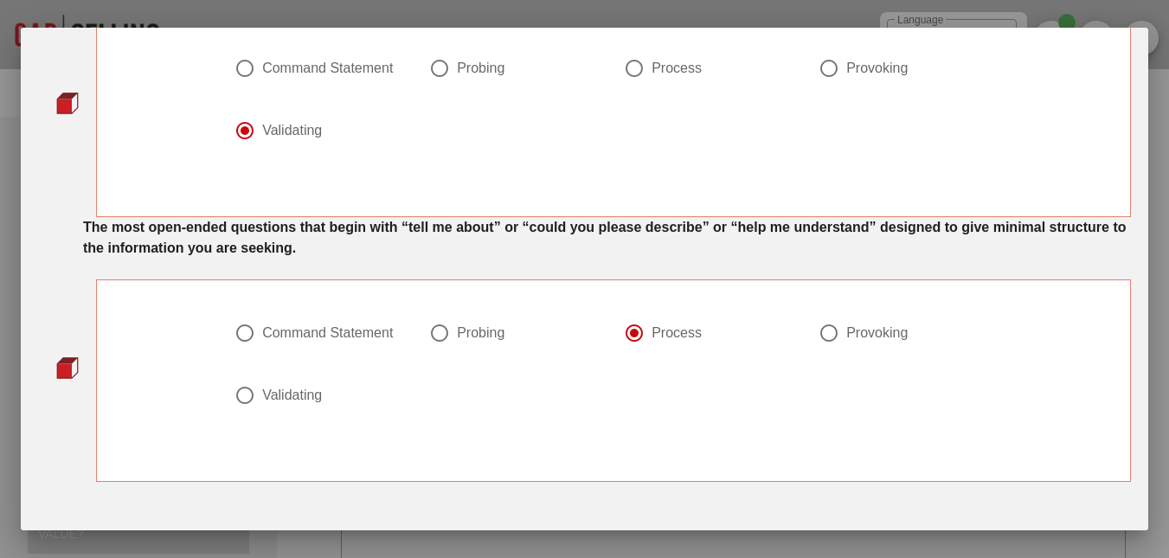
scroll to position [932, 0]
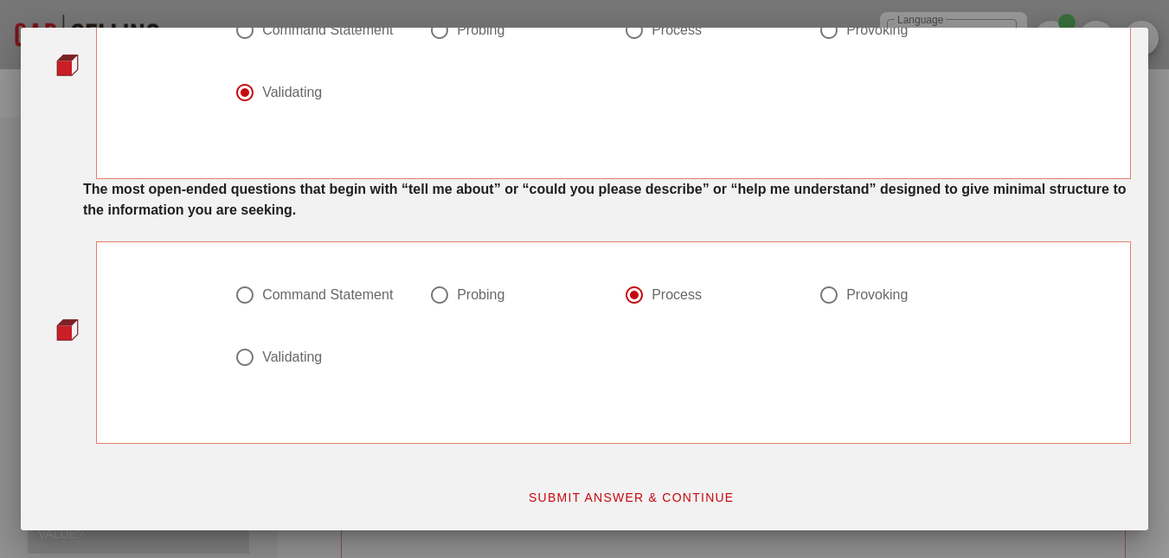
click at [639, 493] on span "SUBMIT ANSWER & CONTINUE" at bounding box center [631, 497] width 207 height 14
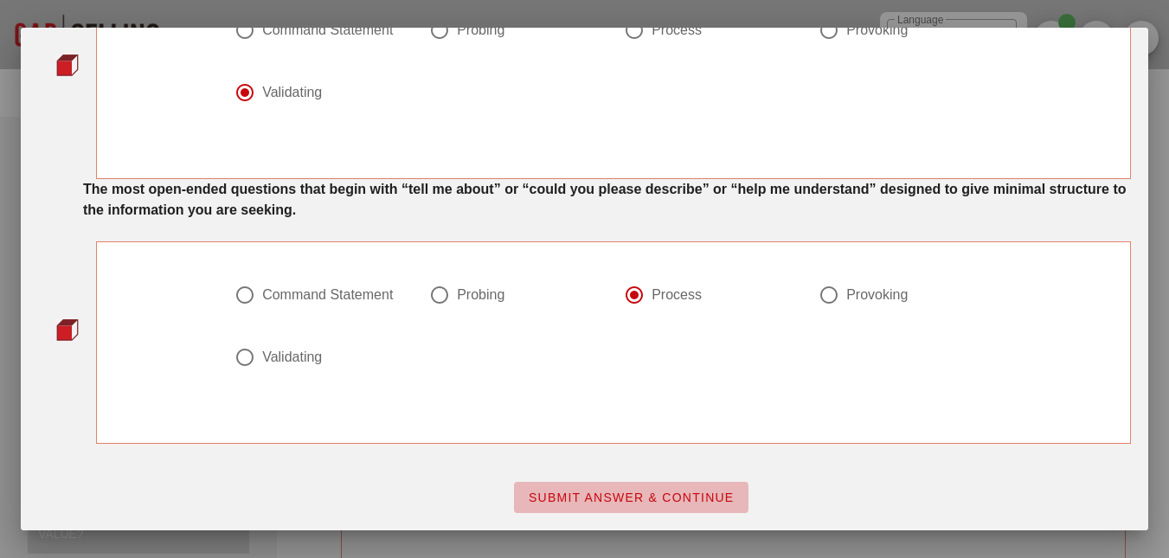
scroll to position [0, 0]
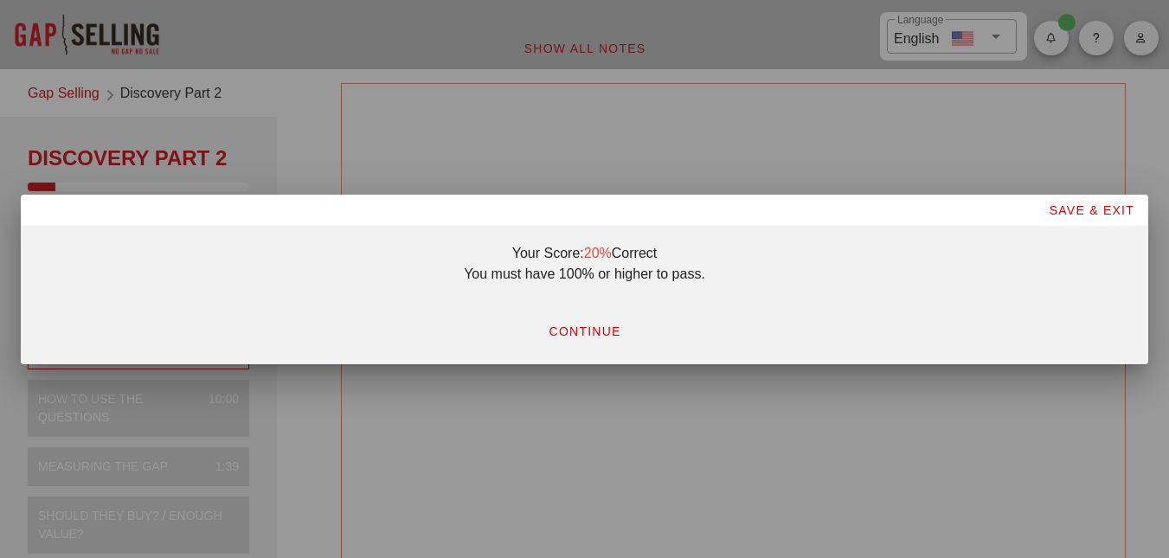
click at [591, 320] on button "CONTINUE" at bounding box center [584, 331] width 100 height 31
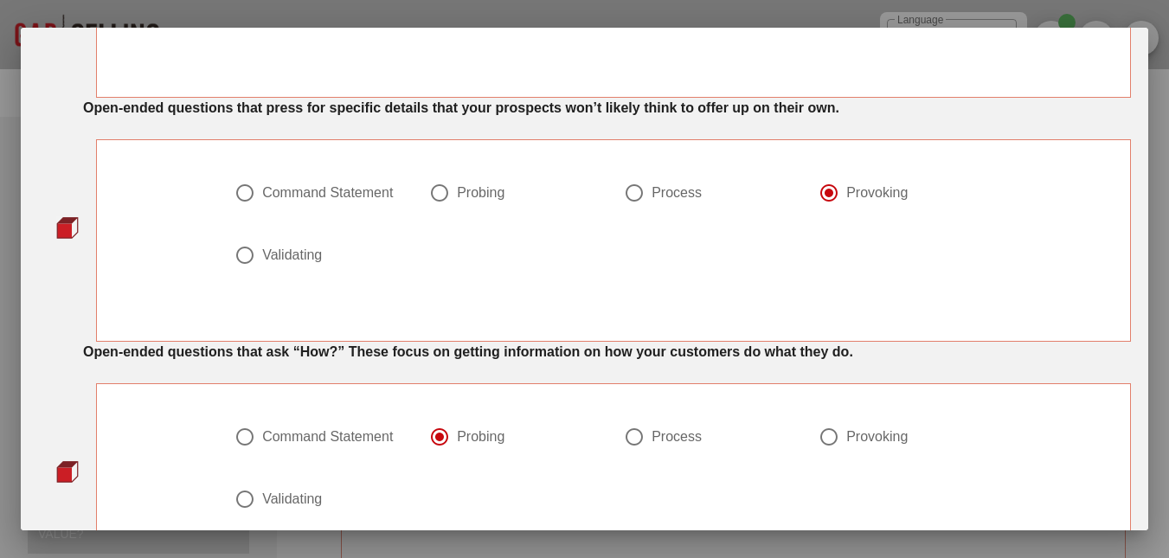
scroll to position [260, 0]
click at [465, 197] on div "Probing" at bounding box center [481, 193] width 48 height 17
radio input "true"
click at [835, 441] on div at bounding box center [828, 437] width 29 height 29
radio input "false"
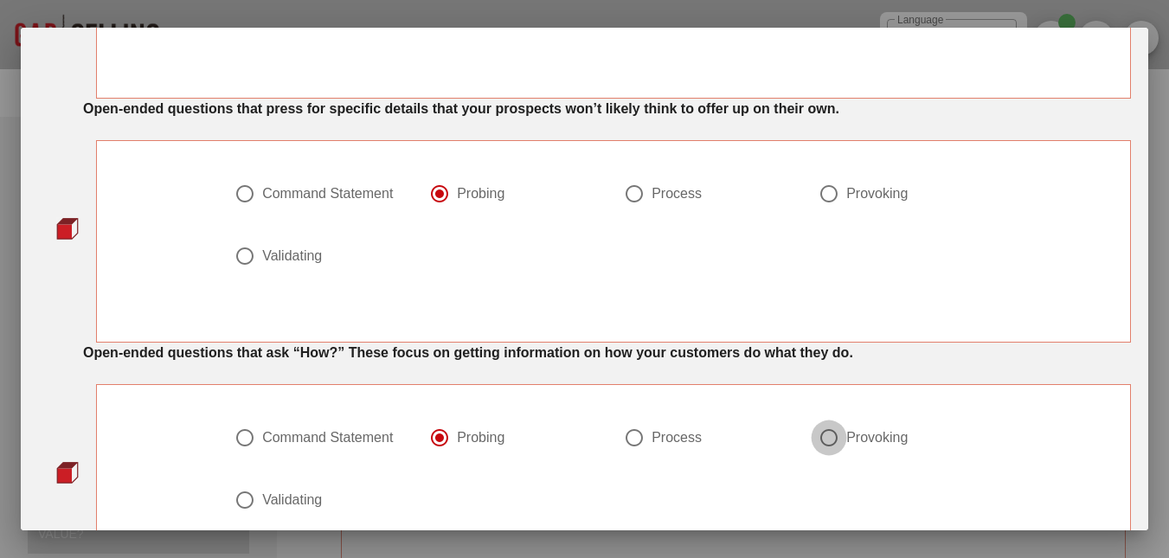
radio input "true"
click at [836, 189] on div at bounding box center [828, 193] width 29 height 29
radio input "false"
radio input "true"
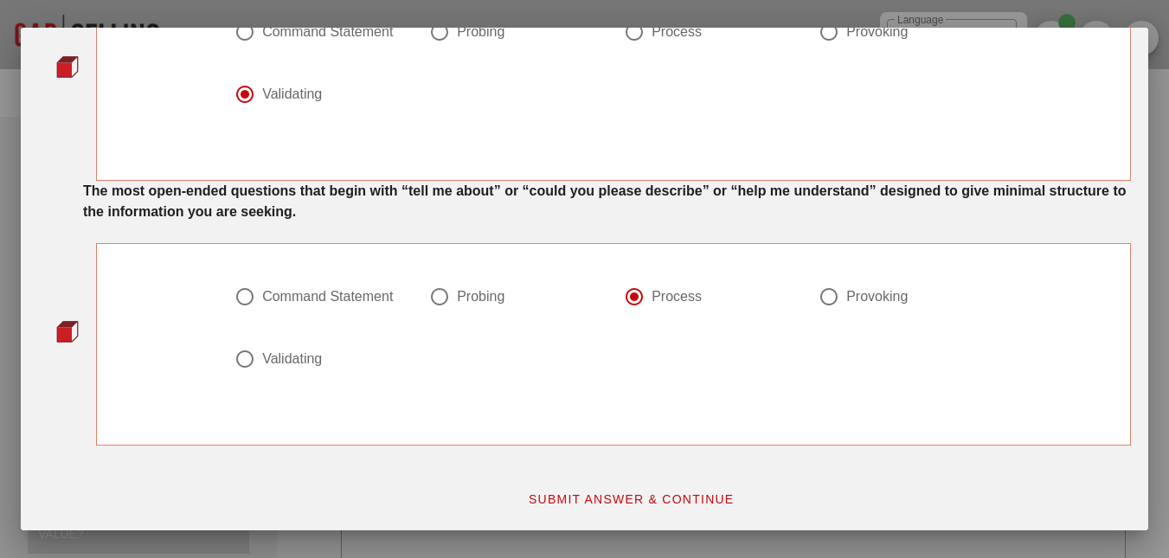
scroll to position [932, 0]
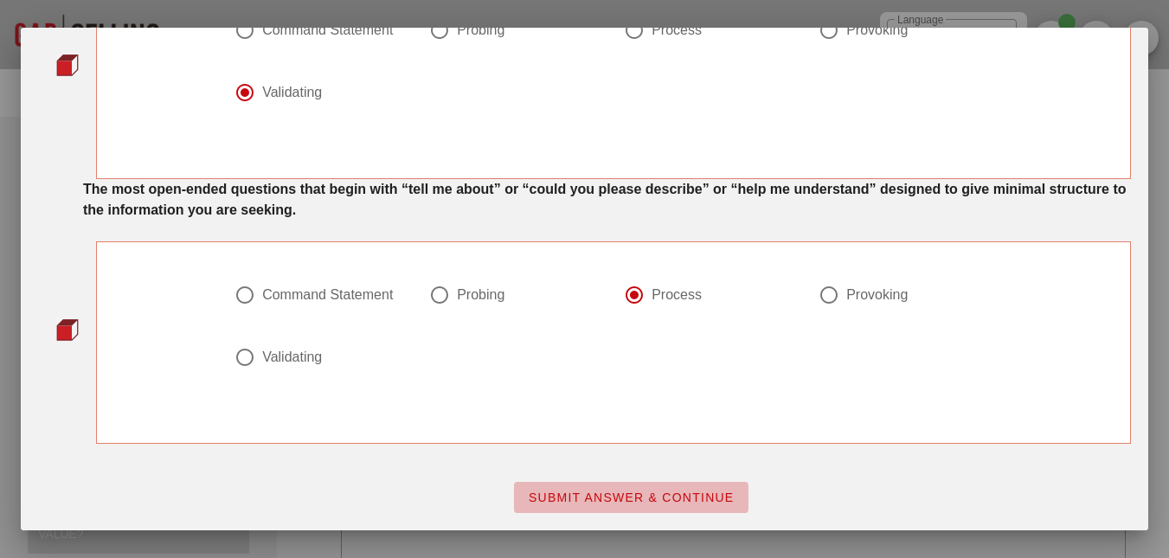
click at [626, 490] on span "SUBMIT ANSWER & CONTINUE" at bounding box center [631, 497] width 207 height 14
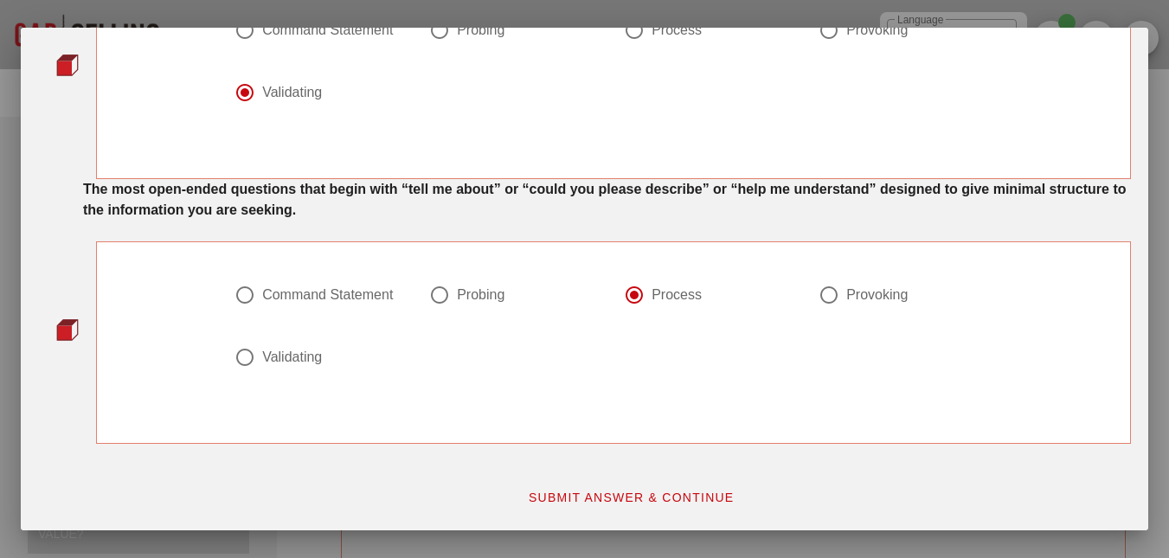
scroll to position [0, 0]
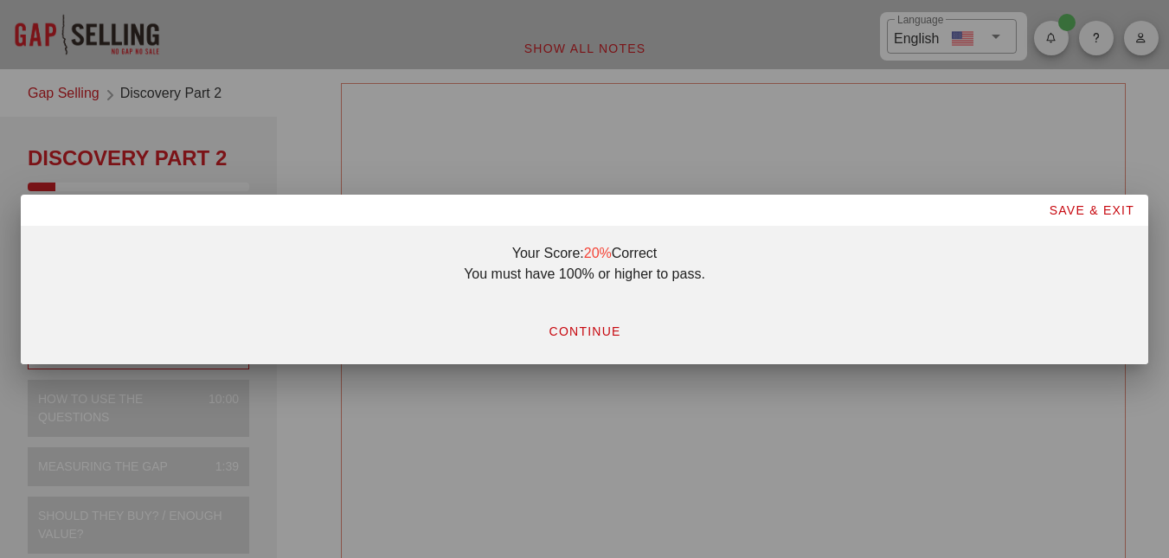
click at [595, 319] on button "CONTINUE" at bounding box center [584, 331] width 100 height 31
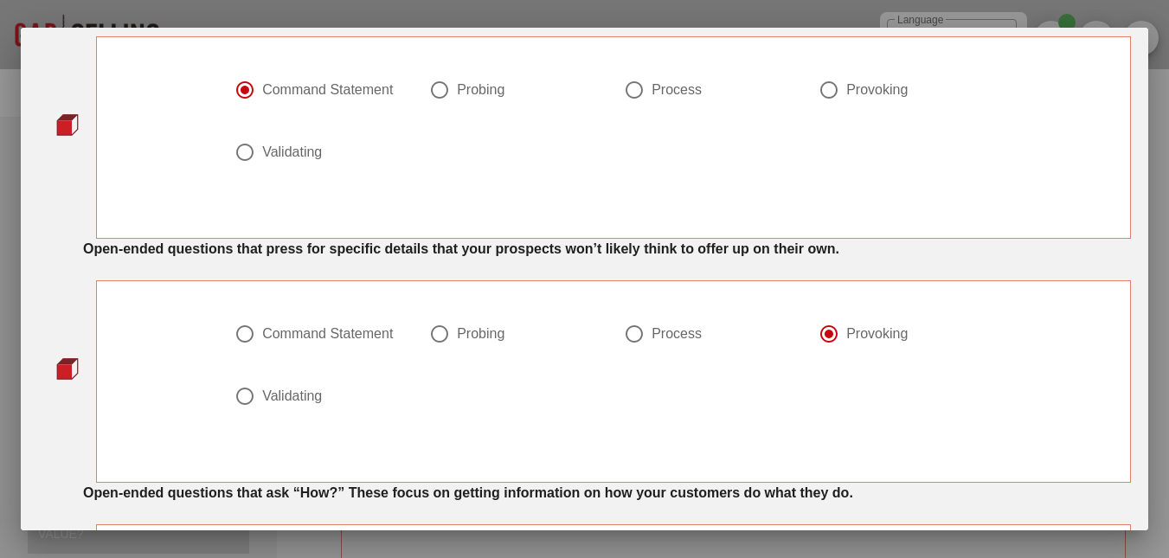
scroll to position [260, 0]
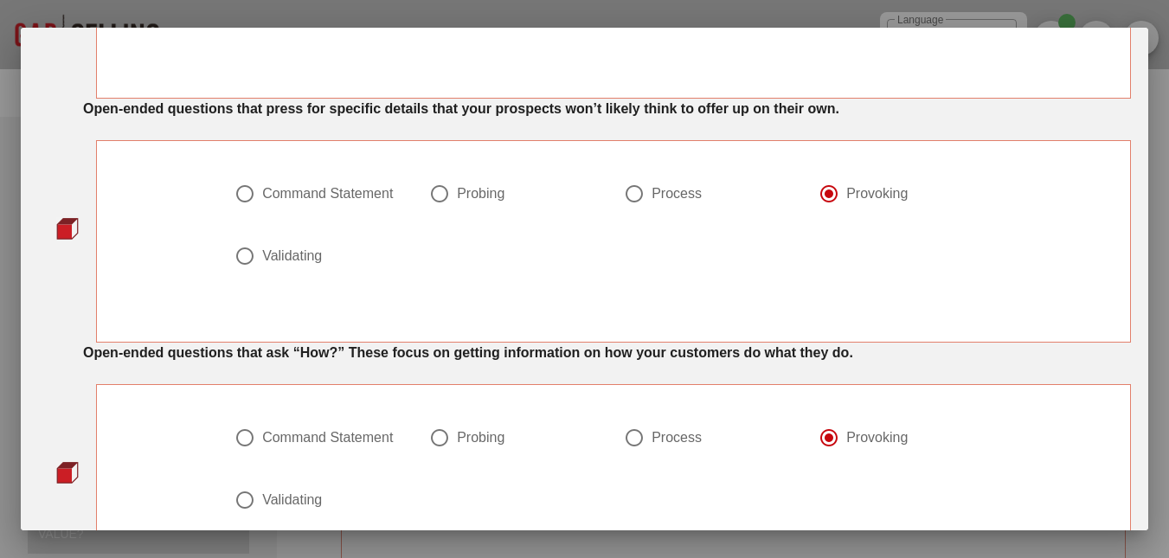
click at [485, 188] on div "Probing" at bounding box center [481, 193] width 48 height 17
radio input "true"
click at [488, 438] on div "Probing" at bounding box center [481, 437] width 48 height 17
radio input "true"
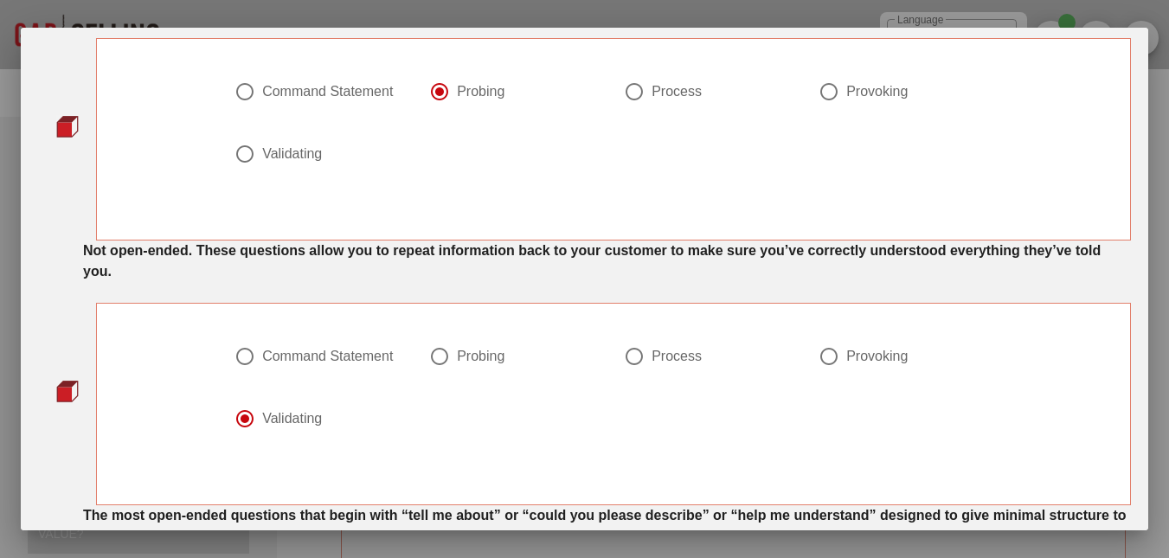
scroll to position [932, 0]
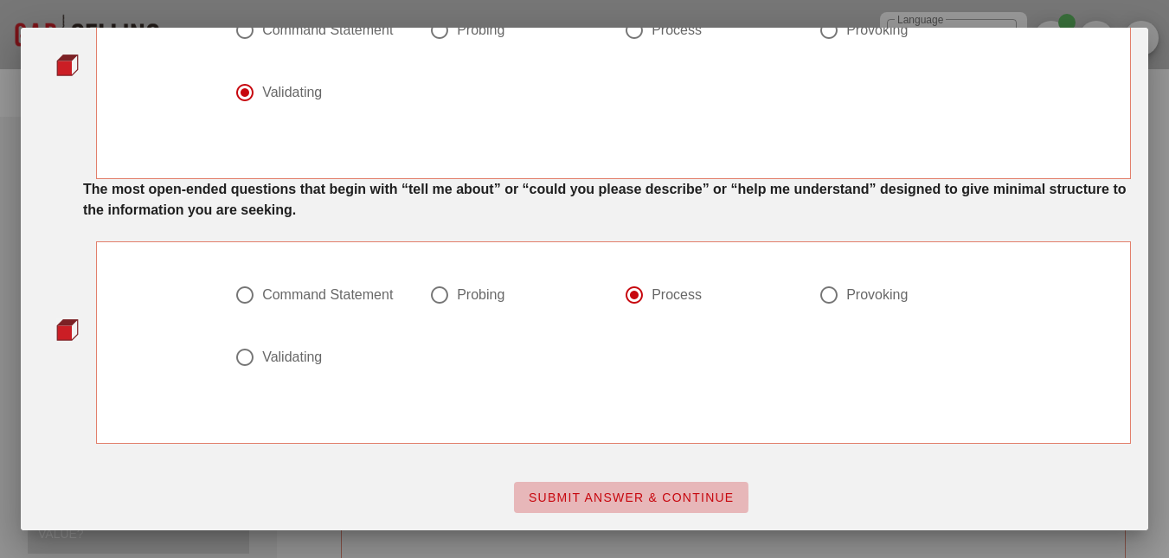
click at [625, 511] on button "SUBMIT ANSWER & CONTINUE" at bounding box center [631, 497] width 234 height 31
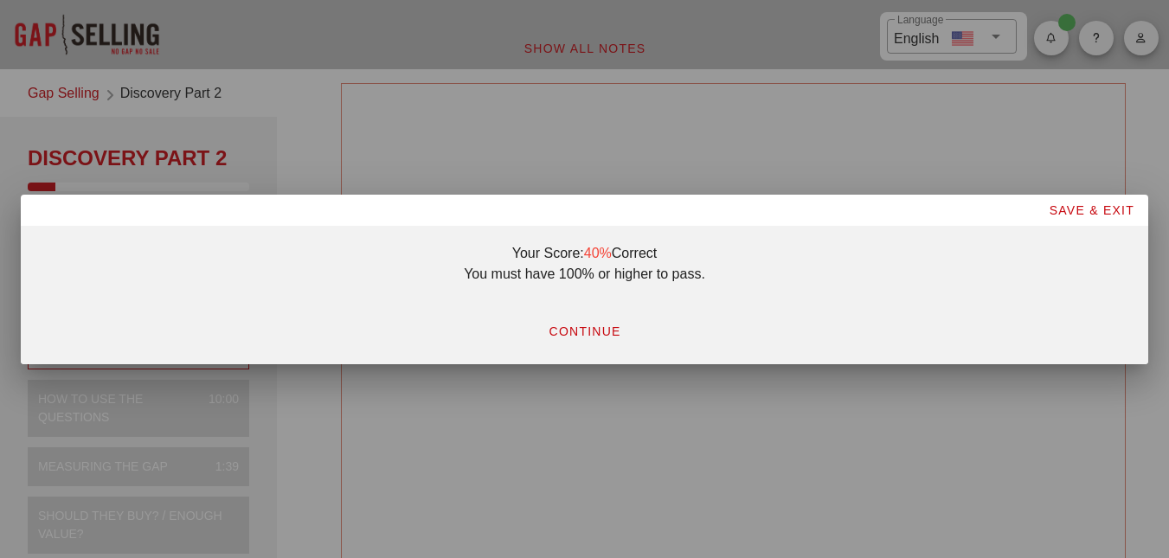
scroll to position [0, 0]
click at [594, 330] on span "CONTINUE" at bounding box center [584, 331] width 73 height 14
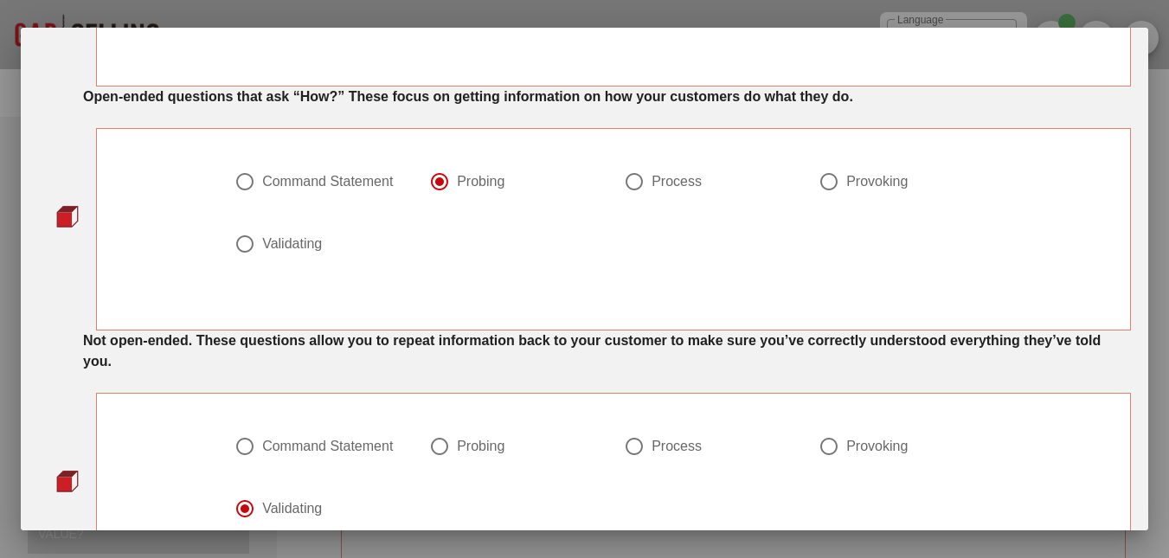
scroll to position [519, 0]
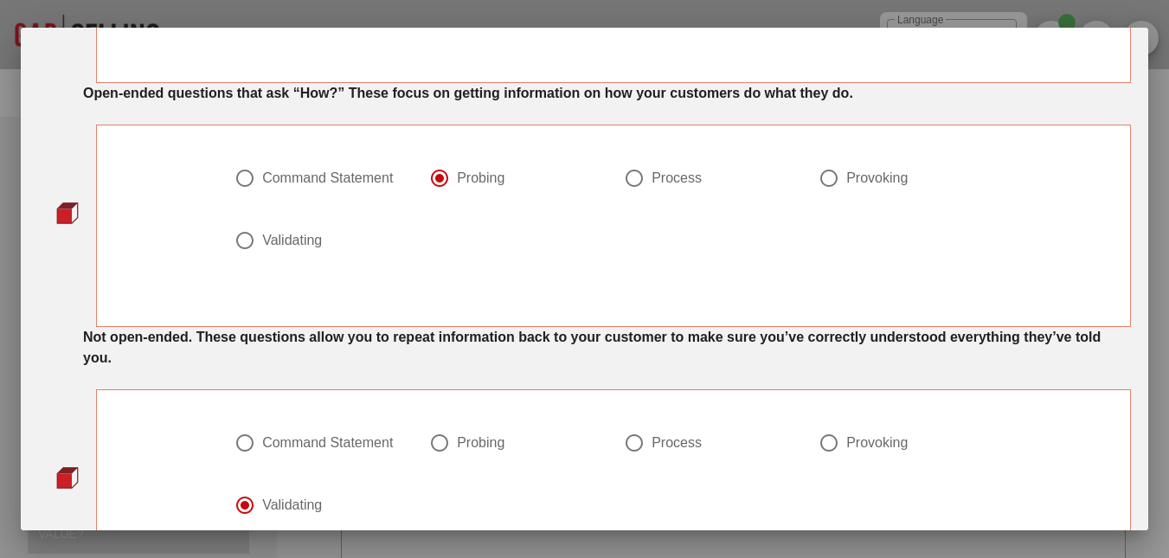
click at [669, 179] on div "Process" at bounding box center [676, 178] width 50 height 17
radio input "false"
radio input "true"
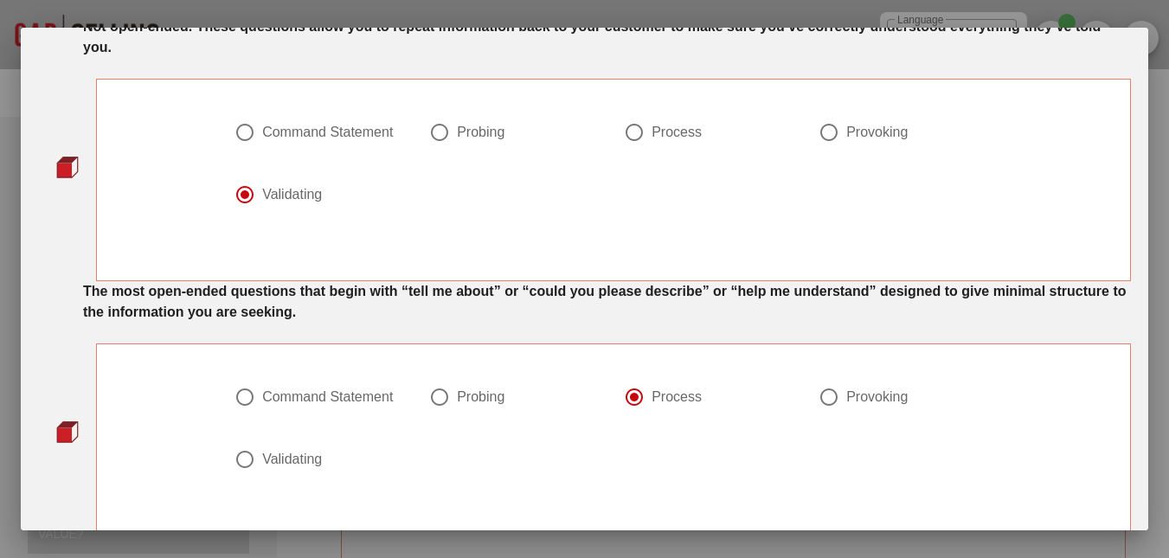
scroll to position [932, 0]
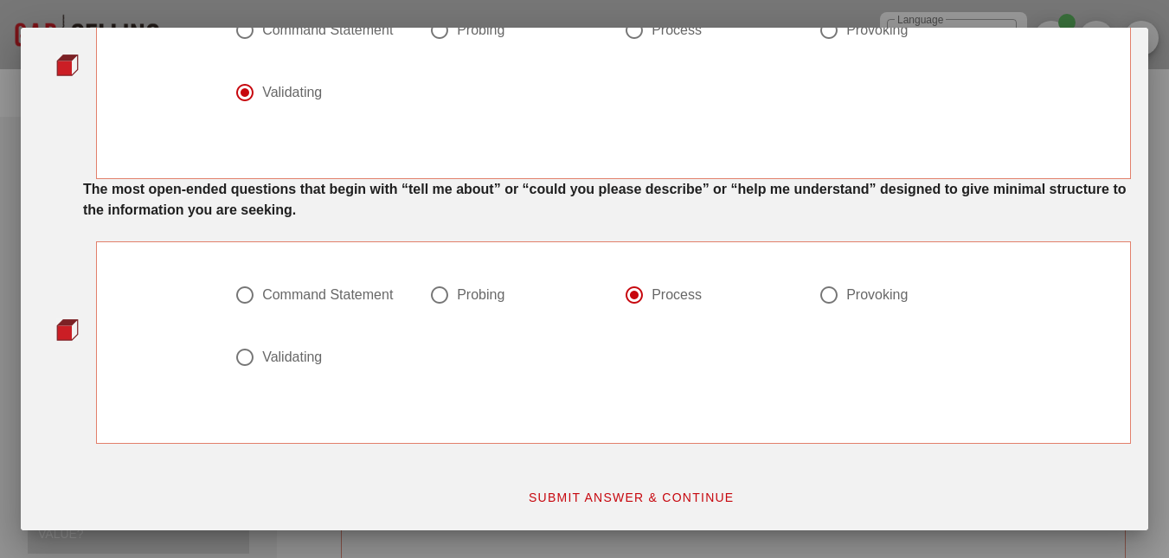
click at [634, 488] on button "SUBMIT ANSWER & CONTINUE" at bounding box center [631, 497] width 234 height 31
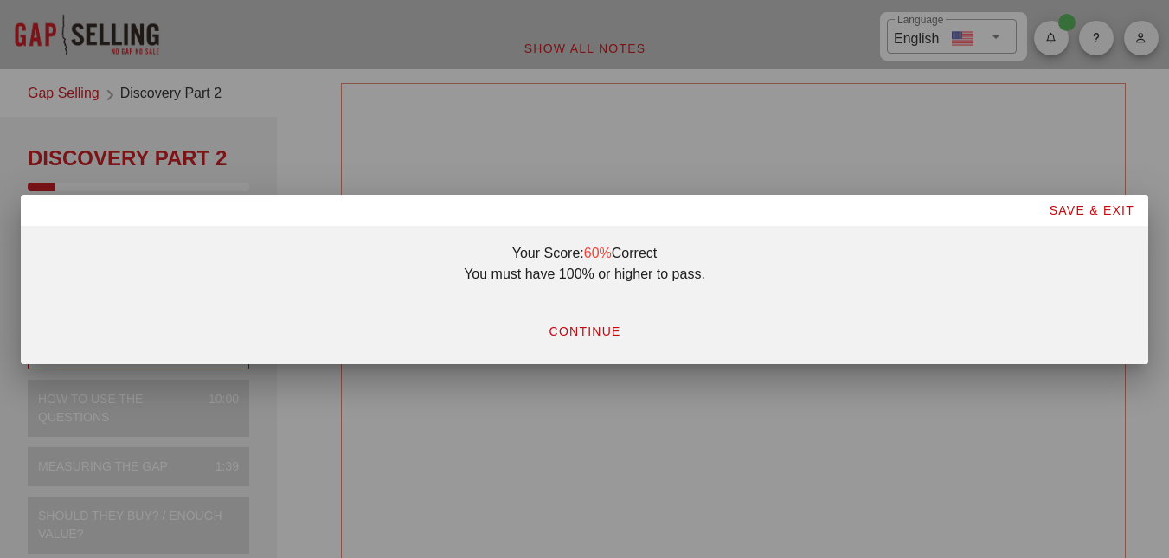
scroll to position [0, 0]
click at [603, 336] on span "CONTINUE" at bounding box center [584, 331] width 73 height 14
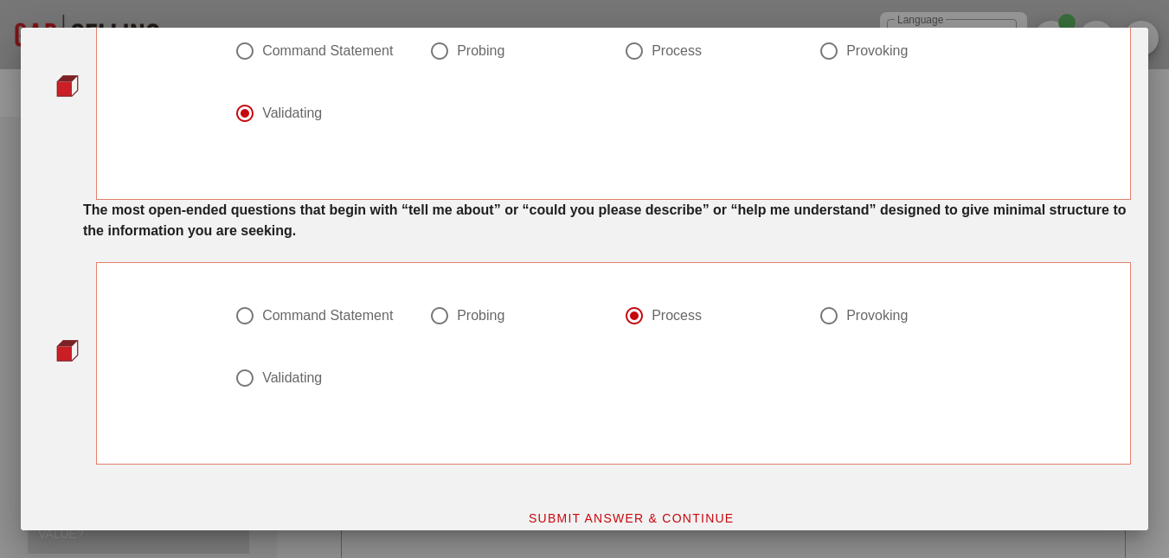
scroll to position [932, 0]
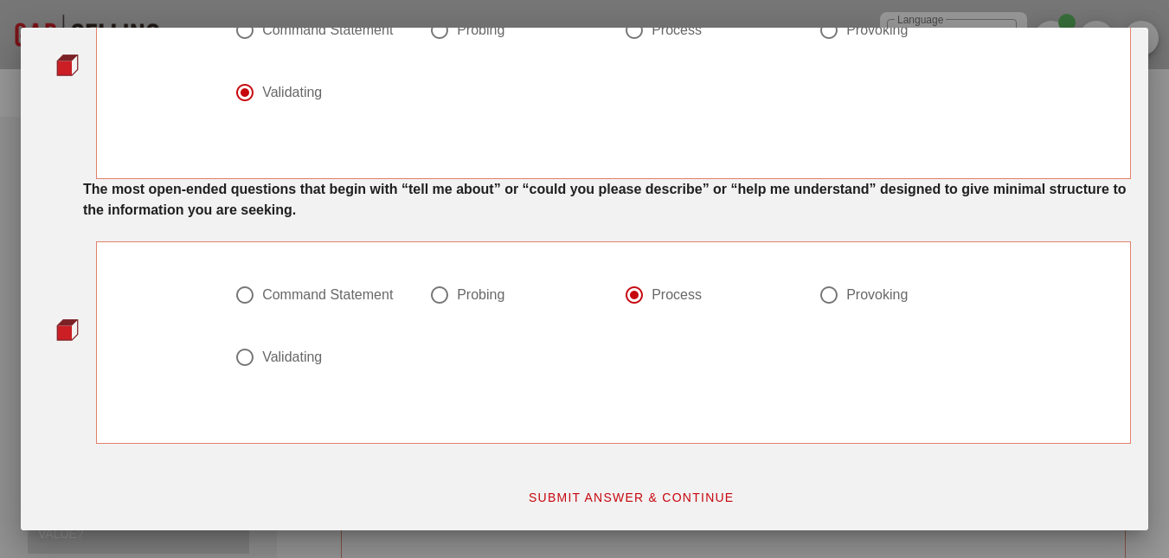
click at [463, 293] on div "Probing" at bounding box center [481, 294] width 48 height 17
radio input "true"
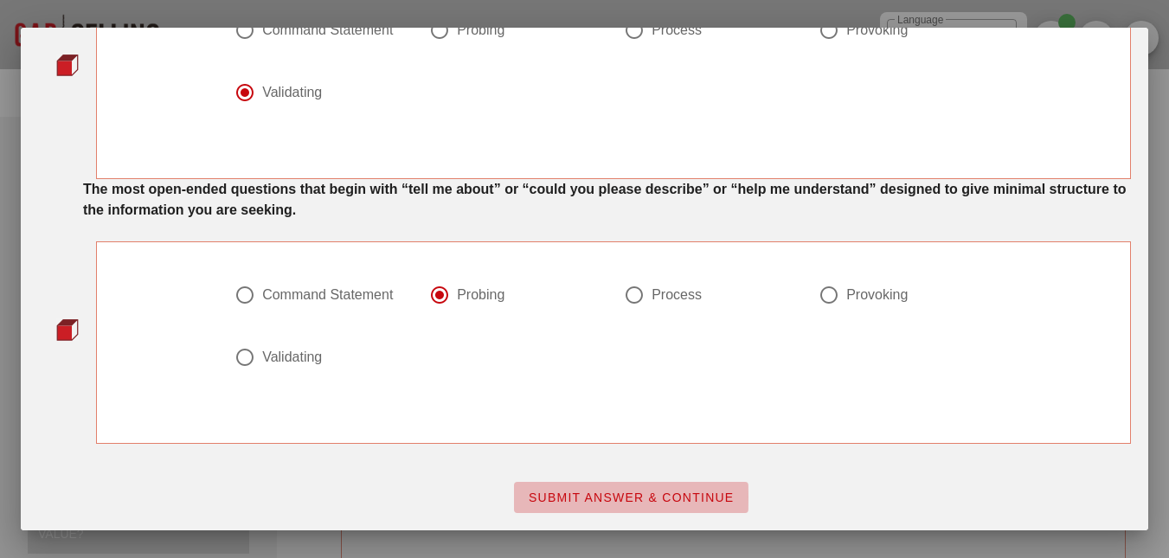
click at [583, 499] on span "SUBMIT ANSWER & CONTINUE" at bounding box center [631, 497] width 207 height 14
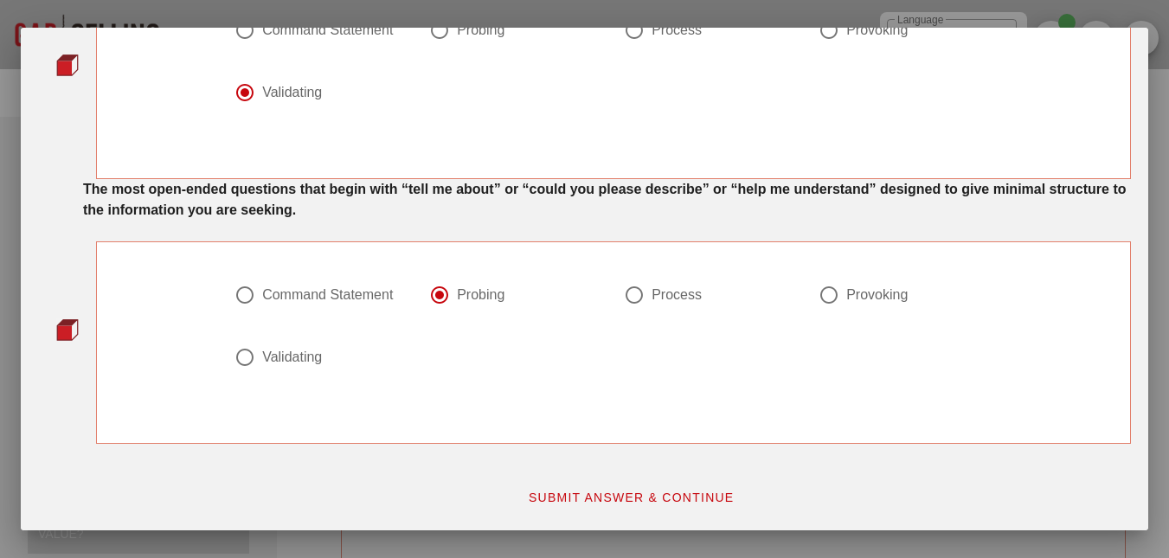
scroll to position [0, 0]
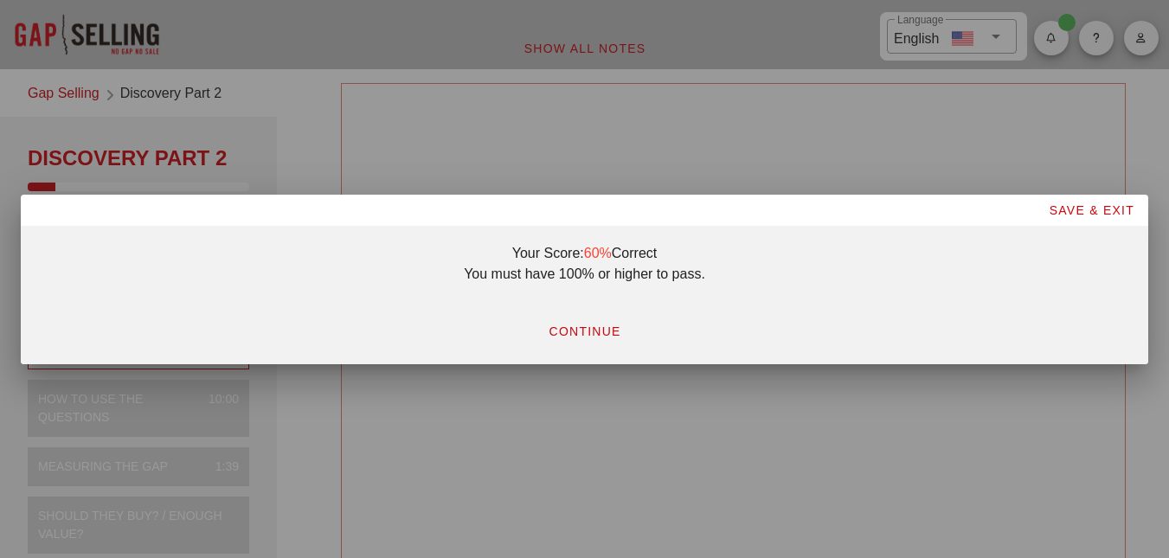
click at [591, 334] on span "CONTINUE" at bounding box center [584, 331] width 73 height 14
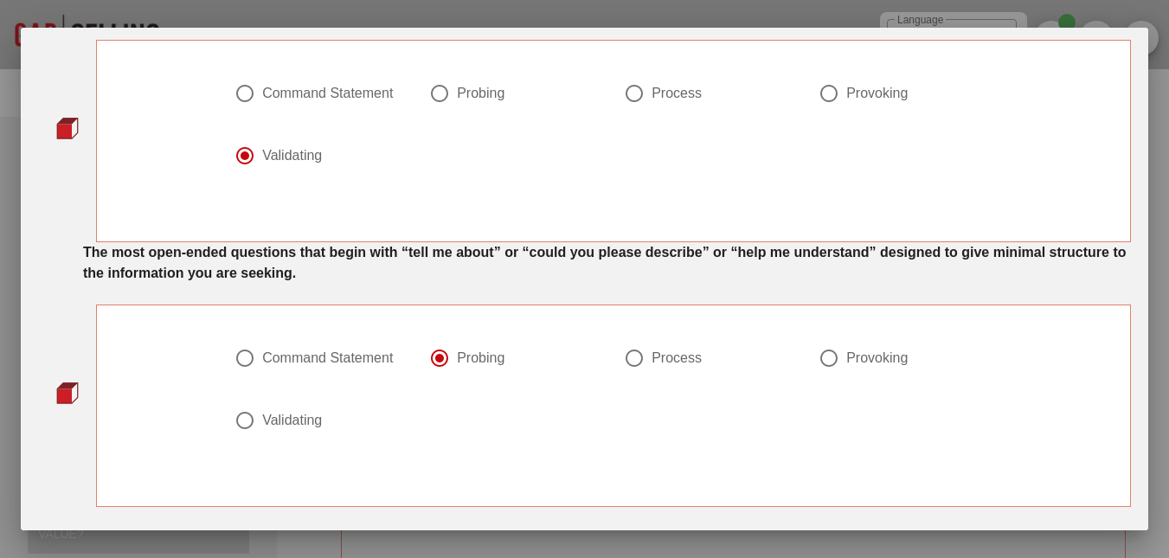
scroll to position [932, 0]
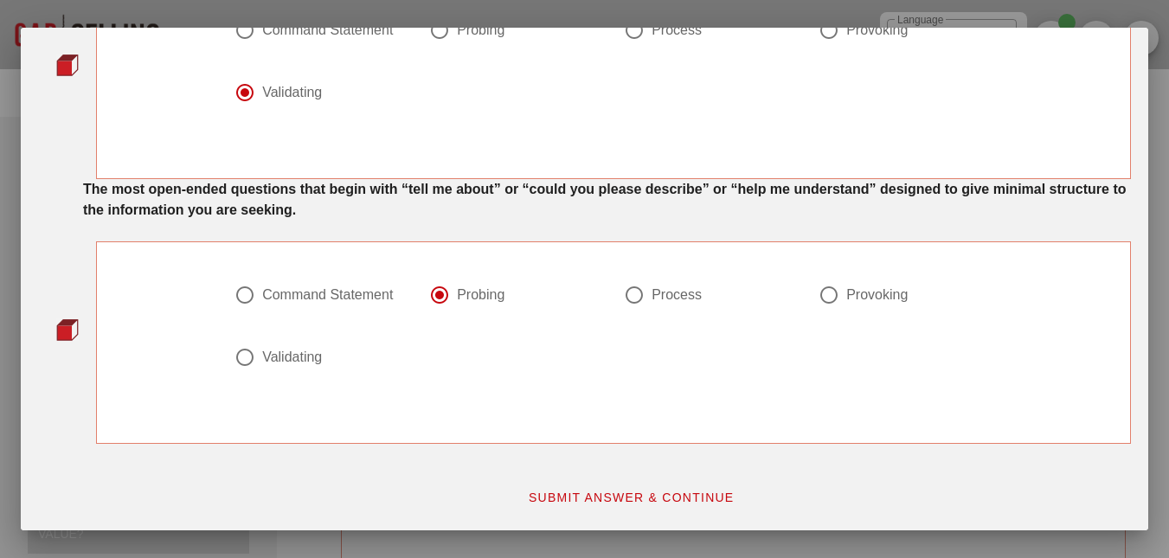
click at [651, 296] on div "Process" at bounding box center [676, 294] width 50 height 17
radio input "false"
radio input "true"
click at [658, 492] on span "SUBMIT ANSWER & CONTINUE" at bounding box center [631, 497] width 207 height 14
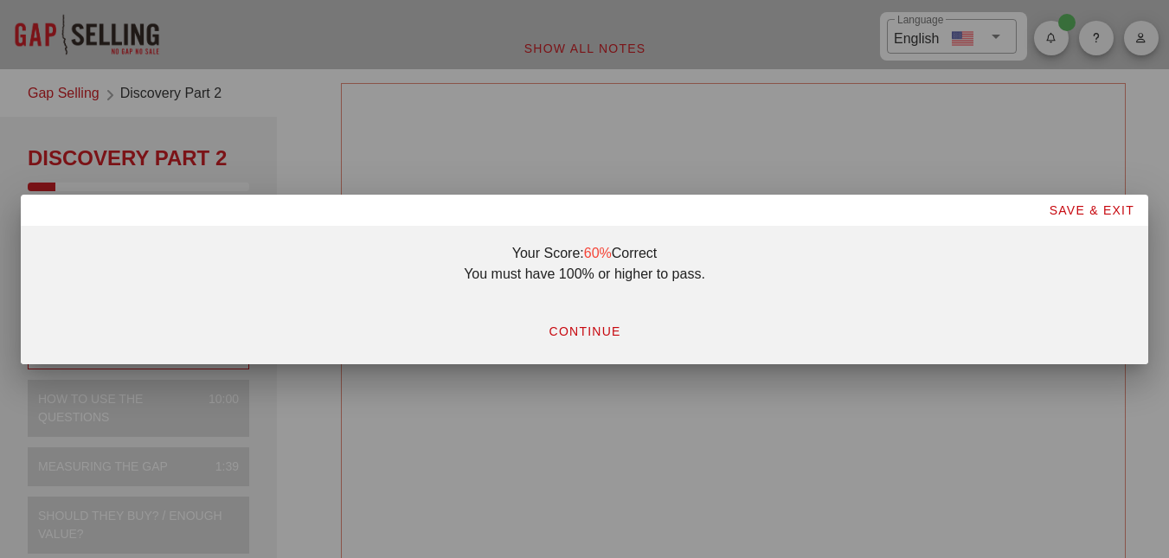
scroll to position [0, 0]
click at [604, 339] on button "CONTINUE" at bounding box center [584, 331] width 100 height 31
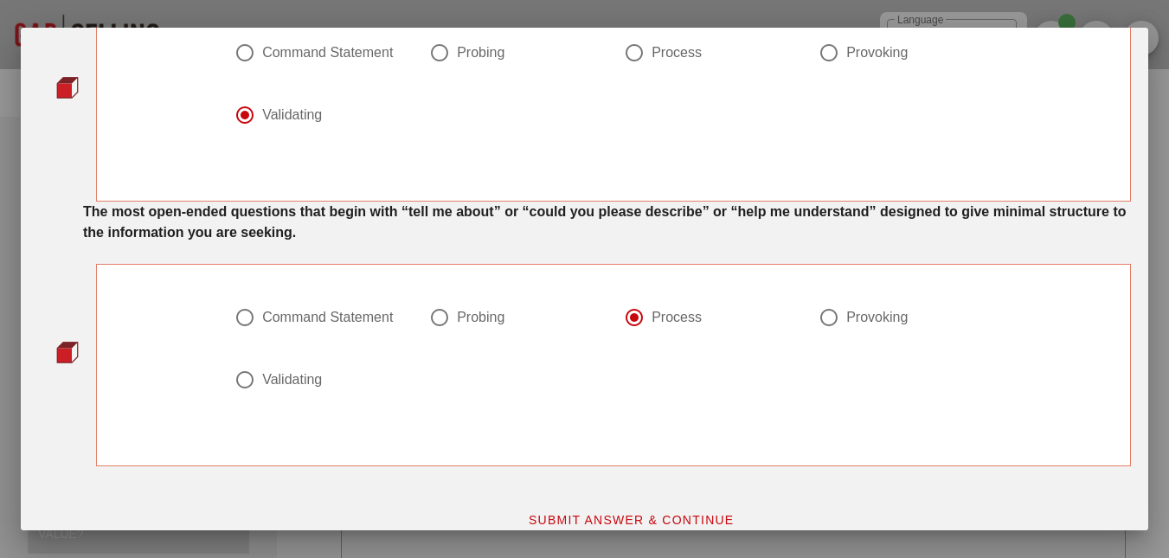
scroll to position [932, 0]
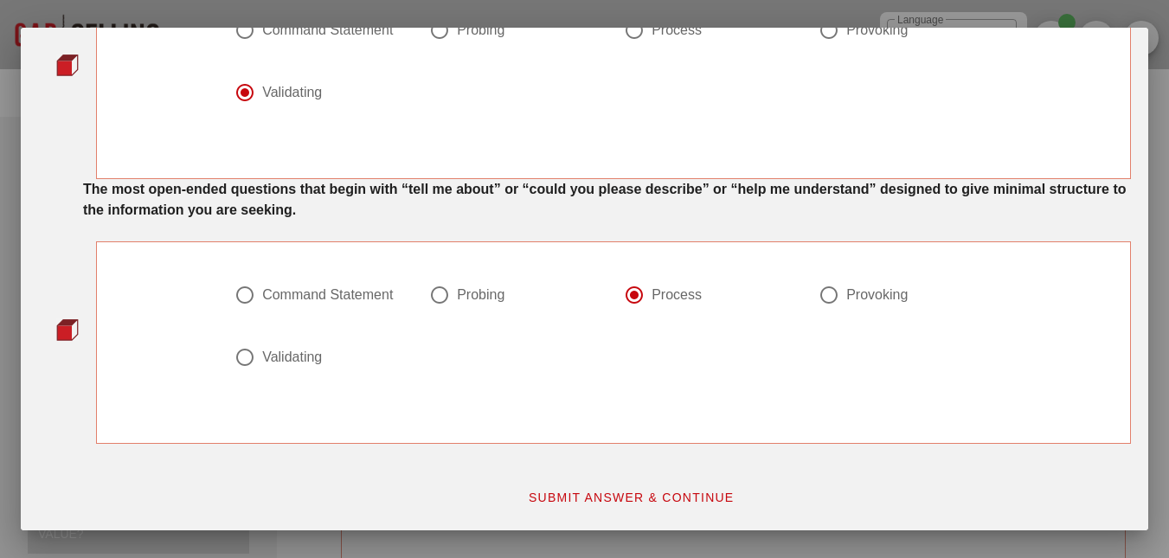
click at [372, 302] on div "Command Statement" at bounding box center [327, 294] width 131 height 17
radio input "true"
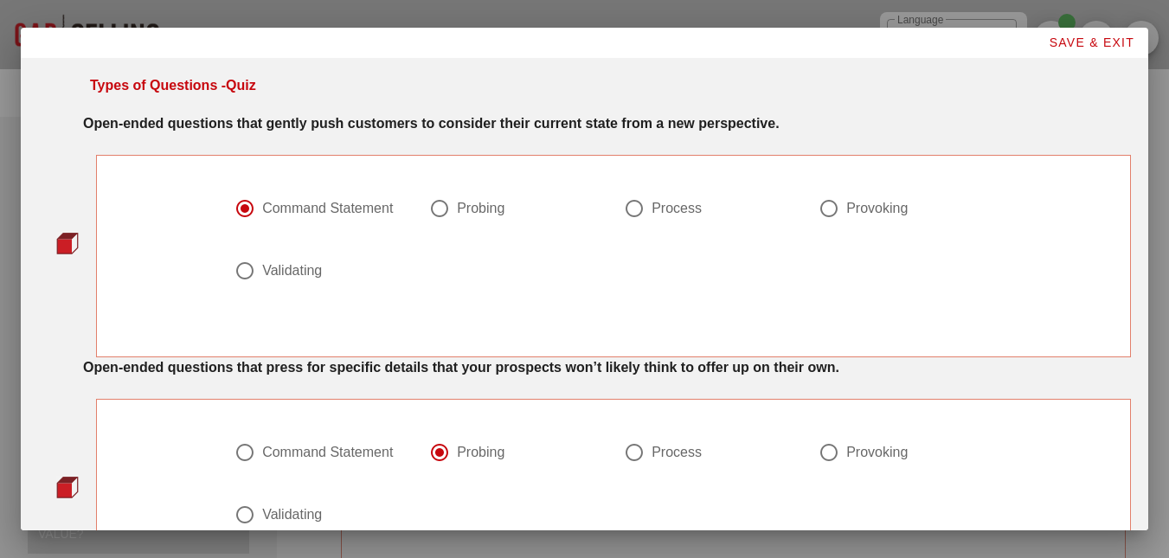
scroll to position [0, 0]
click at [479, 215] on div "Probing" at bounding box center [481, 209] width 48 height 17
radio input "false"
radio input "true"
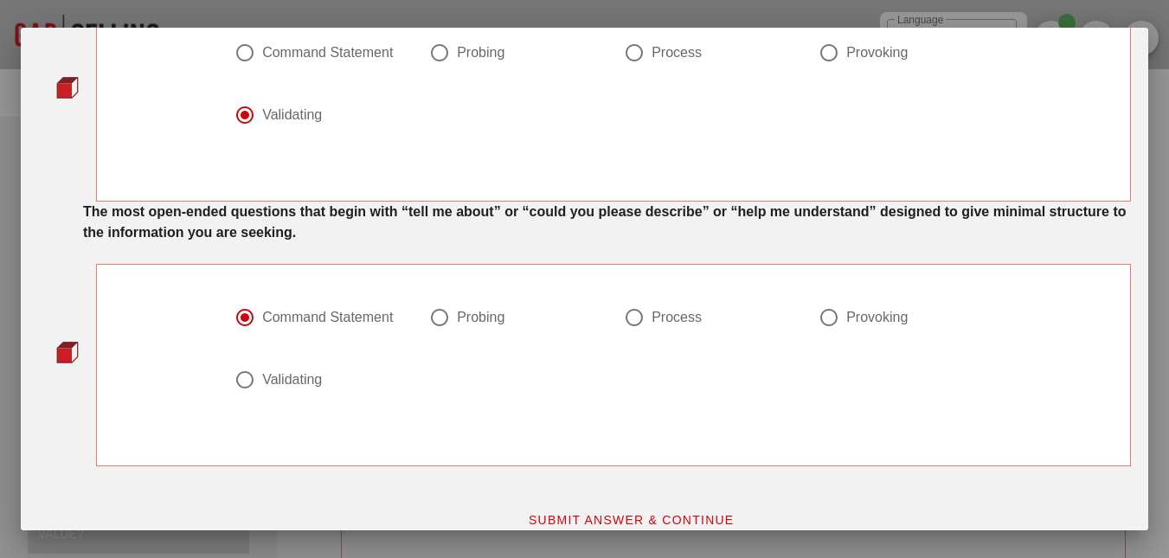
scroll to position [932, 0]
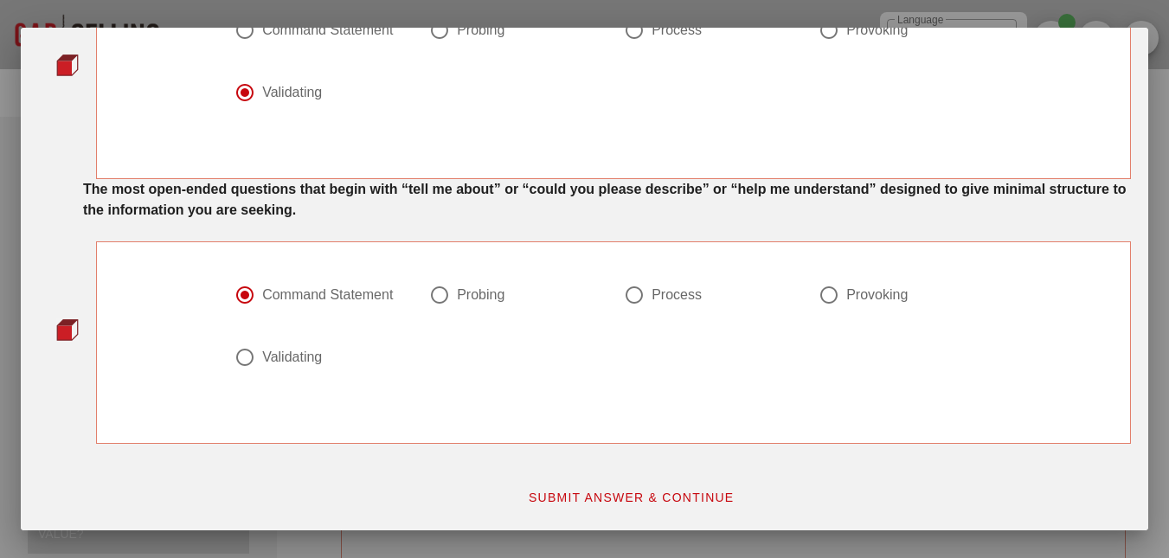
click at [579, 494] on span "SUBMIT ANSWER & CONTINUE" at bounding box center [631, 497] width 207 height 14
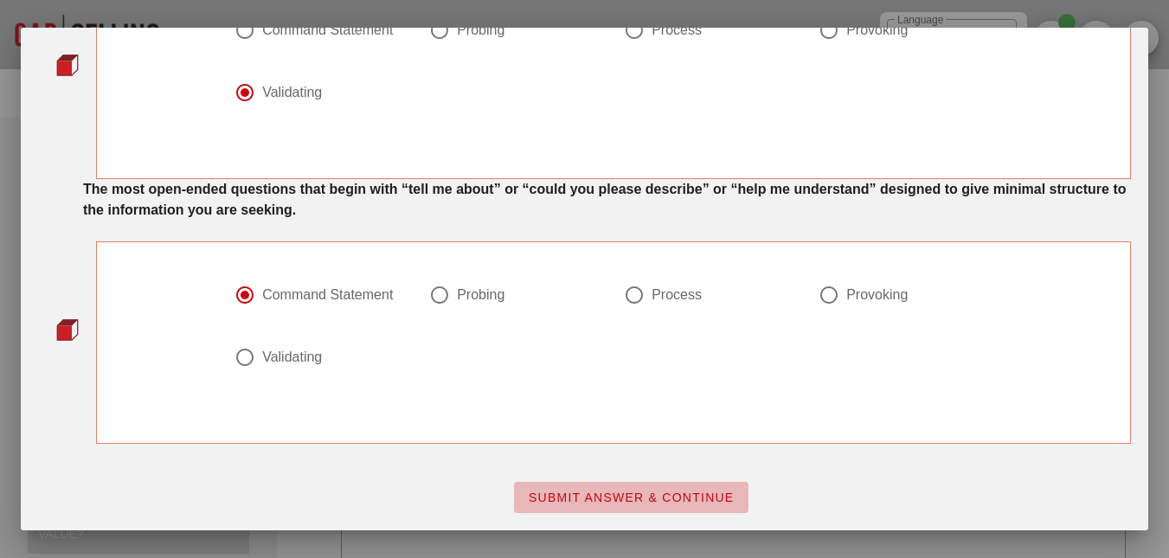
scroll to position [0, 0]
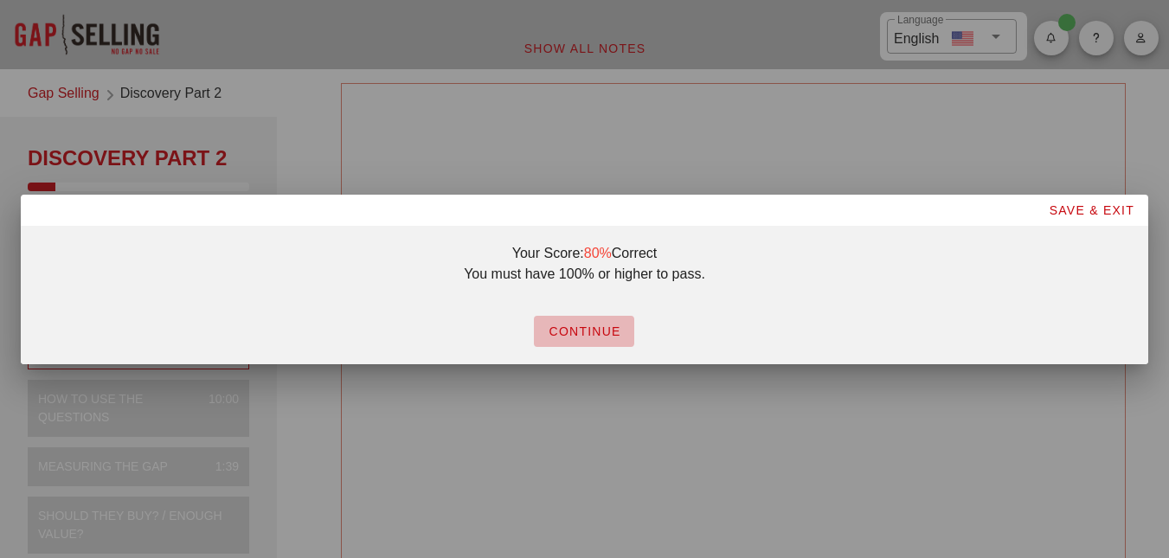
click at [586, 326] on span "CONTINUE" at bounding box center [584, 331] width 73 height 14
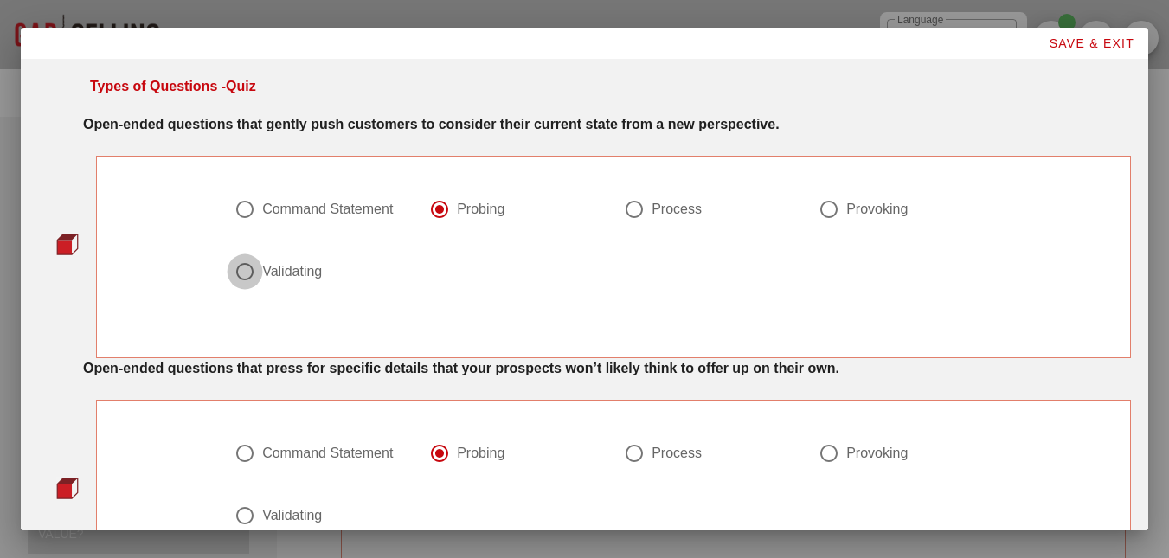
click at [251, 268] on div at bounding box center [244, 271] width 29 height 29
radio input "false"
radio input "true"
click at [883, 212] on div "Provoking" at bounding box center [876, 209] width 61 height 17
radio input "true"
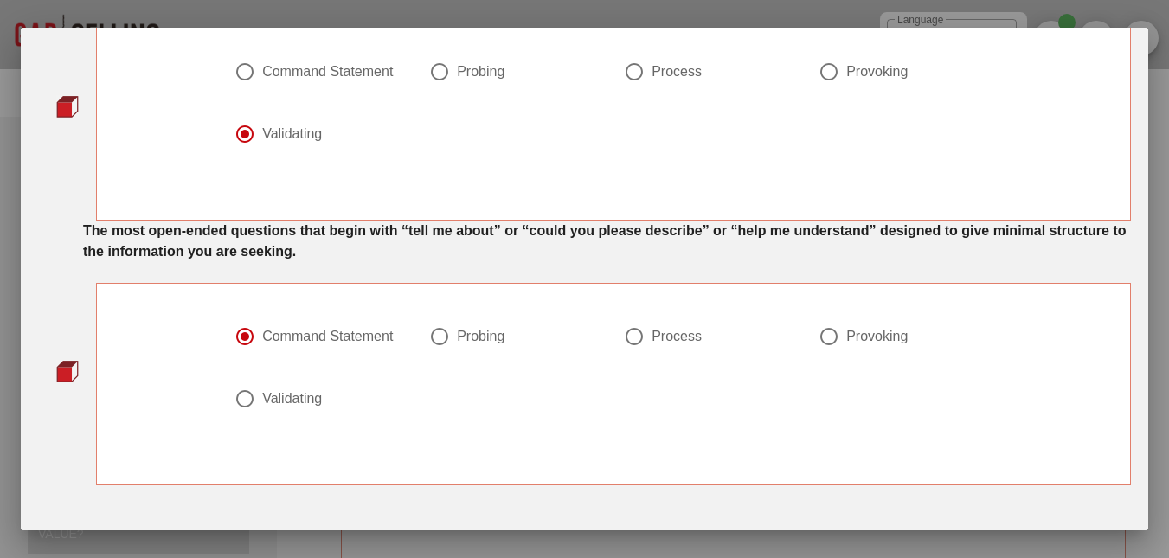
scroll to position [932, 0]
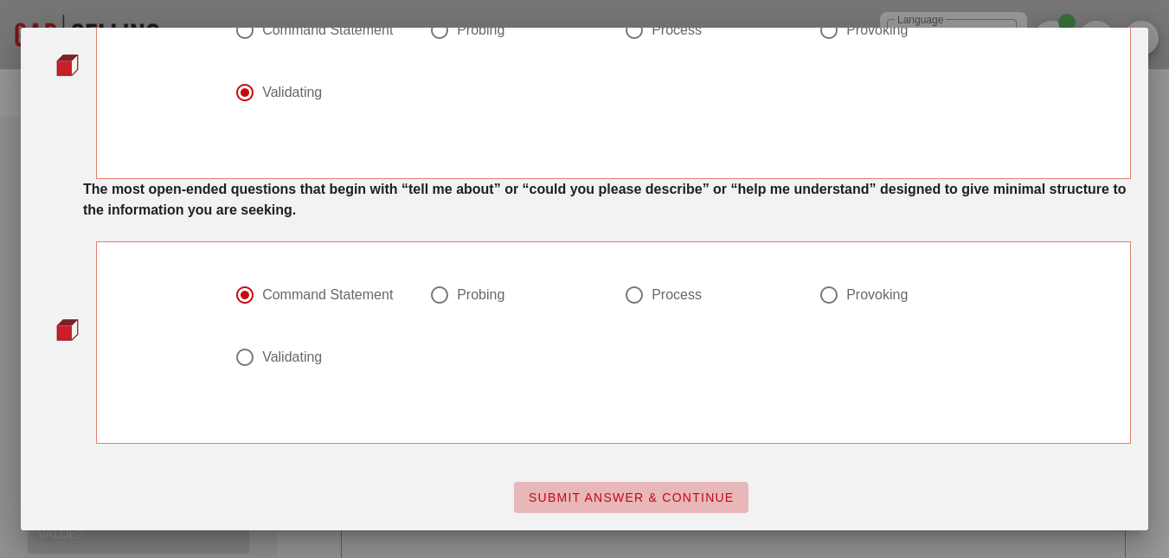
click at [611, 493] on span "SUBMIT ANSWER & CONTINUE" at bounding box center [631, 497] width 207 height 14
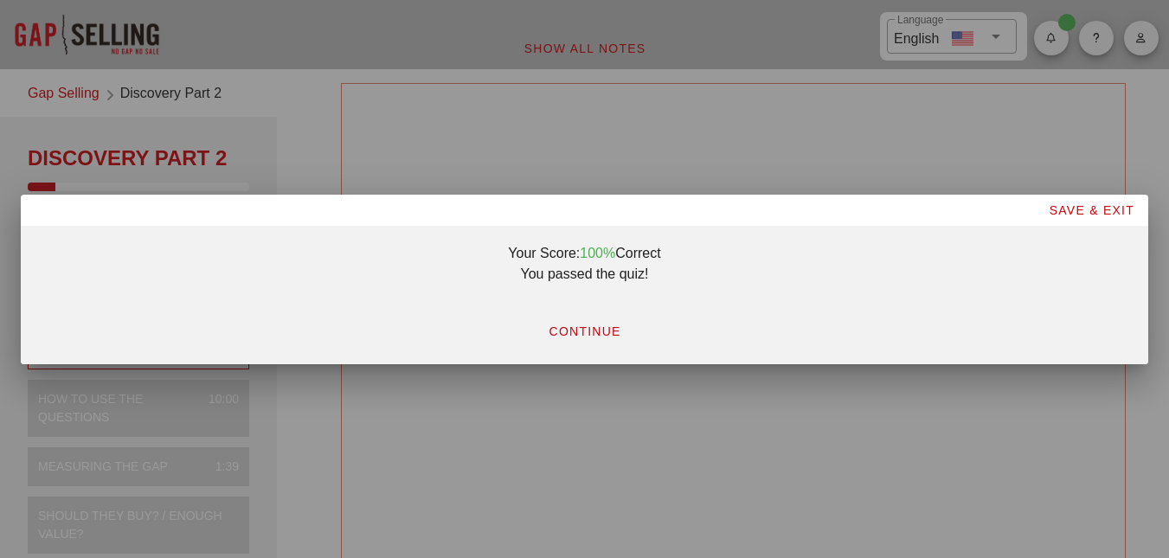
scroll to position [0, 0]
click at [605, 321] on button "CONTINUE" at bounding box center [584, 331] width 100 height 31
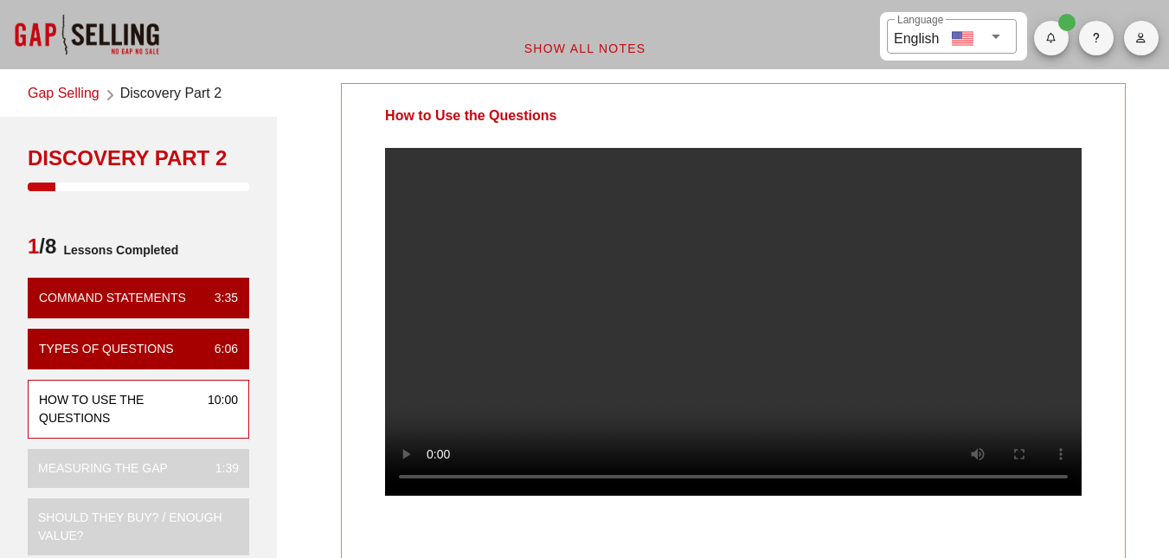
scroll to position [87, 0]
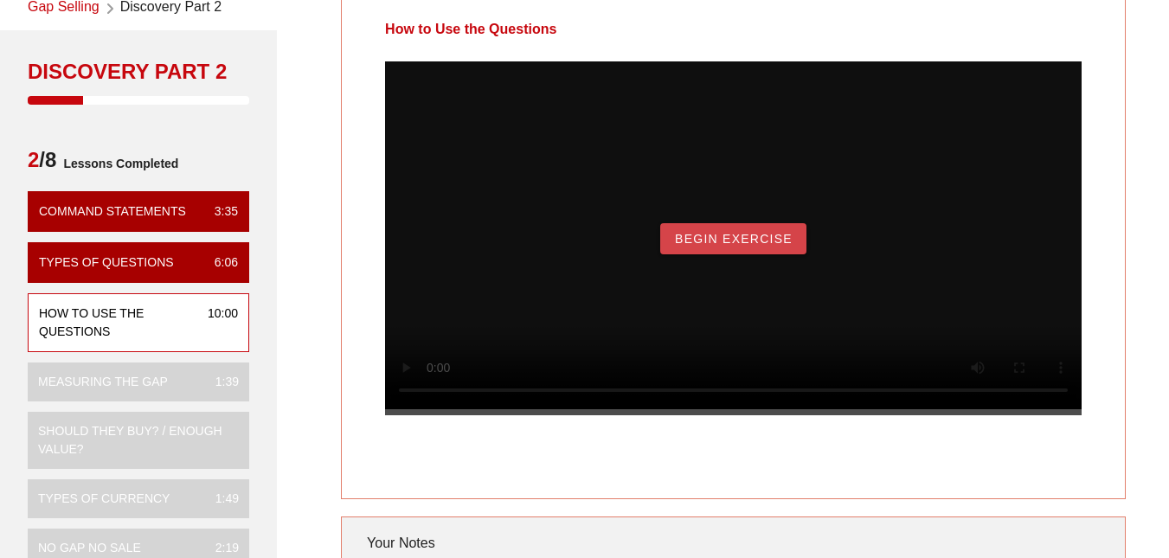
click at [767, 246] on span "Begin Exercise" at bounding box center [733, 239] width 119 height 14
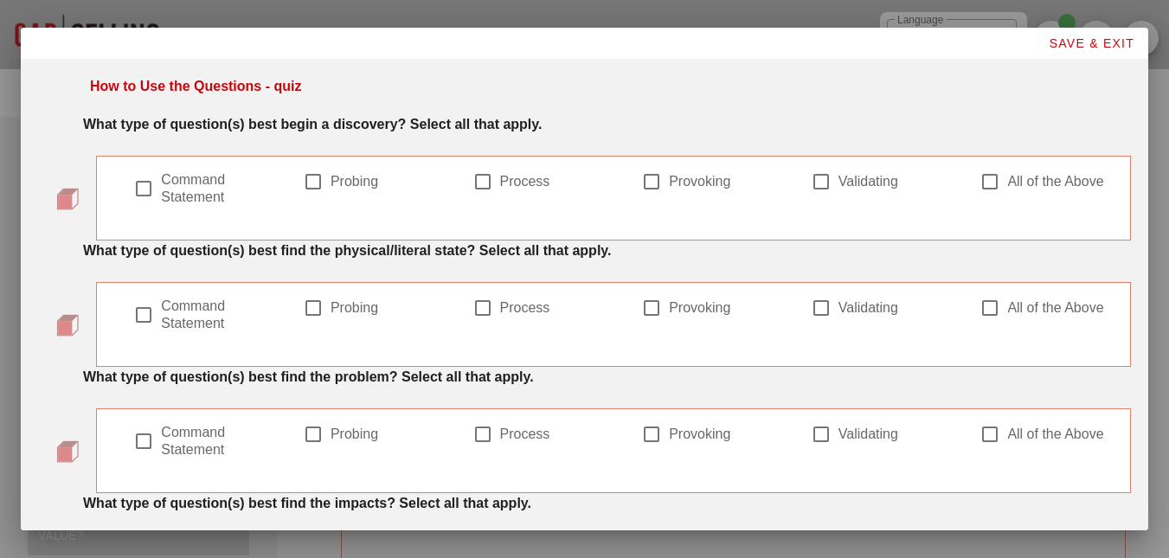
click at [169, 196] on label "Command Statement" at bounding box center [213, 188] width 104 height 35
checkbox input "true"
click at [359, 310] on label "Probing" at bounding box center [382, 307] width 104 height 17
checkbox input "true"
click at [516, 300] on label "Process" at bounding box center [552, 307] width 104 height 17
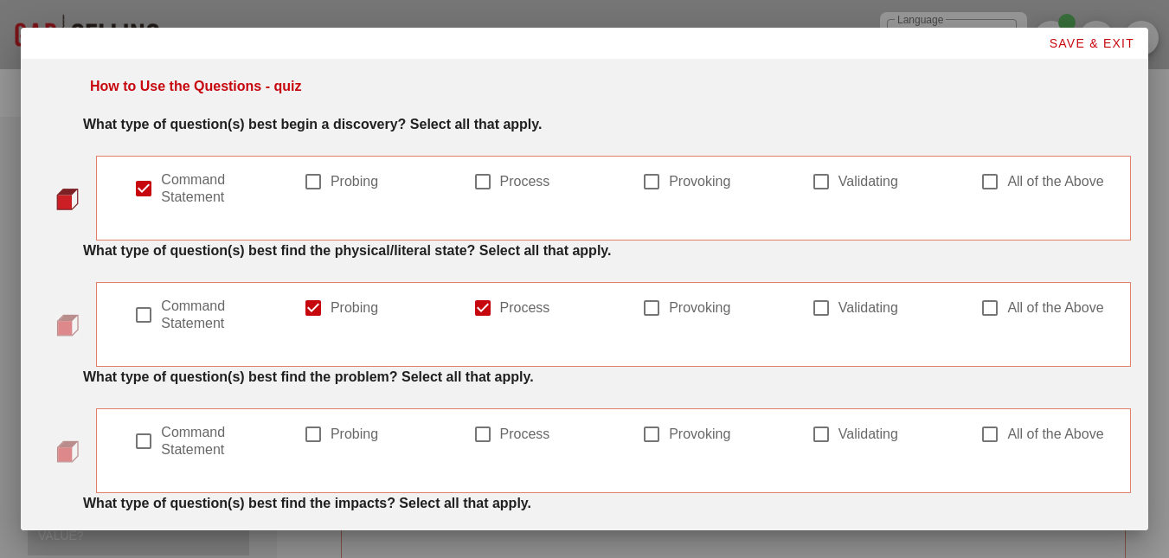
checkbox input "true"
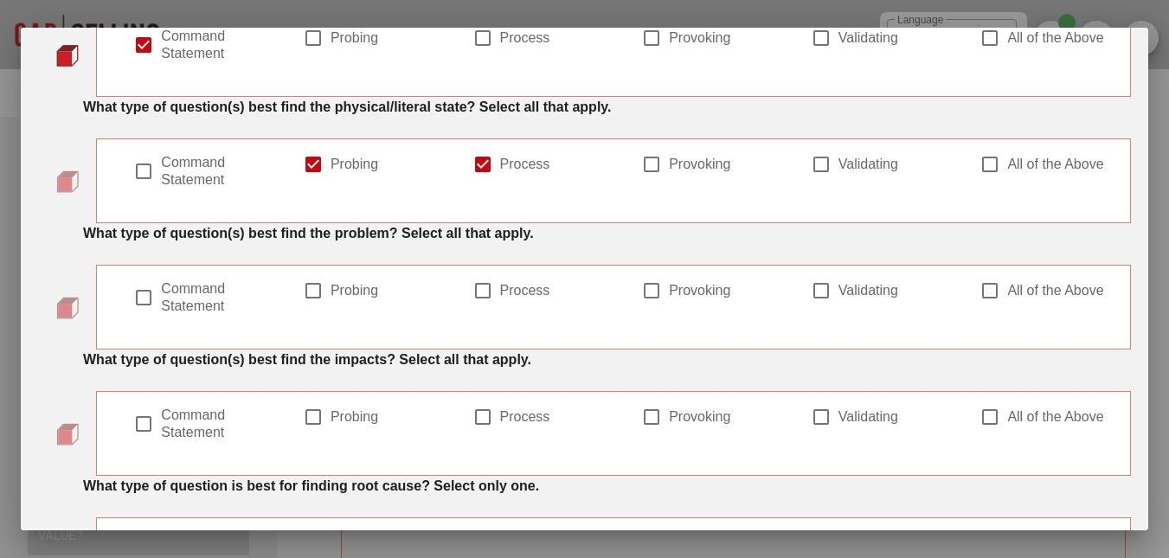
scroll to position [173, 0]
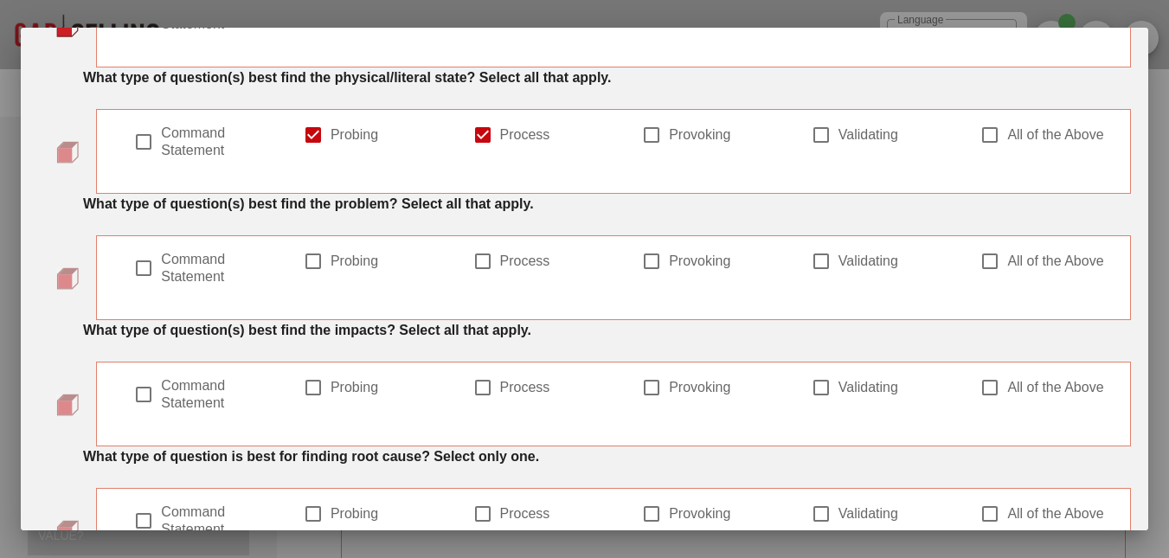
click at [652, 262] on div at bounding box center [651, 261] width 29 height 29
checkbox input "true"
click at [535, 279] on div at bounding box center [537, 285] width 131 height 12
click at [521, 259] on label "Process" at bounding box center [552, 261] width 104 height 17
checkbox input "true"
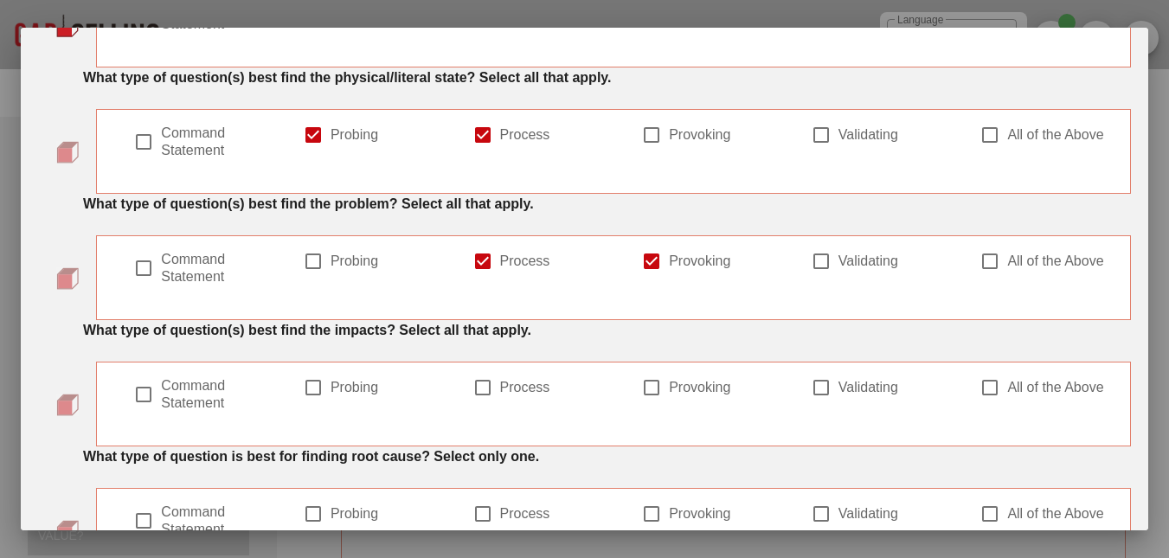
click at [812, 260] on div at bounding box center [820, 261] width 29 height 29
checkbox input "true"
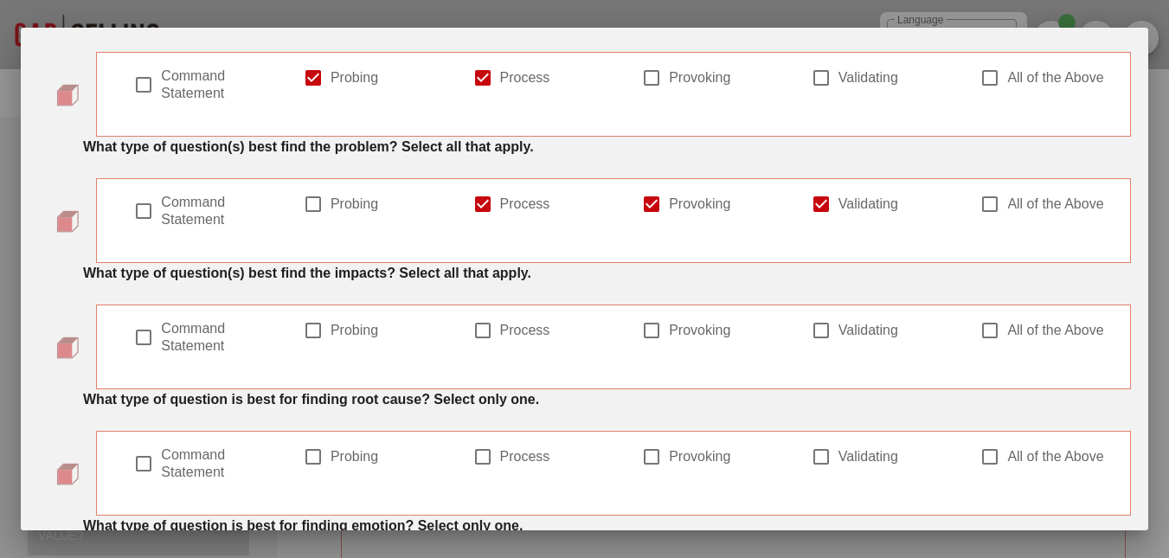
scroll to position [260, 0]
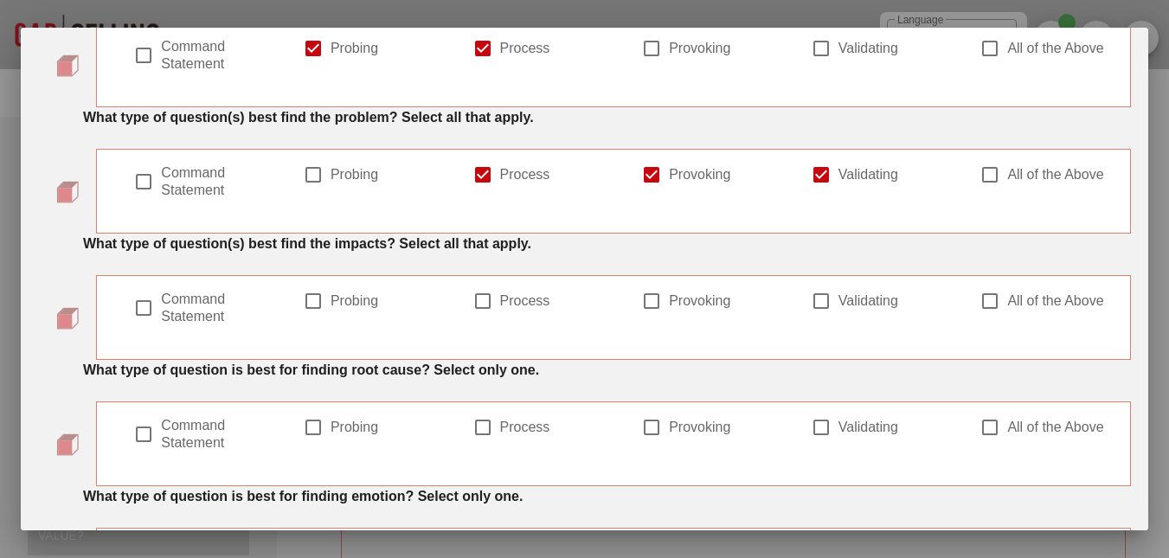
click at [352, 169] on label "Probing" at bounding box center [382, 174] width 104 height 17
checkbox input "true"
click at [1021, 183] on label "All of the Above" at bounding box center [1059, 174] width 104 height 17
checkbox input "true"
click at [321, 171] on div at bounding box center [312, 174] width 29 height 29
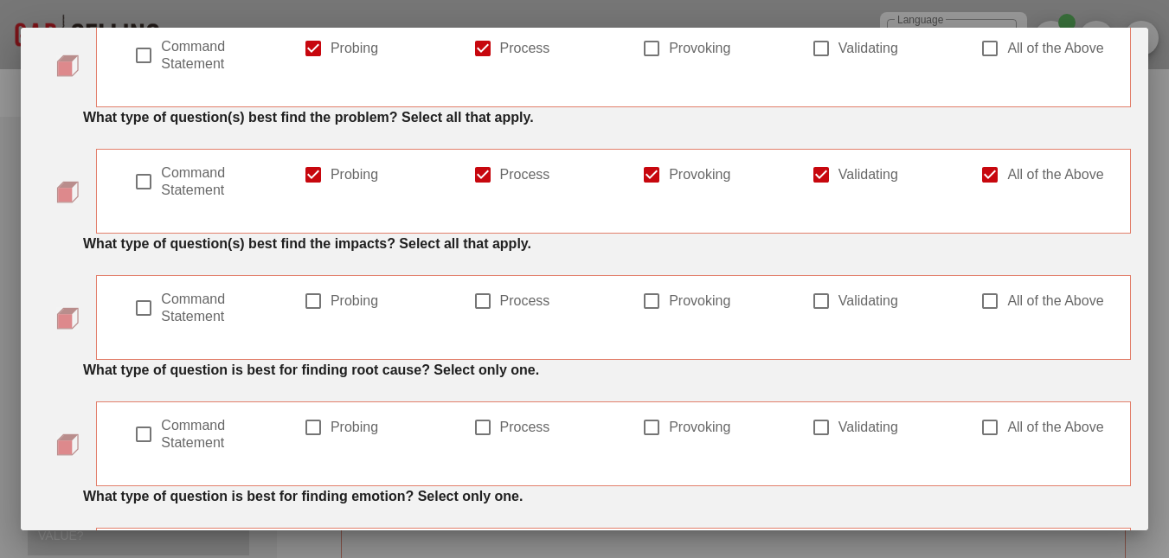
checkbox input "false"
click at [435, 172] on div "Probing" at bounding box center [360, 191] width 170 height 74
click at [488, 174] on div at bounding box center [482, 174] width 29 height 29
checkbox input "false"
drag, startPoint x: 623, startPoint y: 178, endPoint x: 666, endPoint y: 177, distance: 43.3
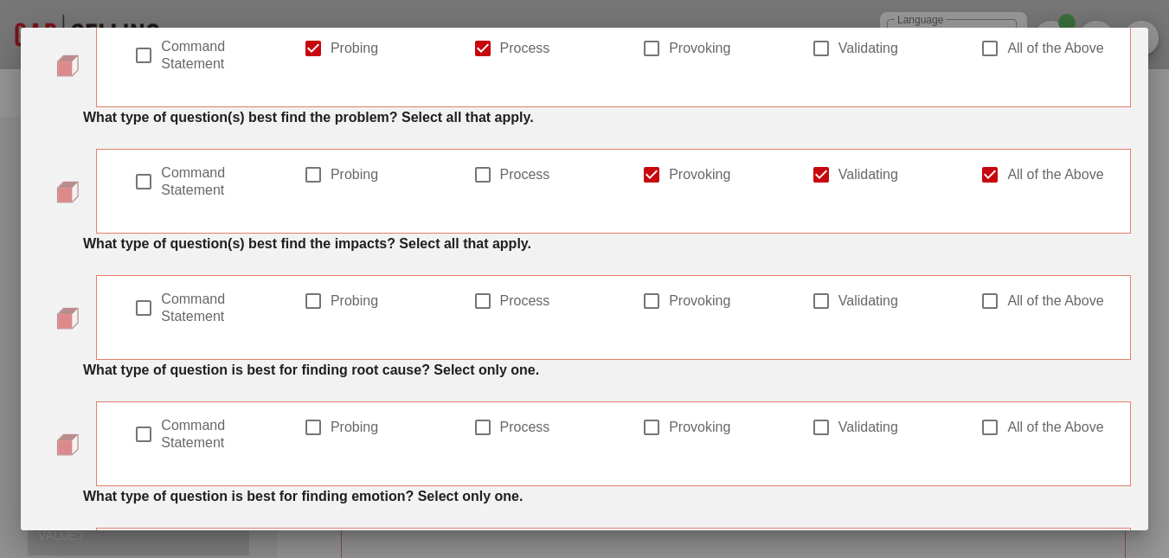
click at [625, 178] on div "Provoking" at bounding box center [698, 191] width 170 height 74
click at [669, 177] on label "Provoking" at bounding box center [721, 174] width 104 height 17
checkbox input "false"
click at [824, 173] on div at bounding box center [820, 174] width 29 height 29
checkbox input "false"
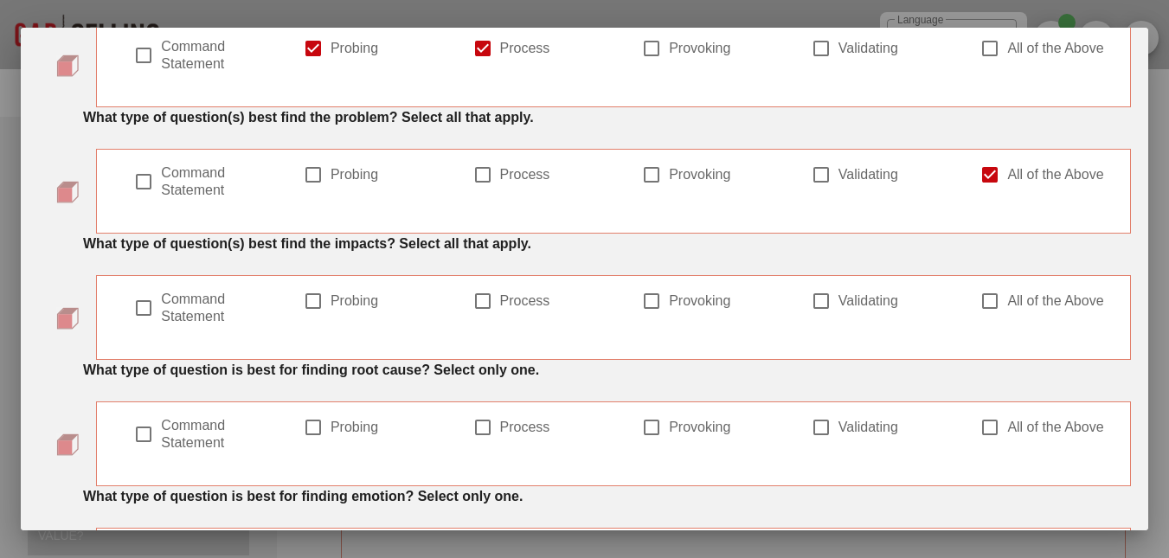
click at [679, 301] on label "Provoking" at bounding box center [721, 300] width 104 height 17
checkbox input "true"
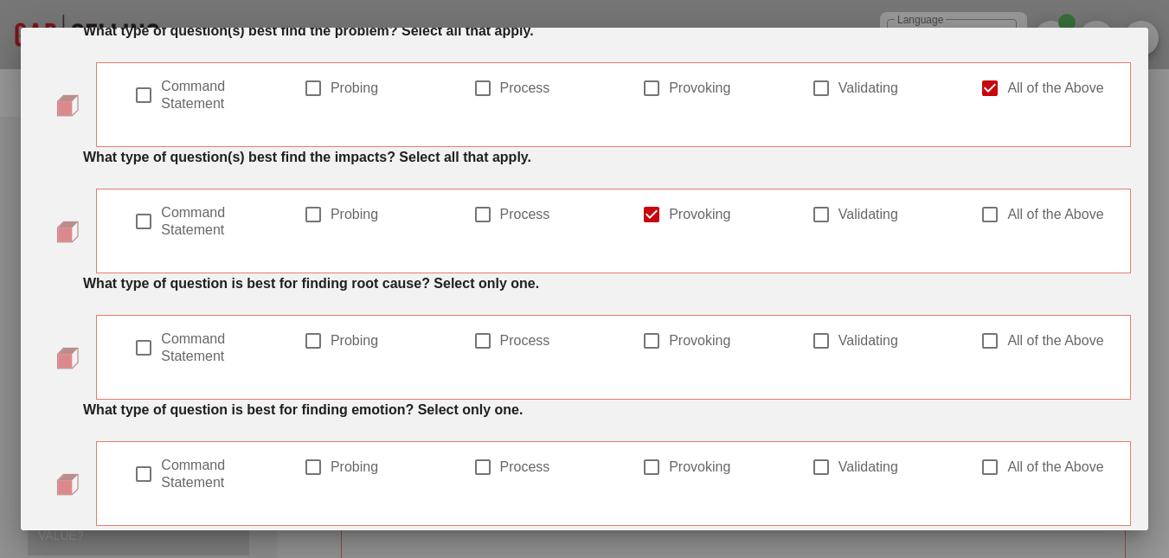
scroll to position [428, 0]
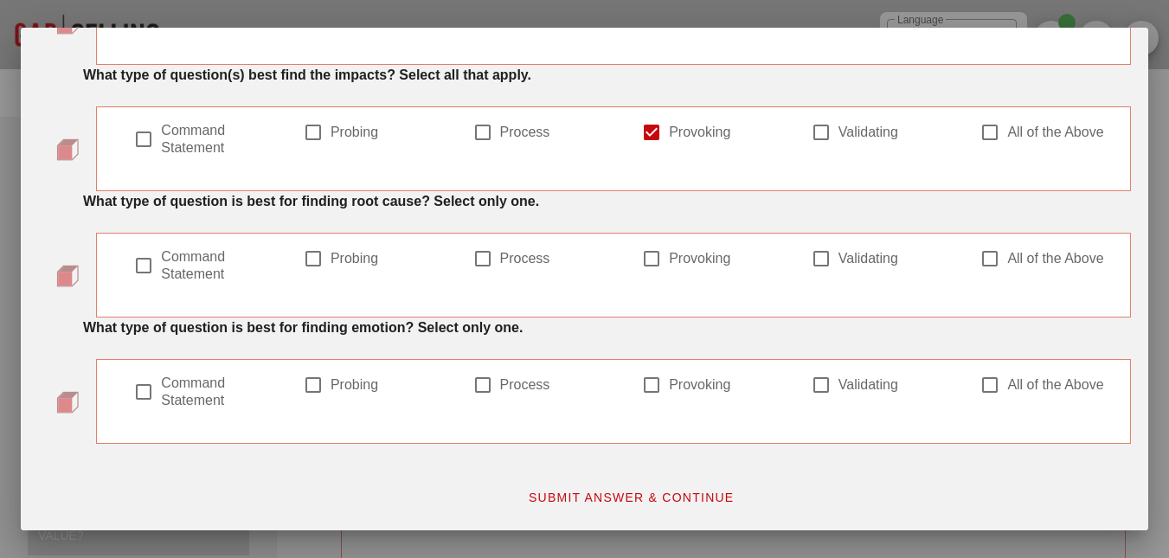
click at [508, 255] on label "Process" at bounding box center [552, 258] width 104 height 17
checkbox input "true"
click at [653, 390] on div at bounding box center [651, 384] width 29 height 29
checkbox input "true"
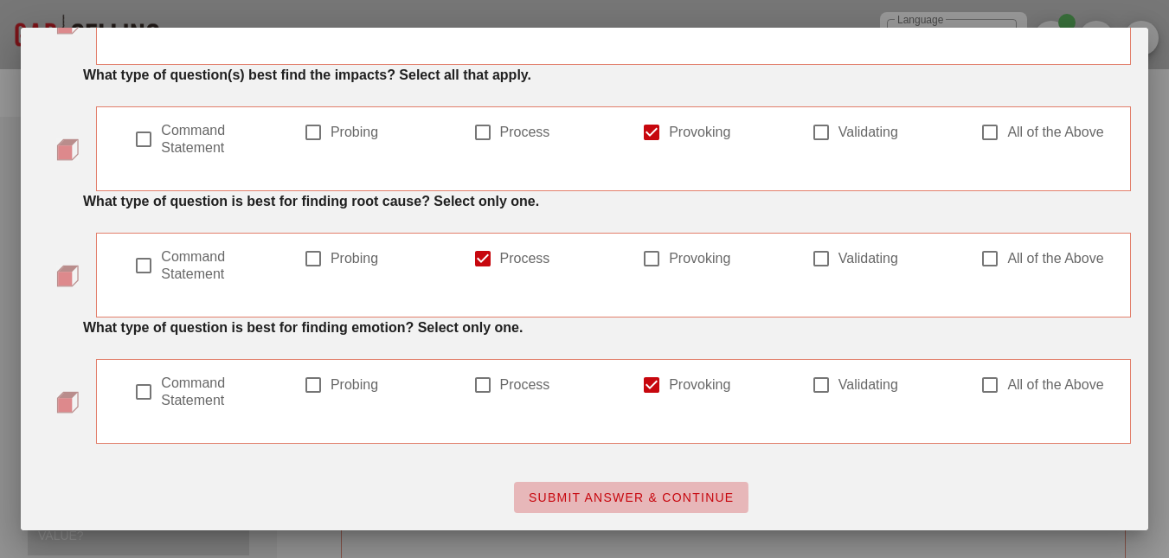
click at [657, 488] on button "SUBMIT ANSWER & CONTINUE" at bounding box center [631, 497] width 234 height 31
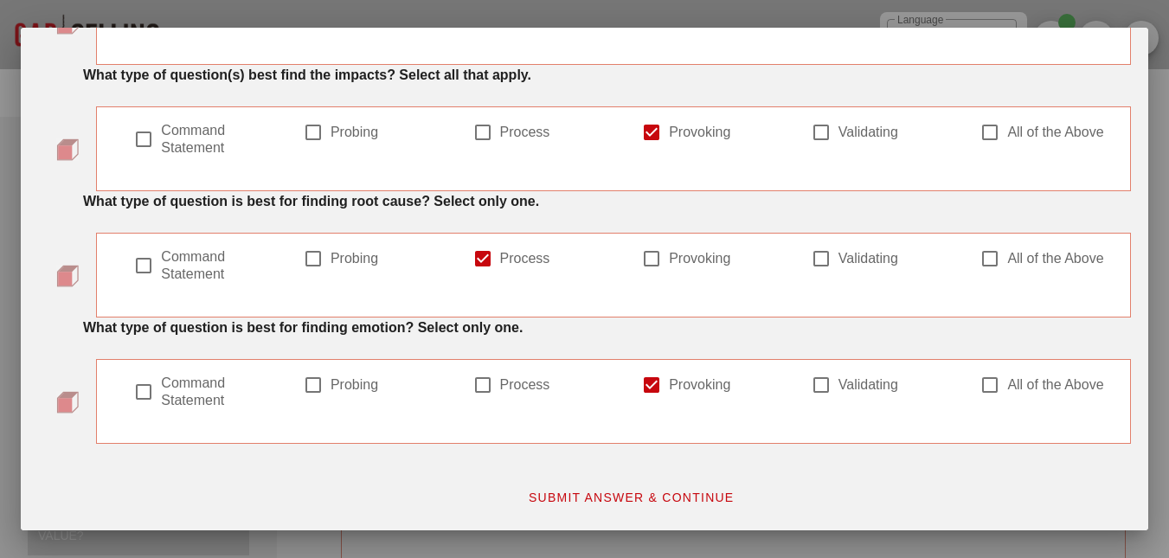
scroll to position [0, 0]
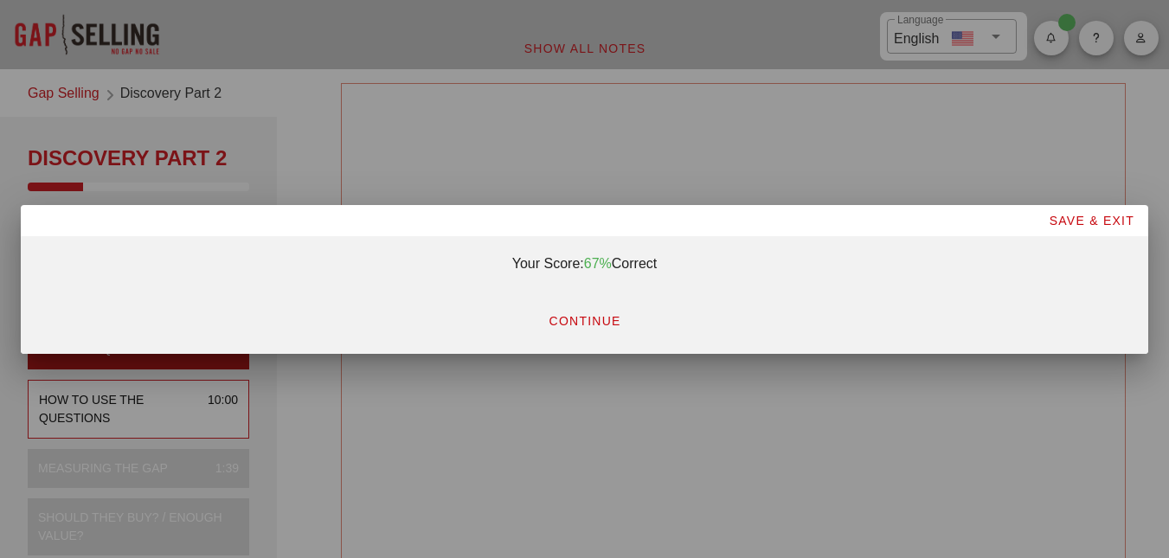
click at [599, 314] on span "CONTINUE" at bounding box center [584, 321] width 73 height 14
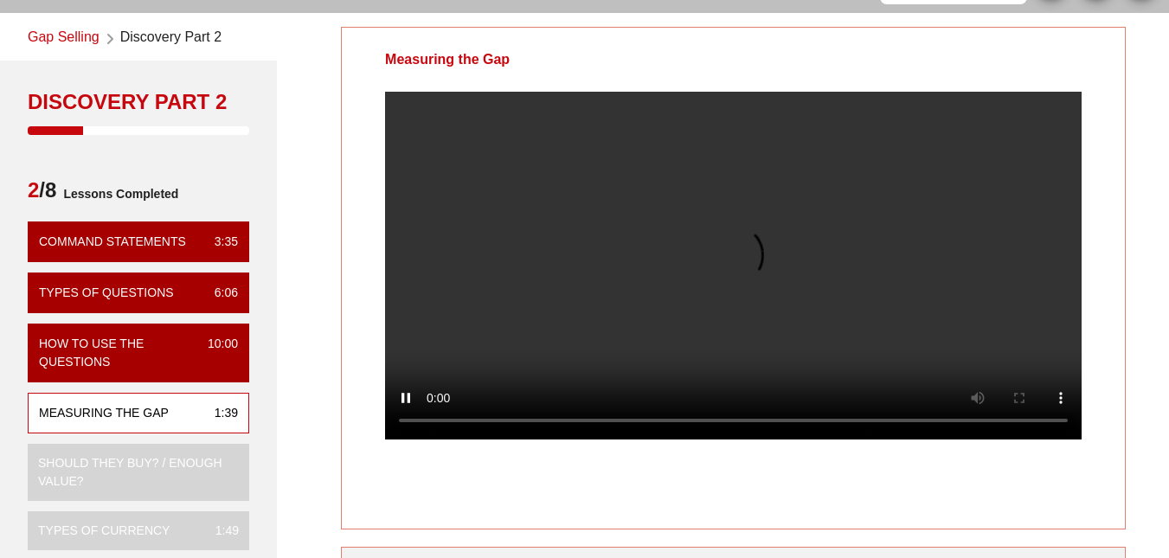
scroll to position [87, 0]
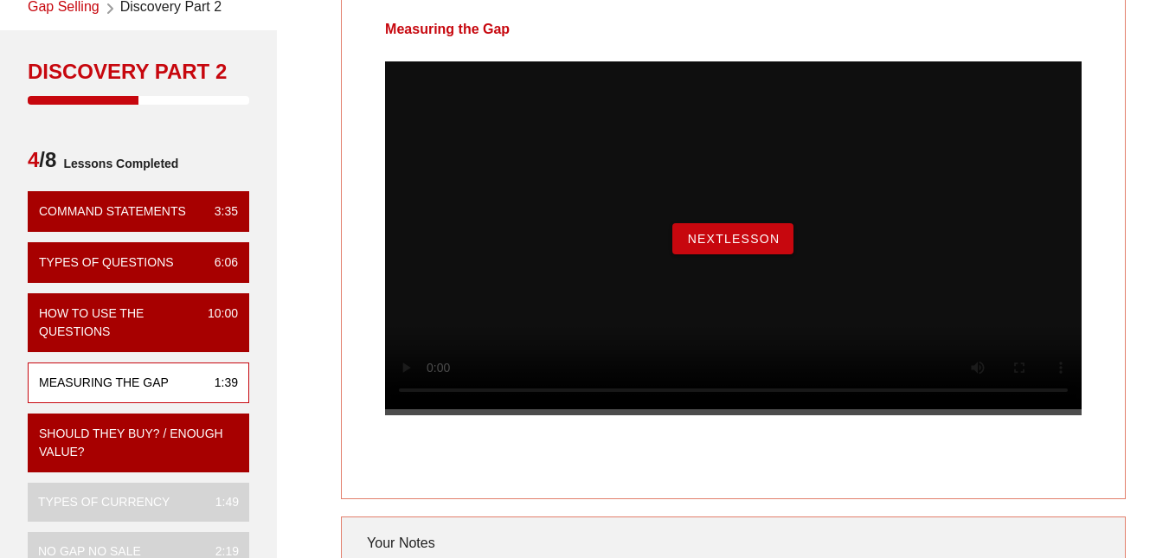
click at [732, 254] on button "NextLesson" at bounding box center [732, 238] width 121 height 31
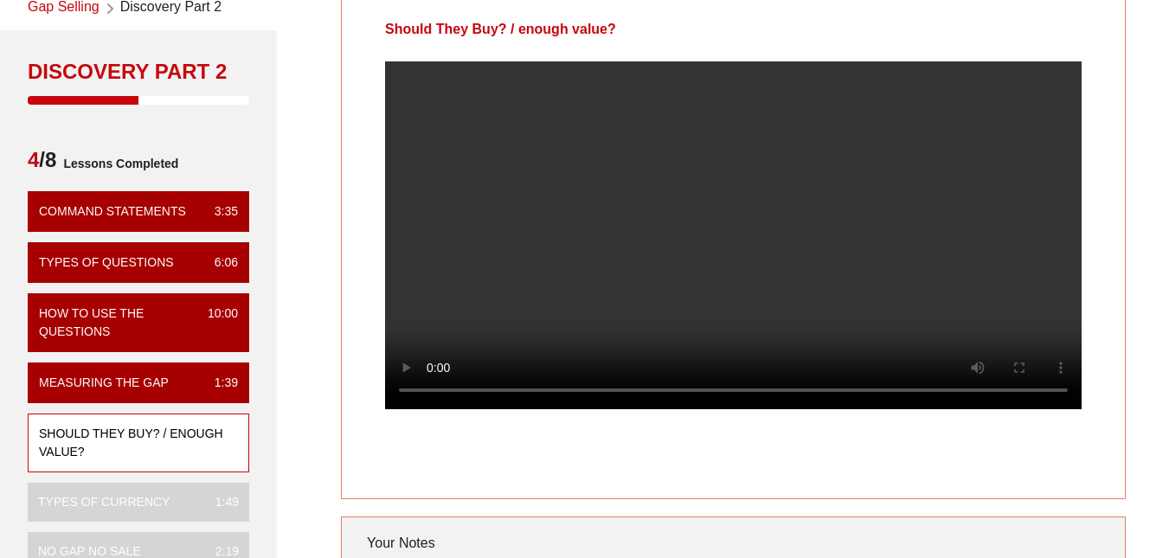
click at [1126, 161] on div "Should They Buy? / enough value? Your Notes Save Note Show All Notes" at bounding box center [733, 375] width 892 height 779
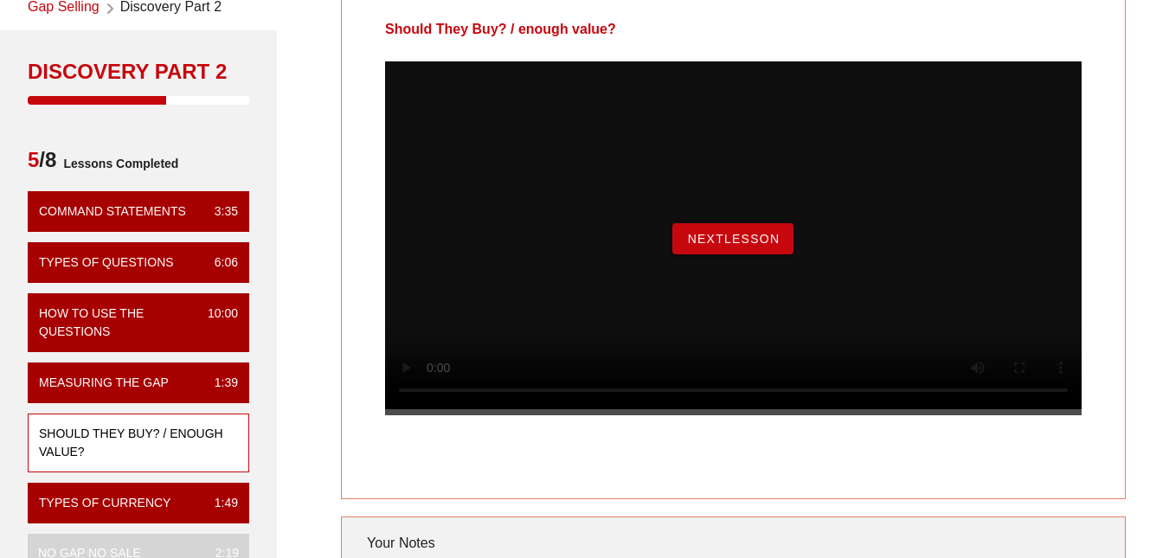
click at [732, 238] on div "NextLesson" at bounding box center [733, 238] width 696 height 354
click at [727, 247] on button "NextLesson" at bounding box center [732, 238] width 121 height 31
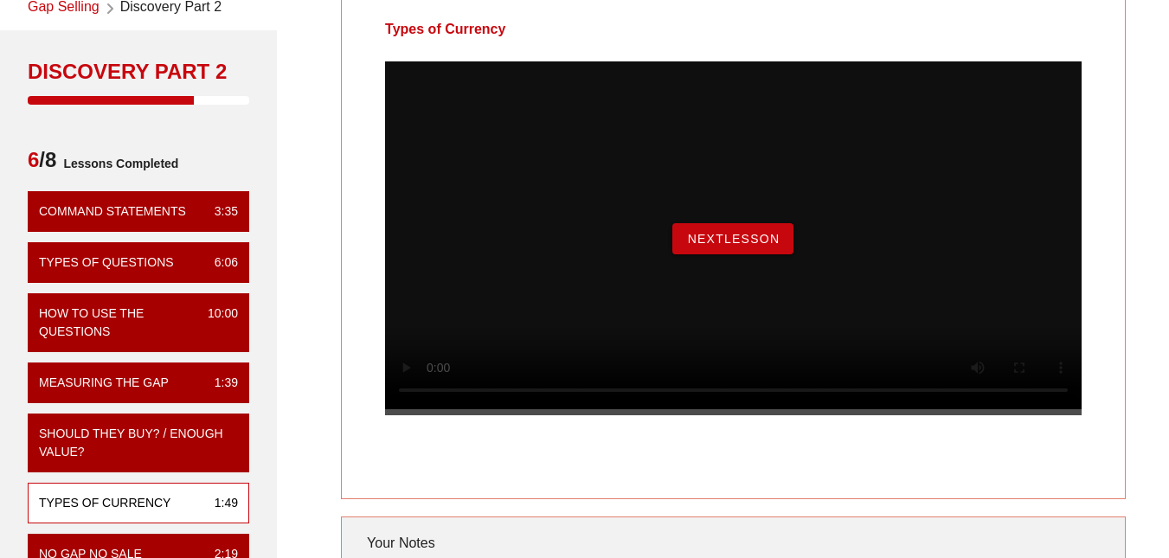
click at [766, 247] on button "NextLesson" at bounding box center [732, 238] width 121 height 31
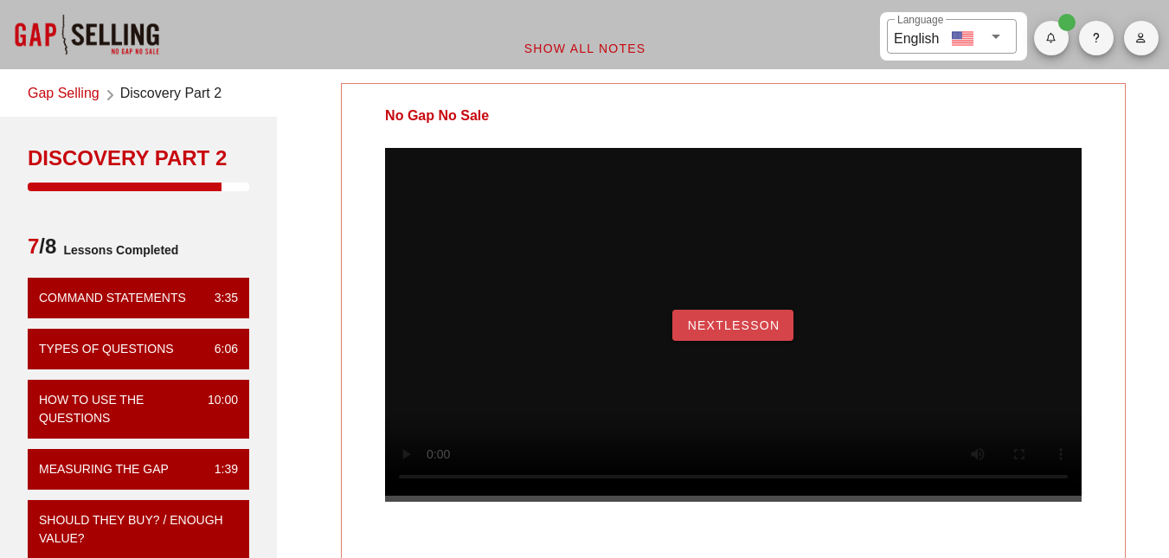
click at [744, 332] on span "NextLesson" at bounding box center [732, 325] width 93 height 14
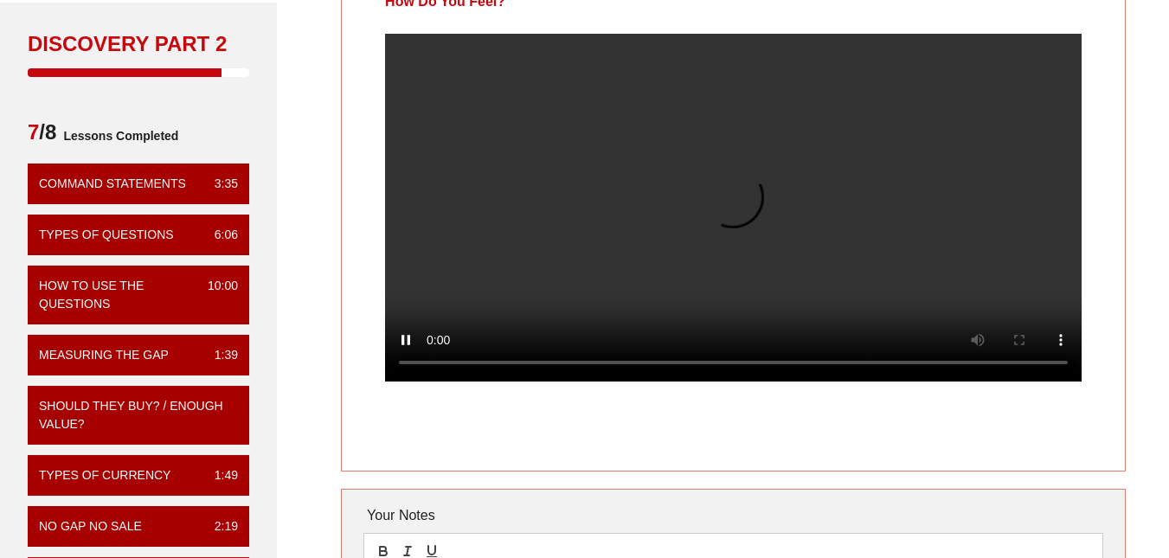
scroll to position [87, 0]
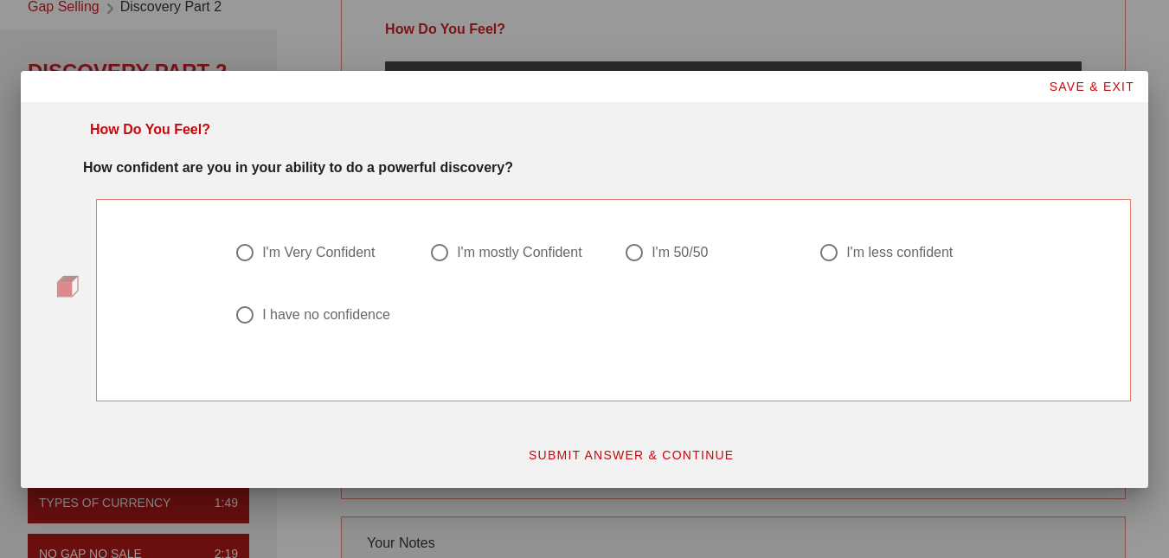
click at [437, 253] on div at bounding box center [439, 252] width 29 height 29
radio input "true"
click at [713, 457] on span "SUBMIT ANSWER & CONTINUE" at bounding box center [631, 455] width 207 height 14
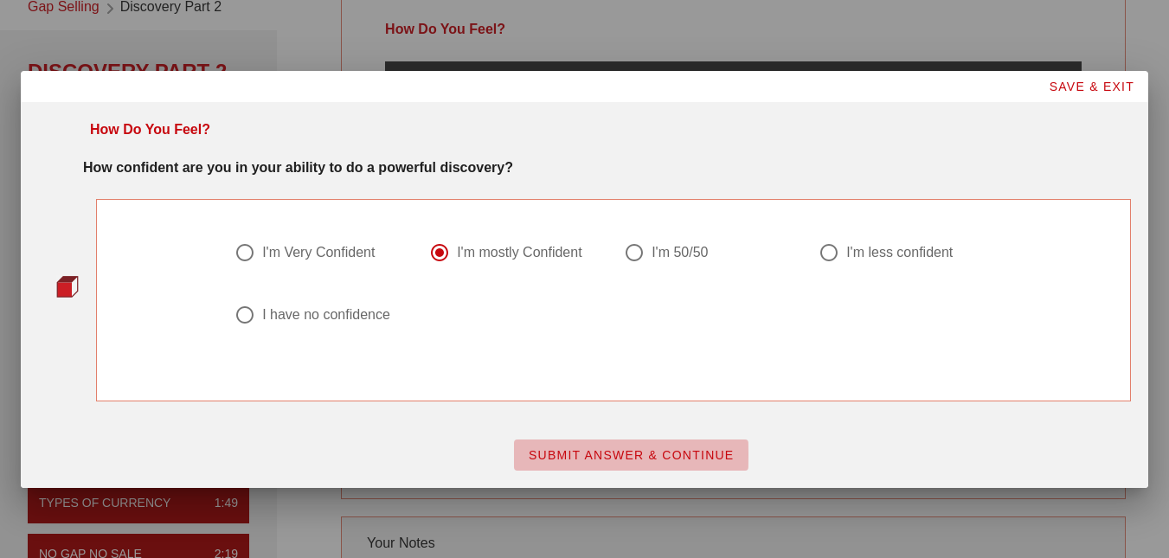
scroll to position [0, 0]
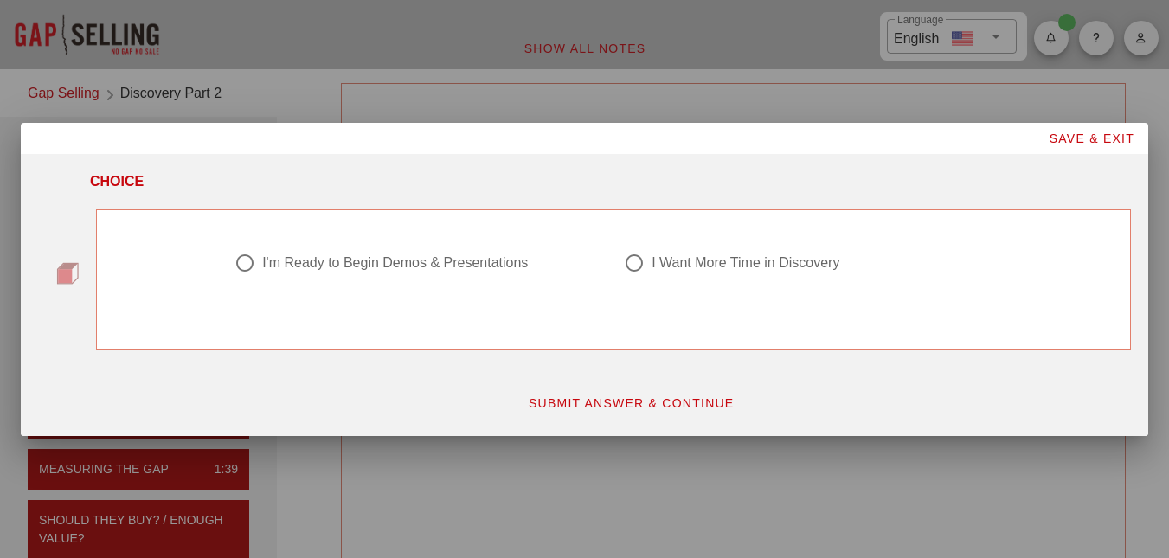
click at [431, 265] on div "I'm Ready to Begin Demos & Presentations" at bounding box center [395, 262] width 266 height 17
radio input "true"
click at [617, 408] on span "SUBMIT ANSWER & CONTINUE" at bounding box center [631, 403] width 207 height 14
